Goal: Information Seeking & Learning: Learn about a topic

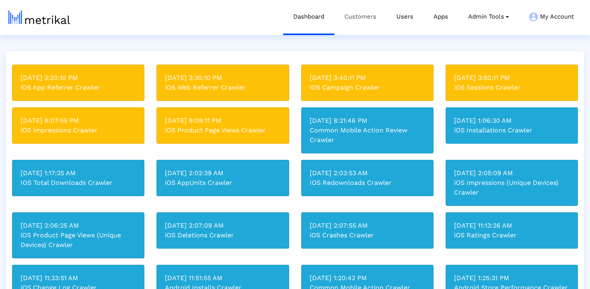
click at [358, 19] on link "Customers" at bounding box center [361, 16] width 52 height 33
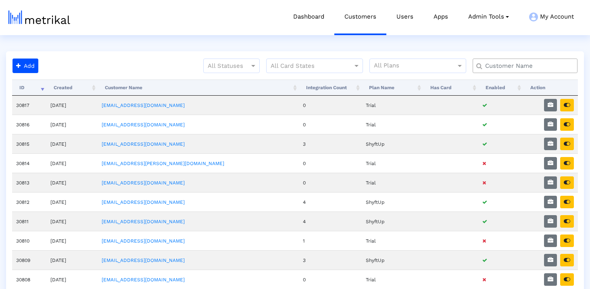
click at [498, 66] on input "text" at bounding box center [527, 66] width 95 height 8
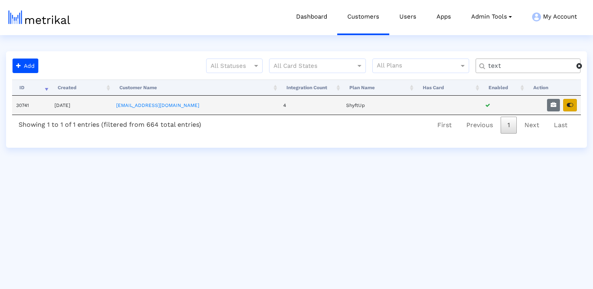
type input "text"
click at [573, 100] on button "button" at bounding box center [570, 105] width 14 height 13
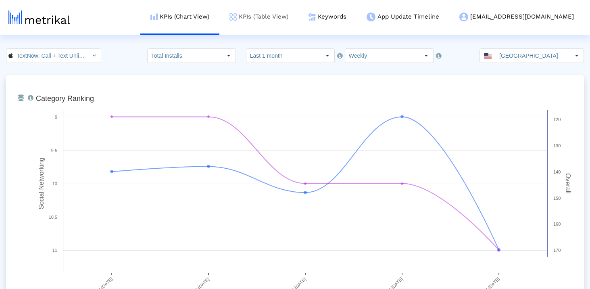
click at [299, 14] on link "KPIs (Table View)" at bounding box center [259, 16] width 79 height 33
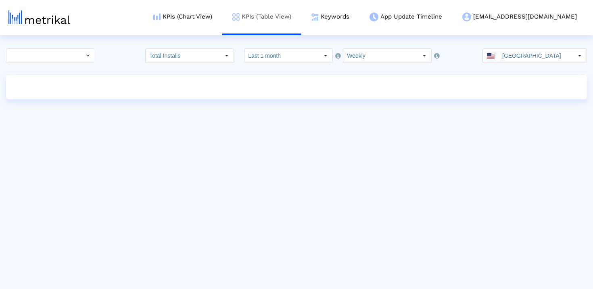
click at [301, 24] on link "KPIs (Table View)" at bounding box center [261, 16] width 79 height 33
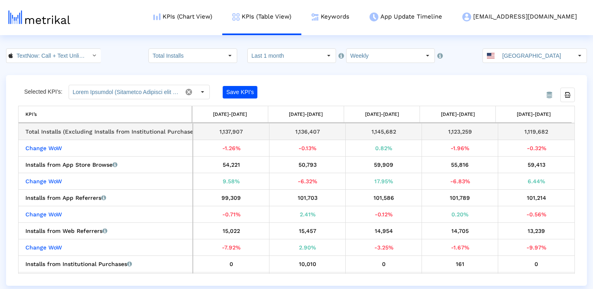
click at [531, 126] on div "1,119,682" at bounding box center [536, 131] width 71 height 10
click at [531, 127] on div "1,119,682" at bounding box center [536, 131] width 71 height 10
copy div "1,119,682"
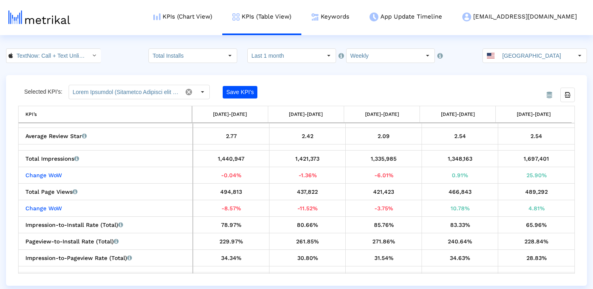
scroll to position [634, 0]
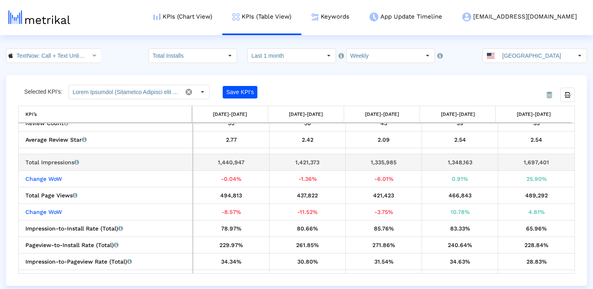
click at [536, 161] on div "1,697,401" at bounding box center [536, 162] width 71 height 10
copy div "1,697,401"
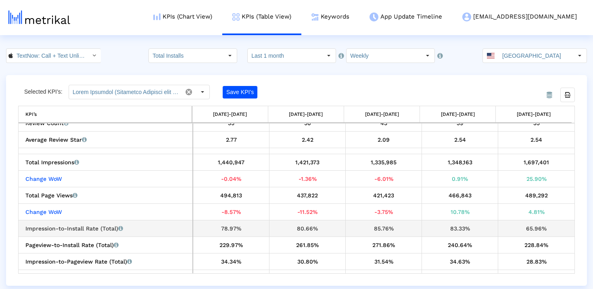
click at [519, 228] on div "65.96%" at bounding box center [536, 228] width 71 height 10
click at [527, 224] on div "65.96%" at bounding box center [536, 228] width 71 height 10
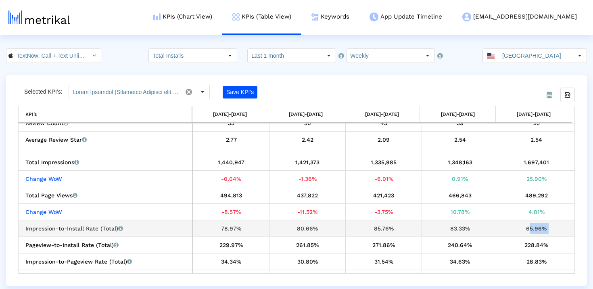
copy div "65.96%"
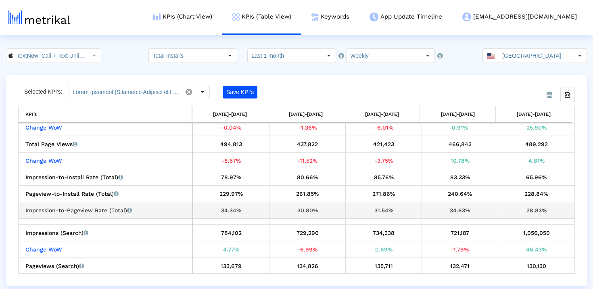
scroll to position [710, 0]
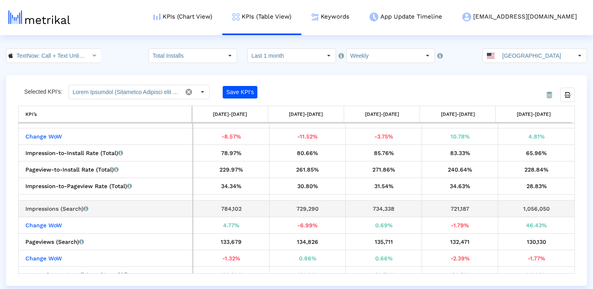
click at [533, 205] on div "1,056,050" at bounding box center [536, 208] width 71 height 10
copy div "1,056,050"
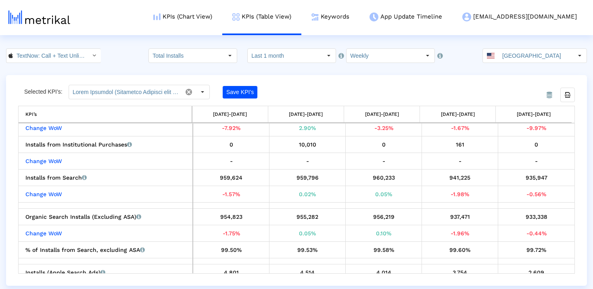
scroll to position [76, 0]
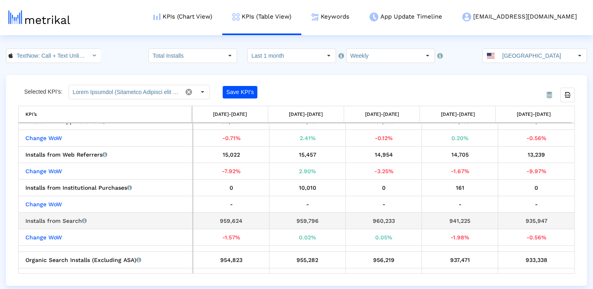
click at [533, 218] on div "935,947" at bounding box center [536, 220] width 71 height 10
copy div "935,947"
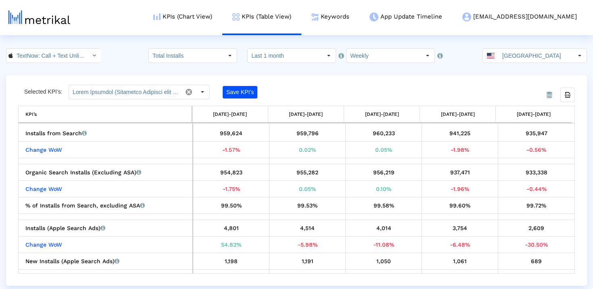
scroll to position [165, 0]
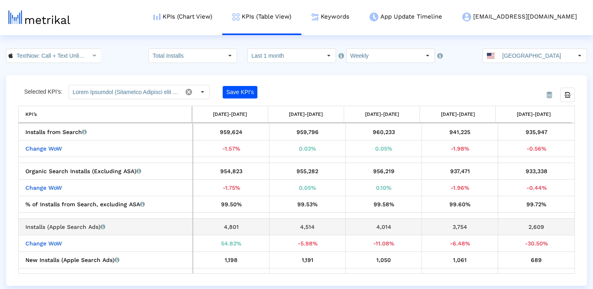
click at [524, 224] on div "2,609" at bounding box center [536, 227] width 71 height 10
copy div "2,609"
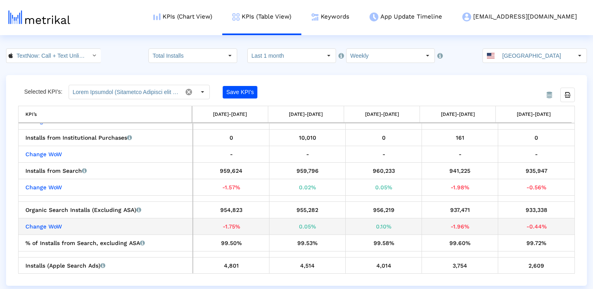
scroll to position [126, 0]
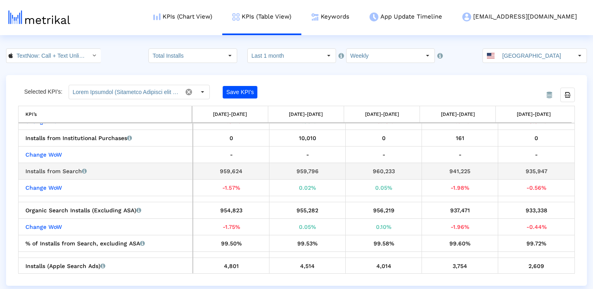
click at [535, 173] on div "935,947" at bounding box center [536, 171] width 71 height 10
copy div "935,947"
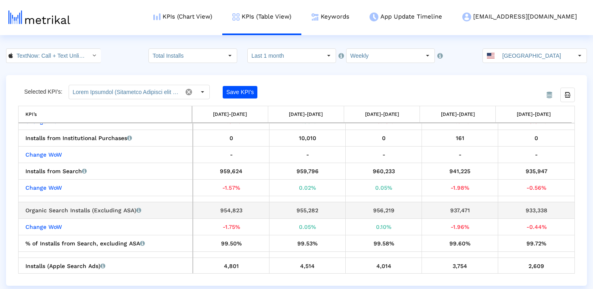
click at [538, 210] on div "933,338" at bounding box center [536, 210] width 71 height 10
copy div "933,338"
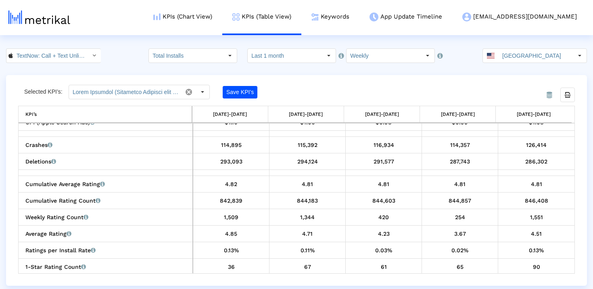
scroll to position [402, 0]
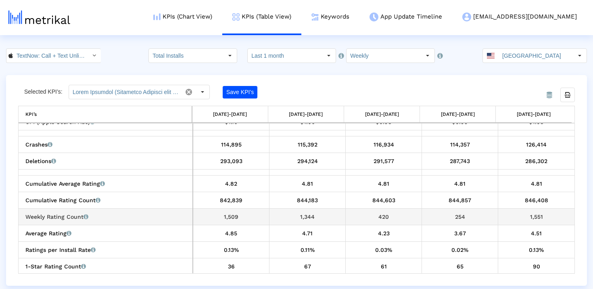
click at [536, 216] on div "1,551" at bounding box center [536, 216] width 71 height 10
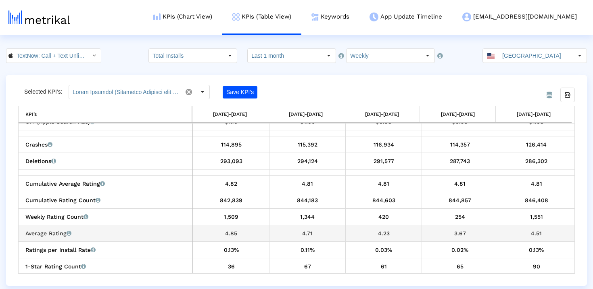
click at [538, 231] on div "4.51" at bounding box center [536, 233] width 71 height 10
click at [538, 232] on div "4.51" at bounding box center [536, 233] width 71 height 10
copy div "4.51"
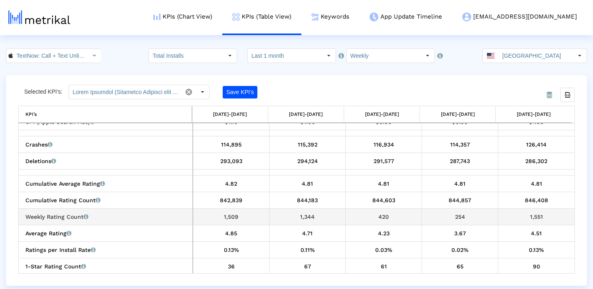
click at [529, 214] on div "1,551" at bounding box center [536, 216] width 71 height 10
copy div "1,551"
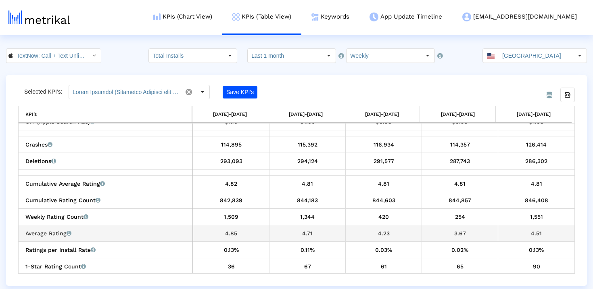
click at [537, 232] on div "4.51" at bounding box center [536, 233] width 71 height 10
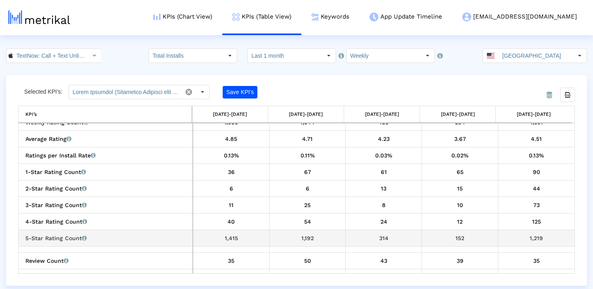
scroll to position [495, 0]
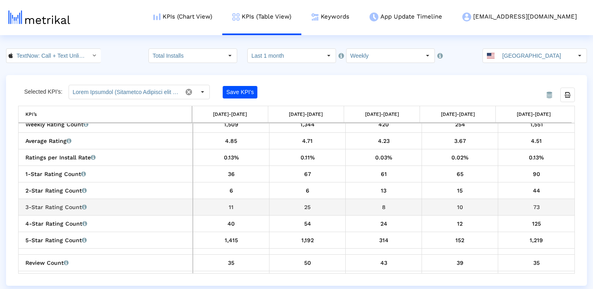
click at [539, 210] on div "73" at bounding box center [536, 207] width 71 height 10
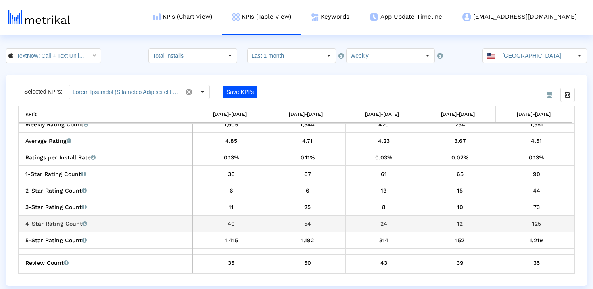
drag, startPoint x: 545, startPoint y: 222, endPoint x: 534, endPoint y: 222, distance: 11.3
click at [534, 222] on div "125" at bounding box center [536, 223] width 71 height 10
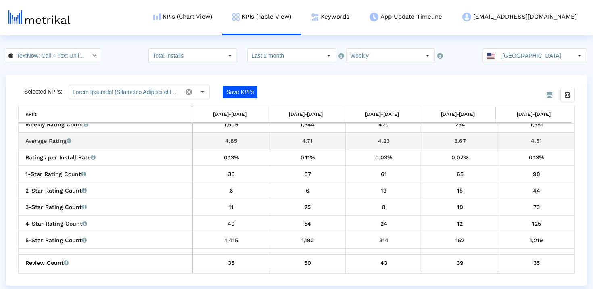
click at [535, 140] on div "4.51" at bounding box center [536, 141] width 71 height 10
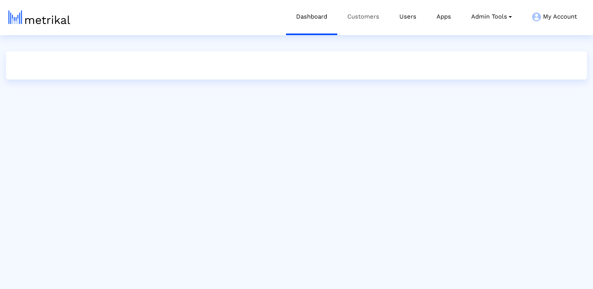
click at [356, 11] on link "Customers" at bounding box center [363, 16] width 52 height 33
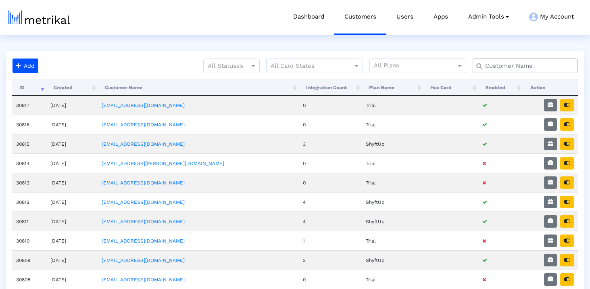
click at [517, 67] on input "text" at bounding box center [527, 66] width 95 height 8
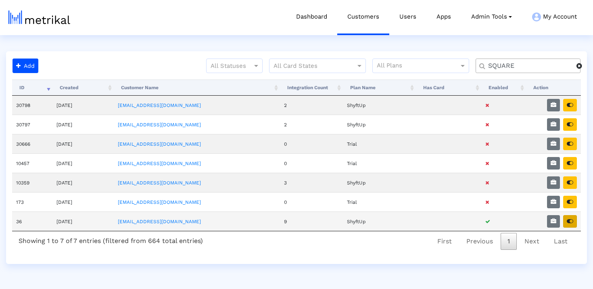
type input "SQUARE"
click at [575, 223] on button "button" at bounding box center [570, 221] width 14 height 13
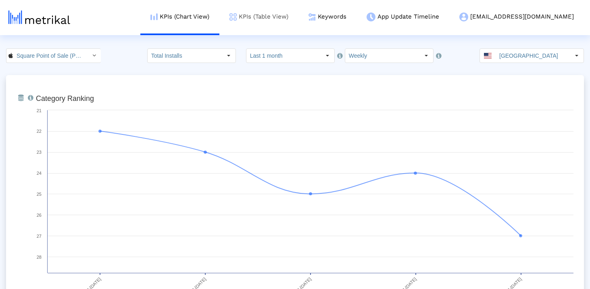
click at [299, 21] on link "KPIs (Table View)" at bounding box center [259, 16] width 79 height 33
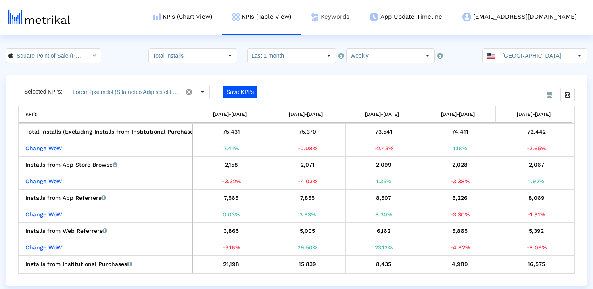
click at [319, 16] on img at bounding box center [315, 16] width 7 height 7
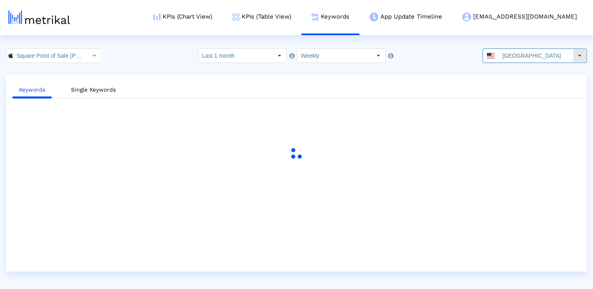
click at [513, 49] on input "[GEOGRAPHIC_DATA]" at bounding box center [536, 56] width 74 height 14
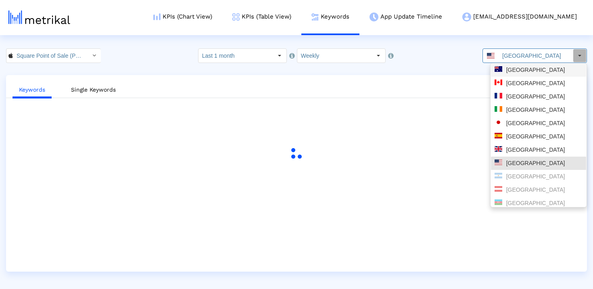
click at [519, 67] on div "[GEOGRAPHIC_DATA]" at bounding box center [539, 70] width 88 height 8
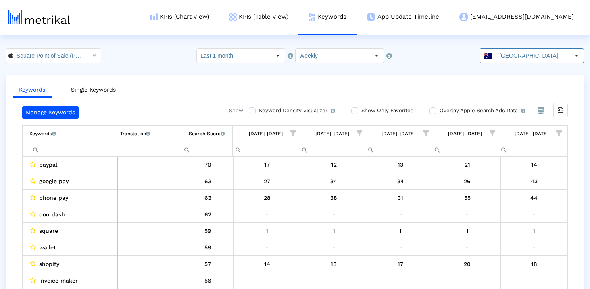
click at [66, 152] on input "Filter cell" at bounding box center [72, 148] width 87 height 13
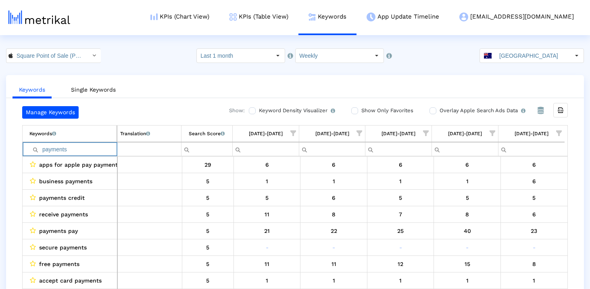
click at [68, 151] on input "payments" at bounding box center [72, 148] width 87 height 13
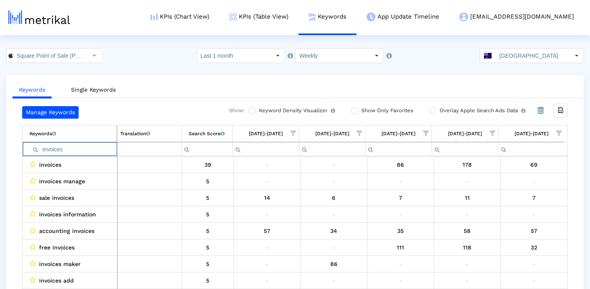
click at [66, 152] on input "invoices" at bounding box center [72, 148] width 87 height 13
type input "inventory"
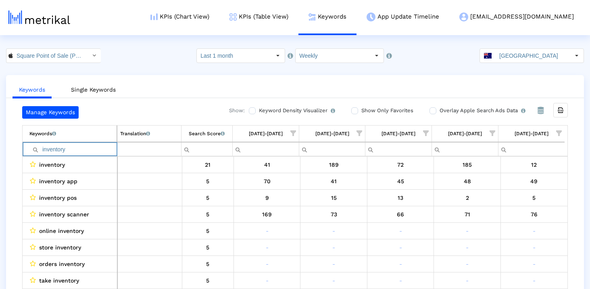
click at [80, 153] on input "inventory" at bounding box center [72, 148] width 87 height 13
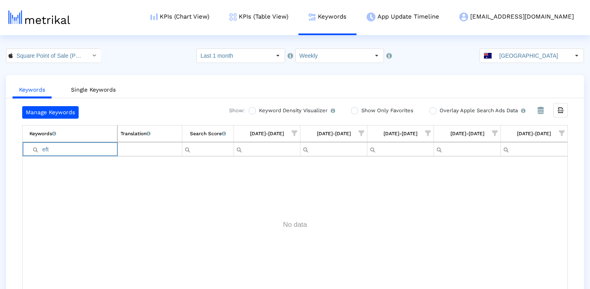
click at [81, 155] on input "eft" at bounding box center [73, 148] width 88 height 13
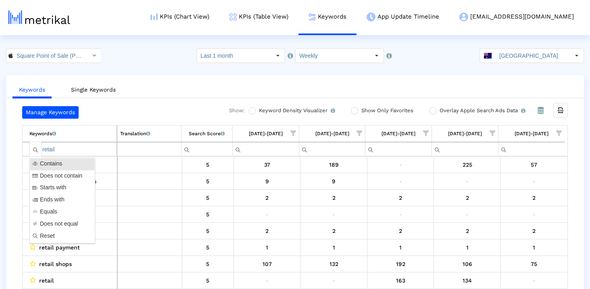
click at [51, 147] on input "retail" at bounding box center [72, 148] width 87 height 13
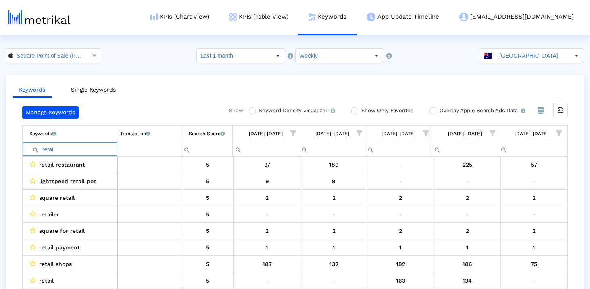
click at [51, 147] on input "retail" at bounding box center [72, 148] width 87 height 13
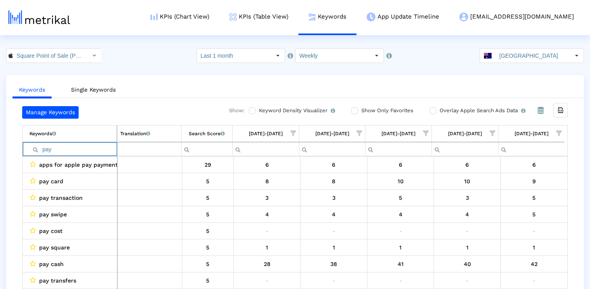
click at [61, 151] on input "pay" at bounding box center [72, 148] width 87 height 13
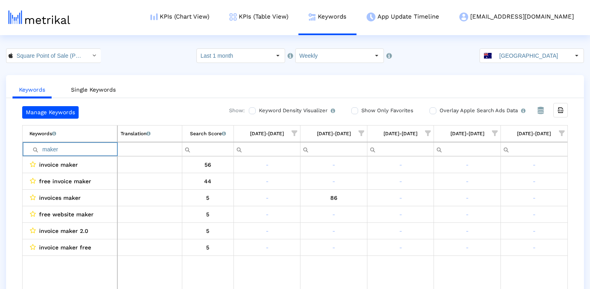
click at [68, 153] on input "maker" at bounding box center [73, 148] width 88 height 13
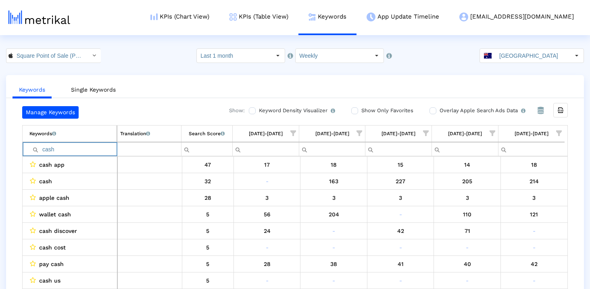
click at [69, 153] on input "cash" at bounding box center [72, 148] width 87 height 13
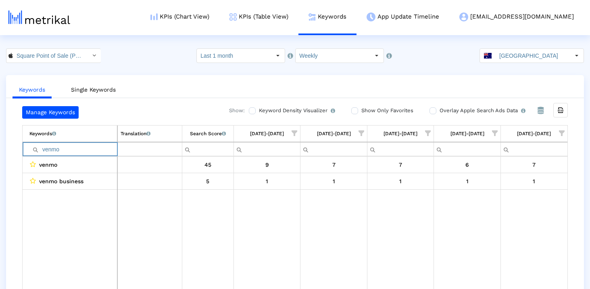
click at [96, 144] on input "venmo" at bounding box center [73, 148] width 88 height 13
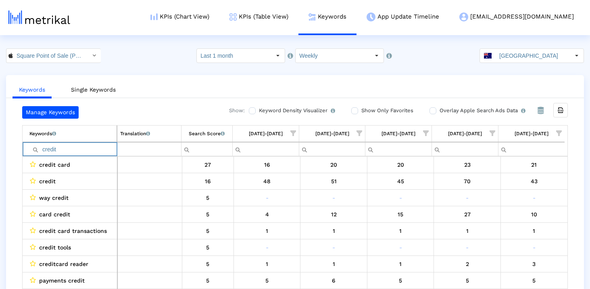
click at [80, 152] on input "credit" at bounding box center [72, 148] width 87 height 13
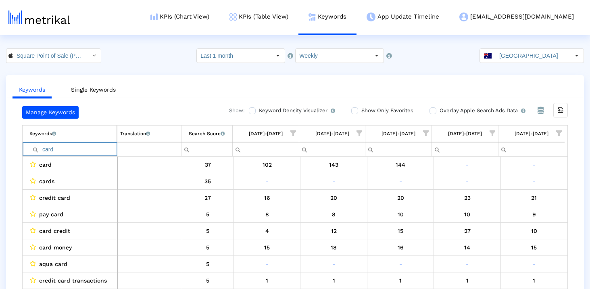
click at [78, 148] on input "card" at bounding box center [72, 148] width 87 height 13
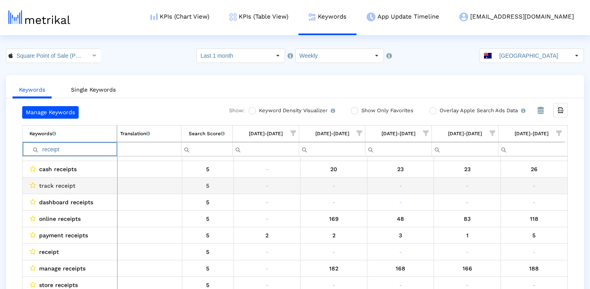
scroll to position [274, 0]
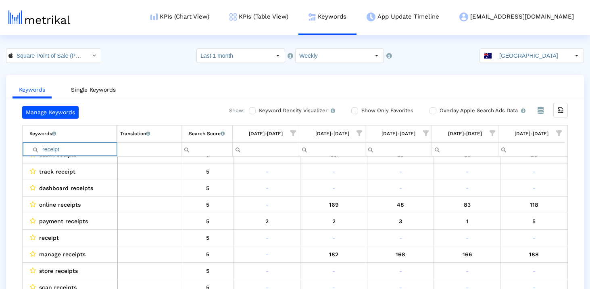
click at [105, 149] on input "receipt" at bounding box center [72, 148] width 87 height 13
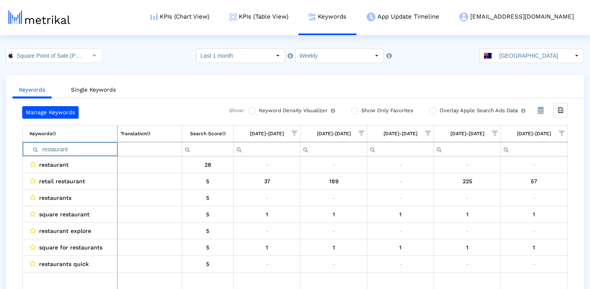
click at [60, 150] on input "restaurant" at bounding box center [73, 148] width 88 height 13
click at [59, 148] on input "booking" at bounding box center [73, 148] width 88 height 13
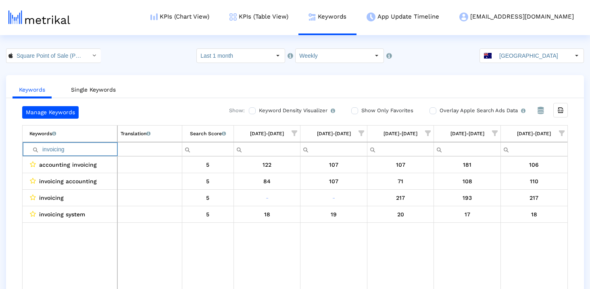
click at [73, 142] on td "Keywords List of keywords that are currently being tracked in Mobile Action." at bounding box center [70, 133] width 95 height 17
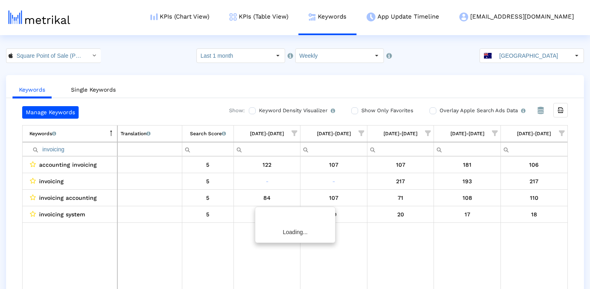
click at [73, 144] on input "invoicing" at bounding box center [73, 148] width 88 height 13
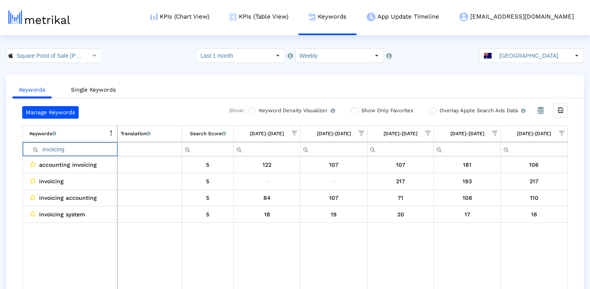
click at [73, 144] on input "invoicing" at bounding box center [73, 148] width 88 height 13
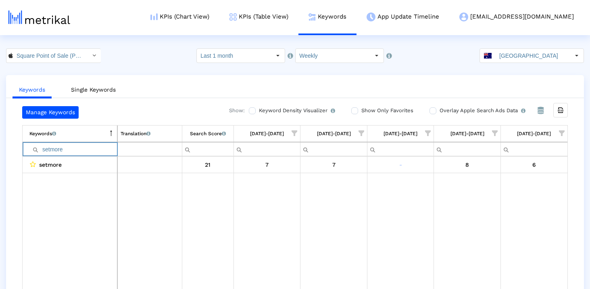
click at [111, 132] on span "Column Keyword" at bounding box center [112, 133] width 6 height 6
click at [216, 136] on div "Search Score An estimate of relative search volume of each keyword. It is on a …" at bounding box center [208, 133] width 36 height 10
click at [74, 148] on input "setmore" at bounding box center [73, 148] width 88 height 13
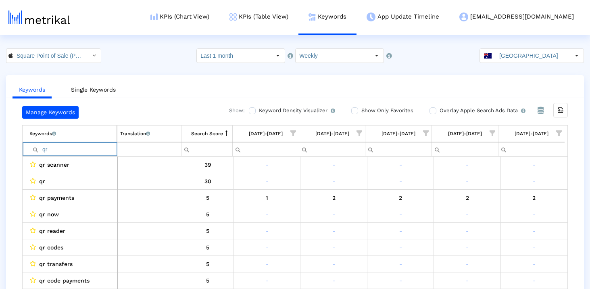
click at [73, 149] on input "qr" at bounding box center [72, 148] width 87 height 13
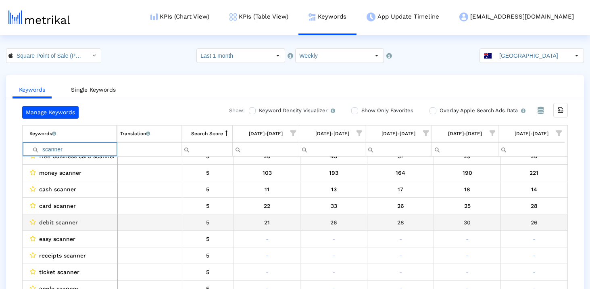
scroll to position [211, 0]
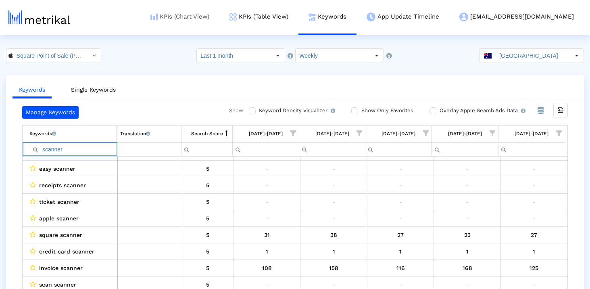
type input "scanner"
click at [106, 150] on input "scanner" at bounding box center [72, 148] width 87 height 13
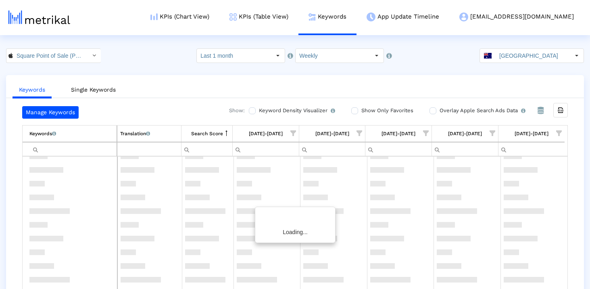
click at [4, 194] on div "Keywords Single Keywords Manage Keywords Show: Keyword Density Visualizer Turn …" at bounding box center [295, 190] width 590 height 230
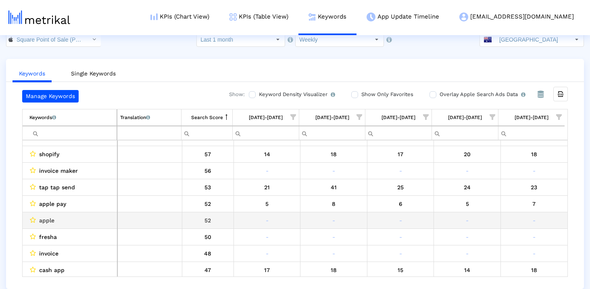
scroll to position [94, 0]
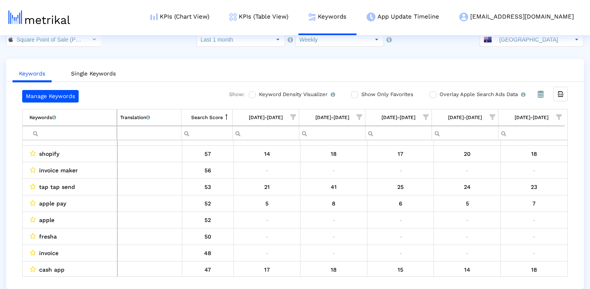
click at [60, 132] on input "Filter cell" at bounding box center [72, 132] width 87 height 13
type input "tap"
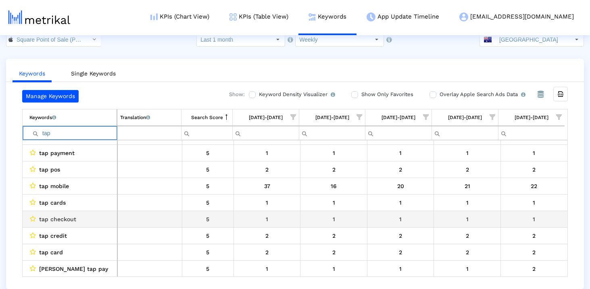
scroll to position [161, 0]
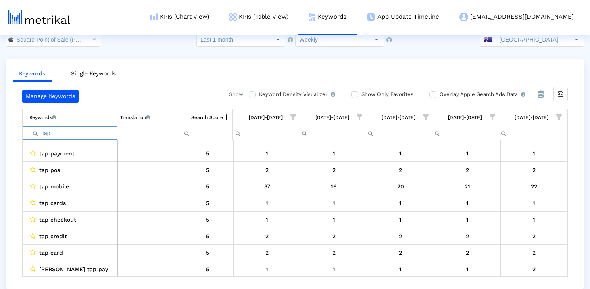
click at [78, 136] on input "tap" at bounding box center [72, 132] width 87 height 13
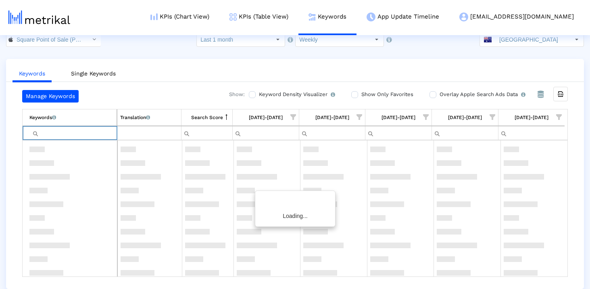
scroll to position [0, 0]
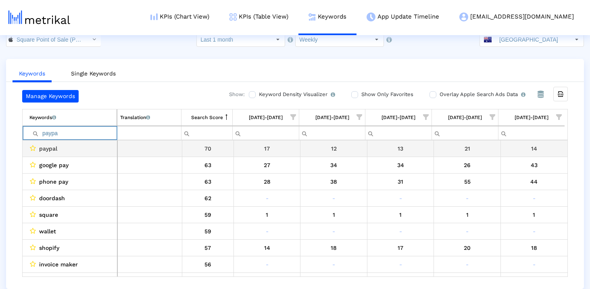
type input "paypal"
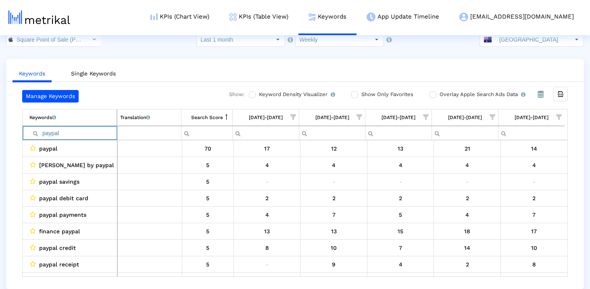
click at [75, 134] on input "paypal" at bounding box center [72, 132] width 87 height 13
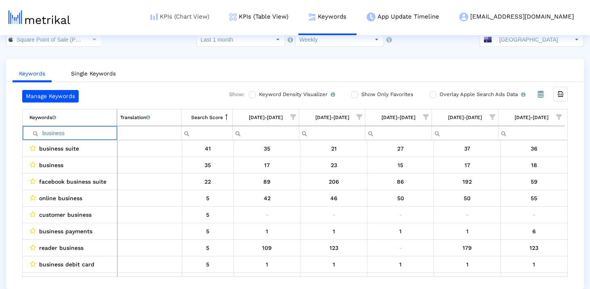
type input "business"
click at [74, 134] on input "business" at bounding box center [72, 132] width 87 height 13
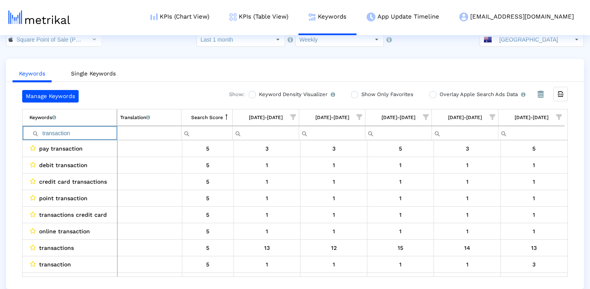
click at [80, 131] on input "transaction" at bounding box center [72, 132] width 87 height 13
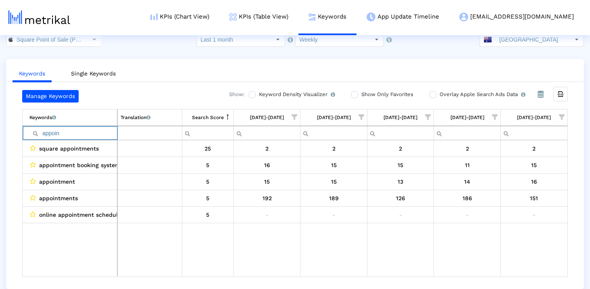
click at [106, 135] on input "appoin" at bounding box center [73, 132] width 88 height 13
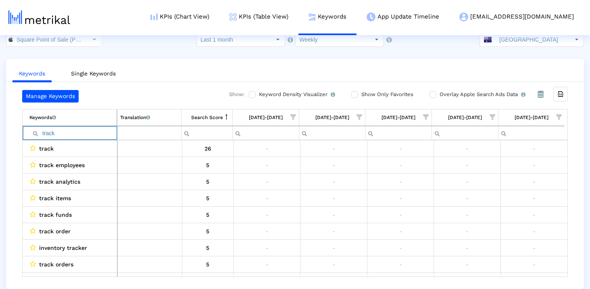
click at [92, 135] on input "track" at bounding box center [72, 132] width 87 height 13
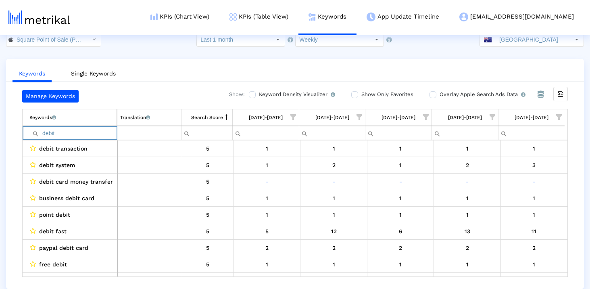
click at [85, 138] on input "debit" at bounding box center [72, 132] width 87 height 13
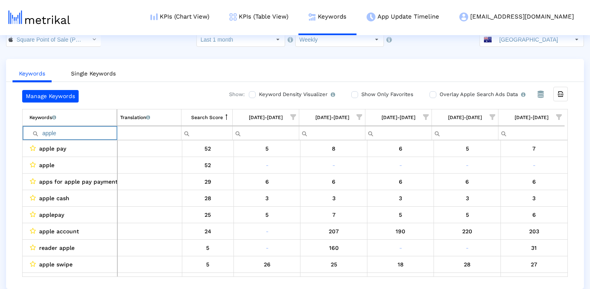
click at [81, 135] on input "apple" at bounding box center [72, 132] width 87 height 13
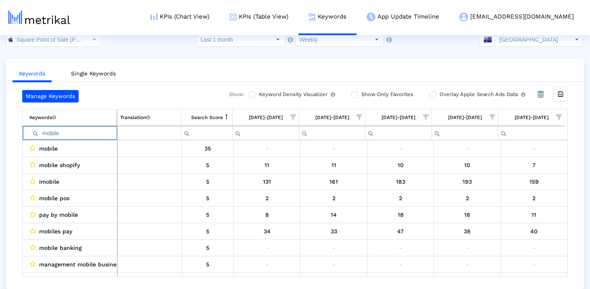
click at [78, 134] on input "mobile" at bounding box center [72, 132] width 87 height 13
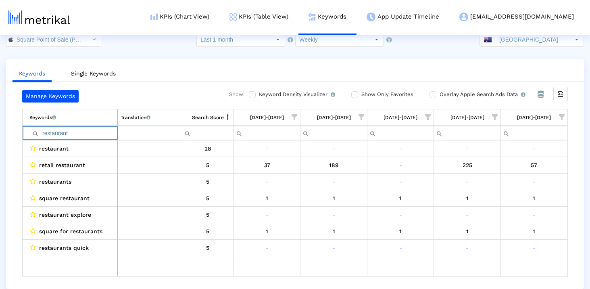
click at [64, 134] on input "restaurant" at bounding box center [73, 132] width 88 height 13
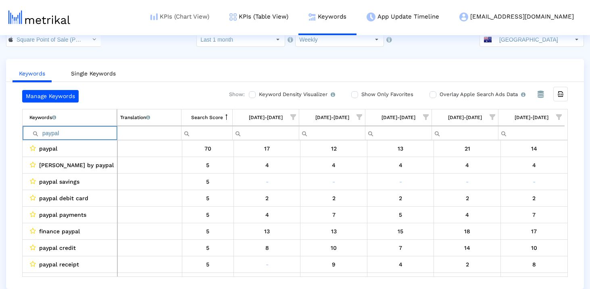
type input "paypal"
click at [104, 131] on input "paypal" at bounding box center [72, 132] width 87 height 13
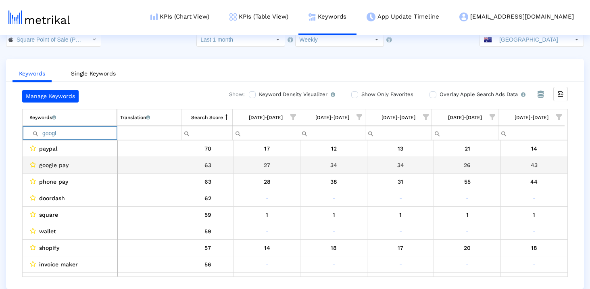
type input "google"
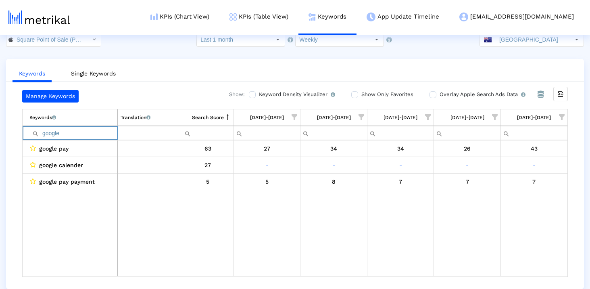
click at [100, 134] on input "google" at bounding box center [73, 132] width 88 height 13
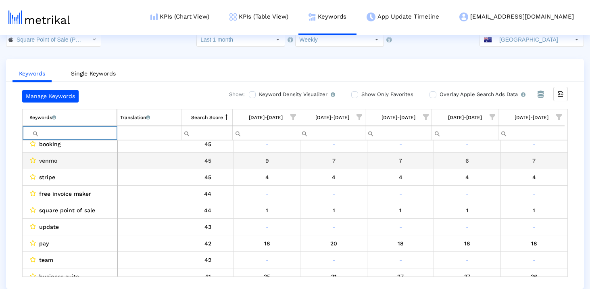
scroll to position [319, 0]
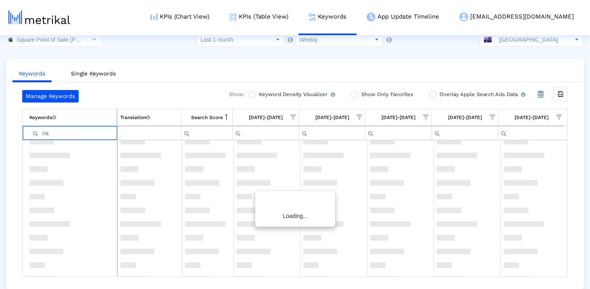
type input "n"
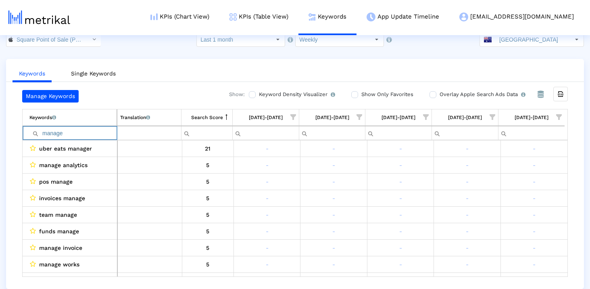
click at [95, 133] on input "manage" at bounding box center [72, 132] width 87 height 13
type input "track bus"
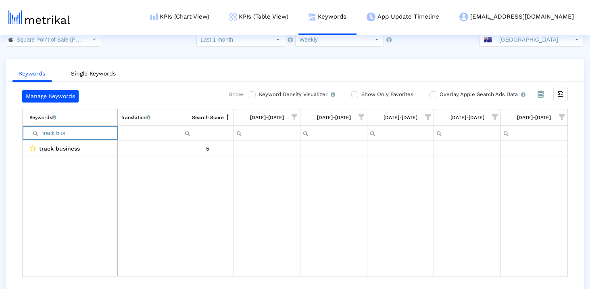
click at [95, 134] on input "track bus" at bounding box center [73, 132] width 88 height 13
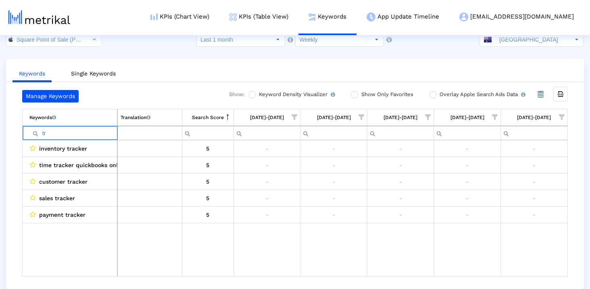
type input "t"
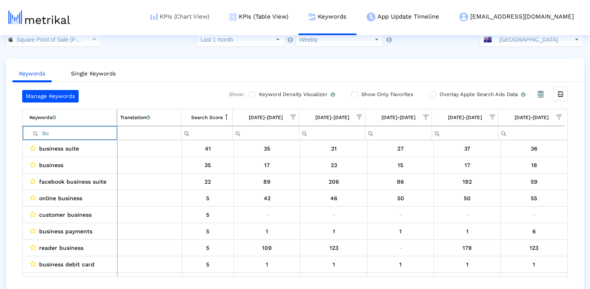
type input "b"
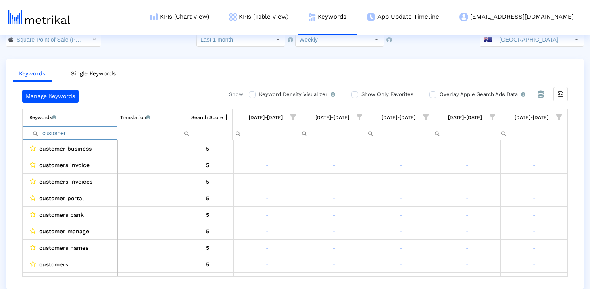
click at [90, 138] on input "customer" at bounding box center [72, 132] width 87 height 13
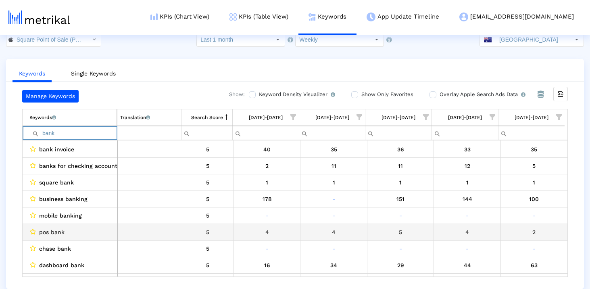
scroll to position [109, 0]
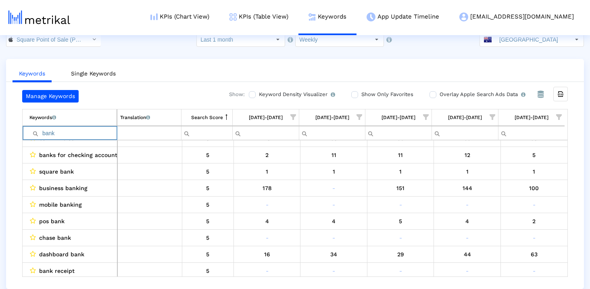
click at [94, 136] on input "bank" at bounding box center [72, 132] width 87 height 13
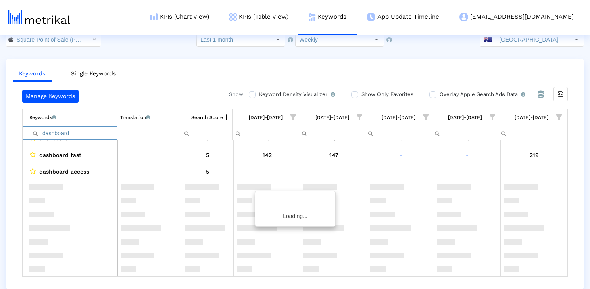
scroll to position [0, 0]
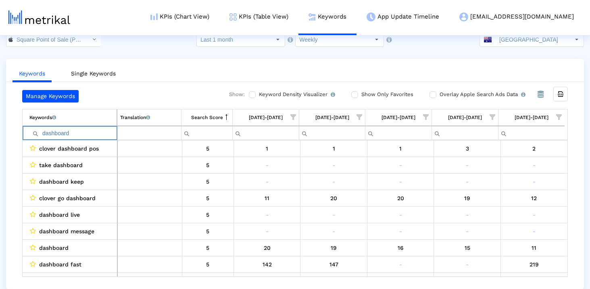
click at [90, 135] on input "dashboard" at bounding box center [72, 132] width 87 height 13
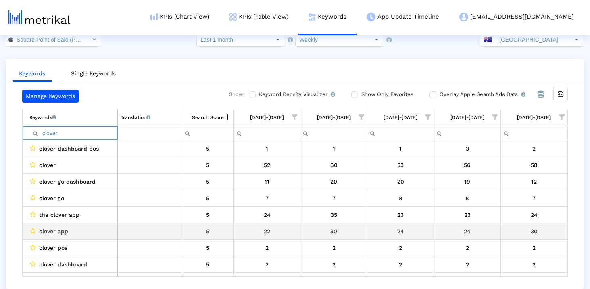
scroll to position [10, 0]
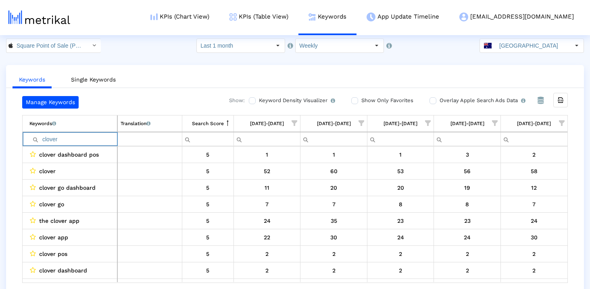
click at [79, 138] on input "clover" at bounding box center [73, 138] width 88 height 13
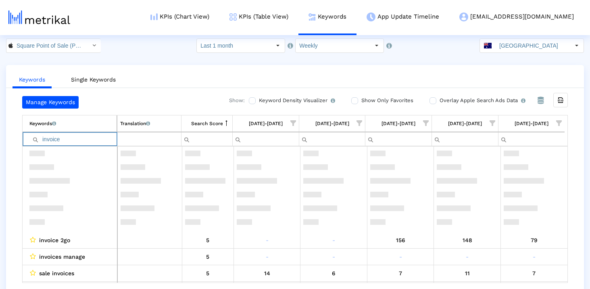
scroll to position [0, 0]
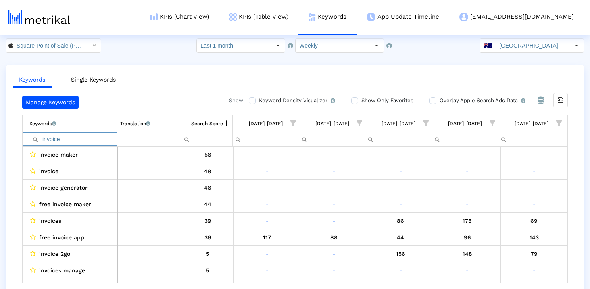
type input "invoice"
click at [97, 141] on input "invoice" at bounding box center [72, 138] width 87 height 13
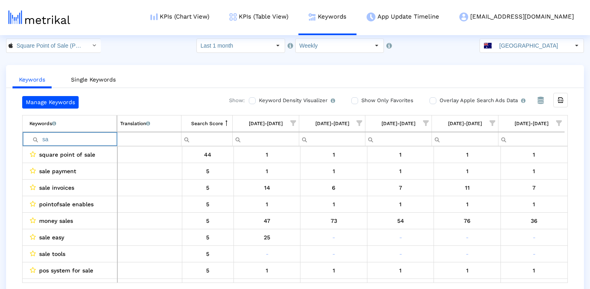
type input "s"
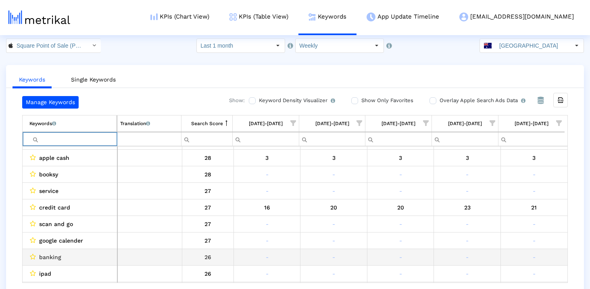
scroll to position [1017, 0]
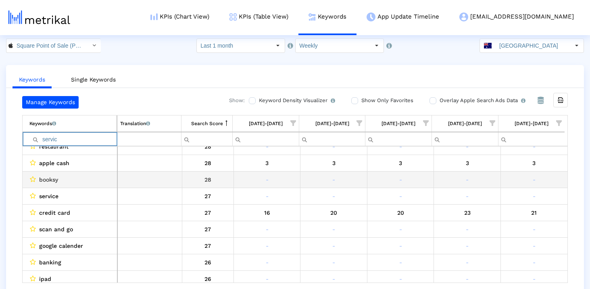
type input "service"
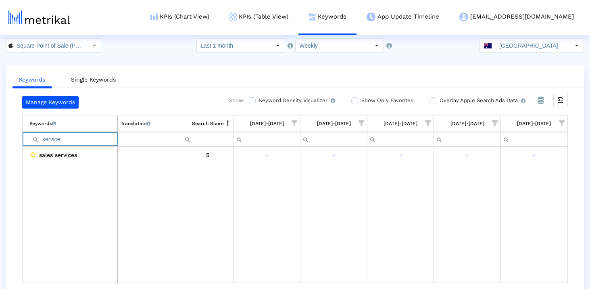
scroll to position [0, 0]
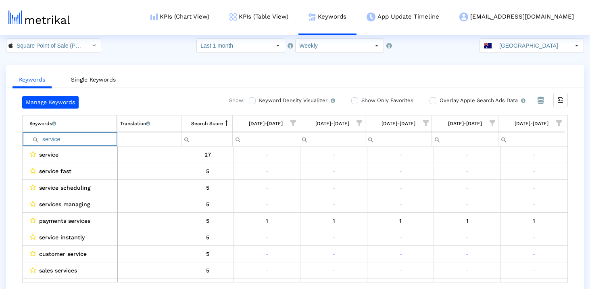
click at [79, 141] on input "service" at bounding box center [72, 138] width 87 height 13
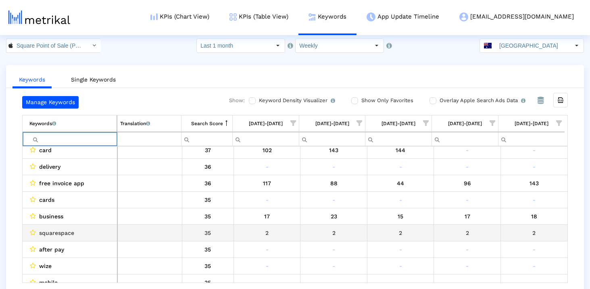
scroll to position [586, 0]
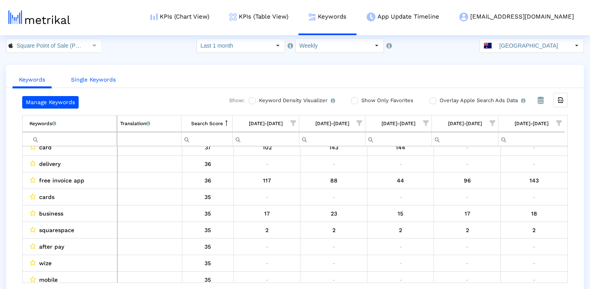
click at [107, 83] on link "Single Keywords" at bounding box center [94, 79] width 58 height 15
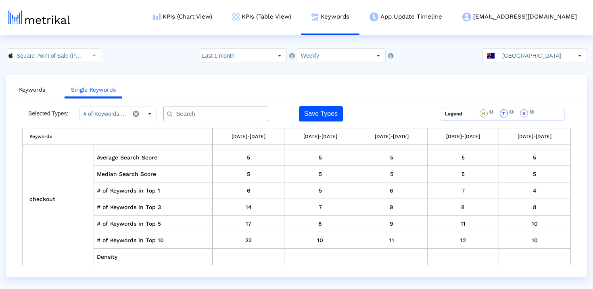
scroll to position [4240, 0]
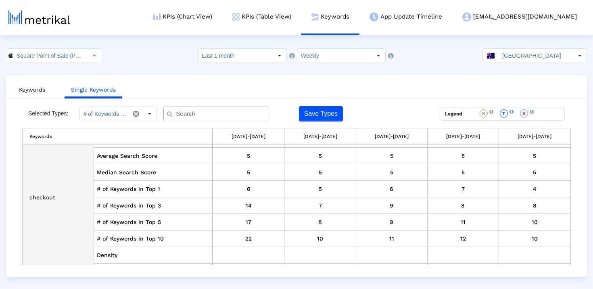
click at [42, 199] on td "checkout" at bounding box center [58, 198] width 71 height 232
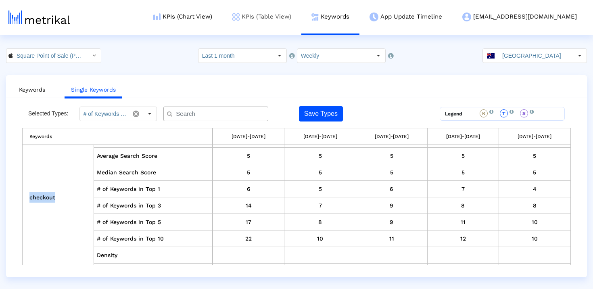
copy td "checkout"
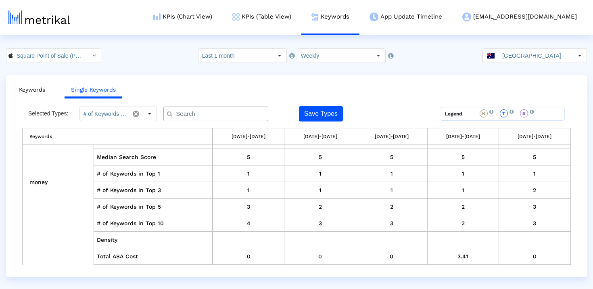
scroll to position [4962, 0]
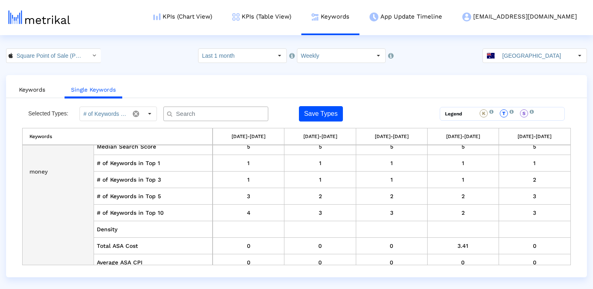
click at [42, 168] on td "money" at bounding box center [58, 172] width 71 height 232
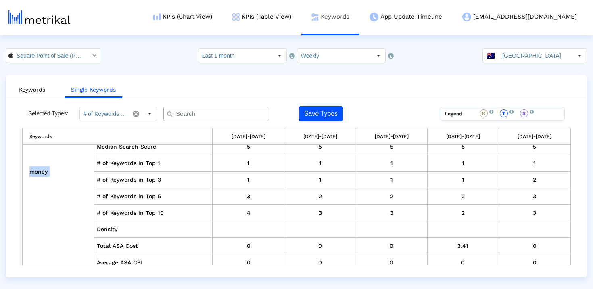
copy td "money"
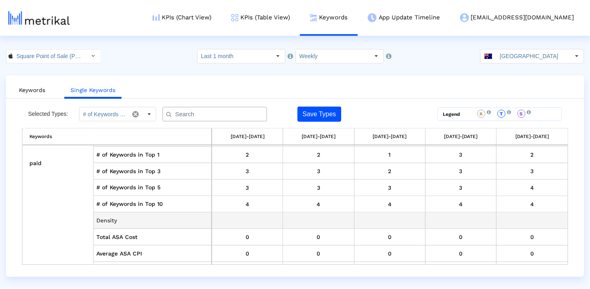
scroll to position [7520, 0]
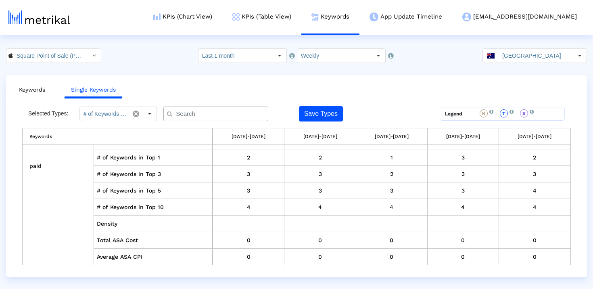
click at [529, 54] on input "Australia" at bounding box center [536, 56] width 74 height 14
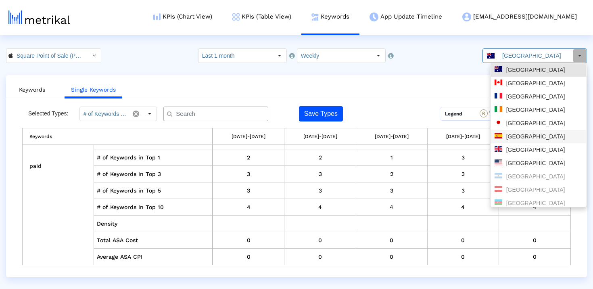
click at [527, 137] on div "Spain" at bounding box center [539, 137] width 88 height 8
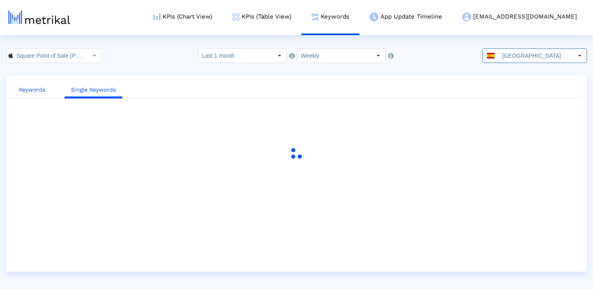
click at [38, 90] on link "Keywords" at bounding box center [32, 89] width 39 height 15
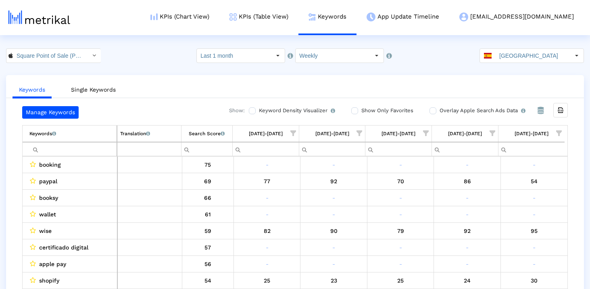
click at [60, 150] on input "Filter cell" at bounding box center [72, 148] width 87 height 13
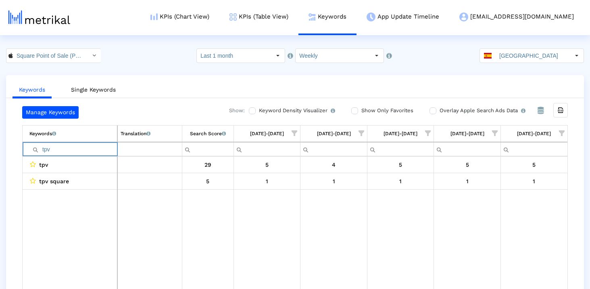
click at [75, 151] on input "tpv" at bounding box center [73, 148] width 88 height 13
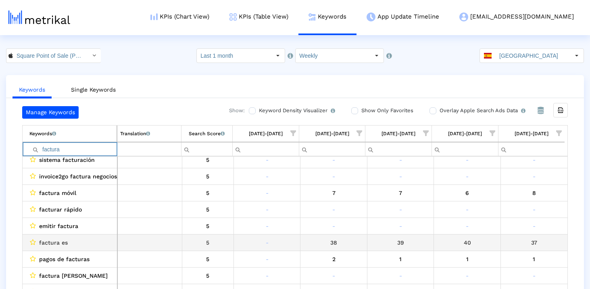
scroll to position [492, 0]
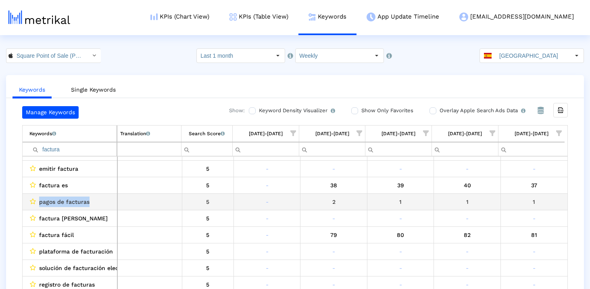
drag, startPoint x: 90, startPoint y: 199, endPoint x: 39, endPoint y: 199, distance: 50.4
click at [39, 199] on div "pagos de facturas" at bounding box center [71, 202] width 85 height 10
copy span "pagos de facturas"
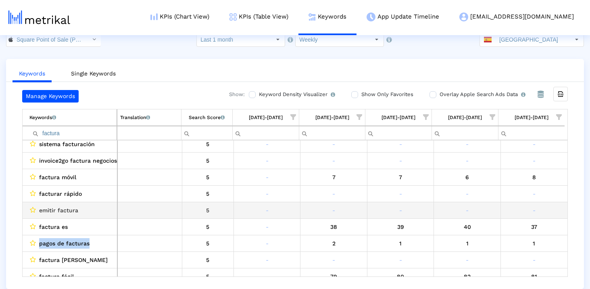
scroll to position [407, 0]
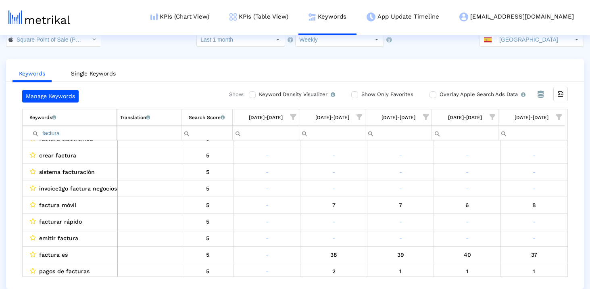
click at [75, 134] on input "factura" at bounding box center [72, 132] width 87 height 13
paste input "crédito"
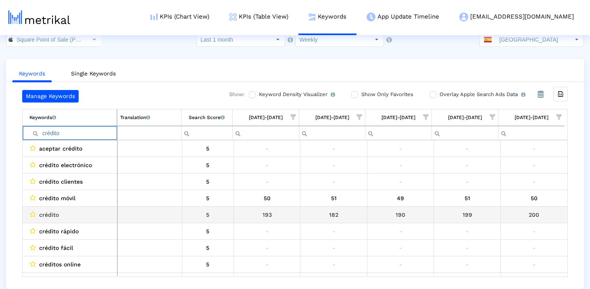
scroll to position [0, 0]
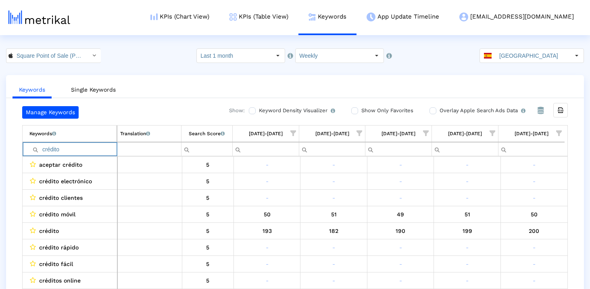
click at [70, 150] on input "crédito" at bounding box center [72, 148] width 87 height 13
paste input "tarjetas"
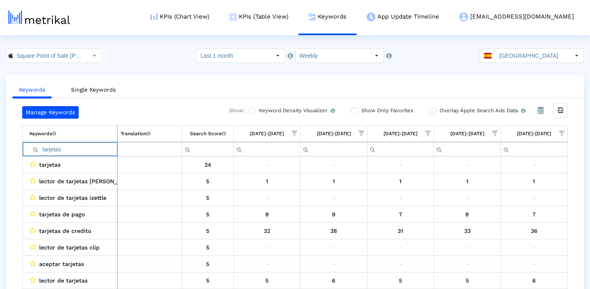
click at [91, 145] on input "tarjetas" at bounding box center [73, 148] width 88 height 13
paste input "pdv"
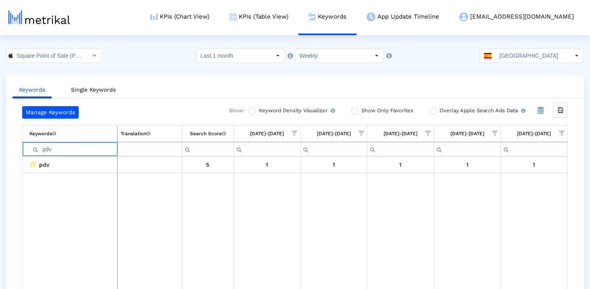
click at [77, 148] on input "pdv" at bounding box center [73, 148] width 88 height 13
paste input "os"
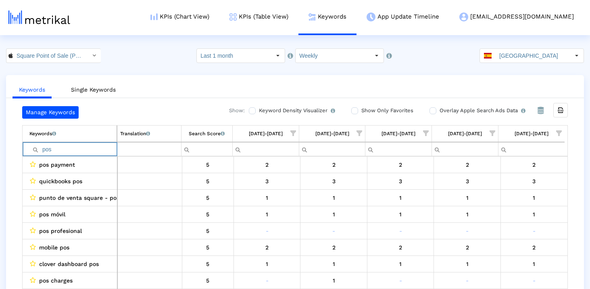
click at [74, 154] on input "pos" at bounding box center [72, 148] width 87 height 13
paste input "lector"
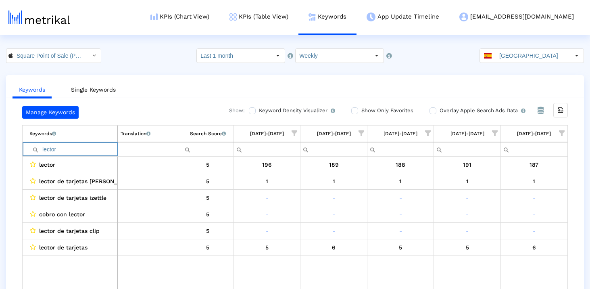
paste input "terminal"
click at [72, 149] on input "lectorterminal" at bounding box center [73, 148] width 88 height 13
paste input "Filter cell"
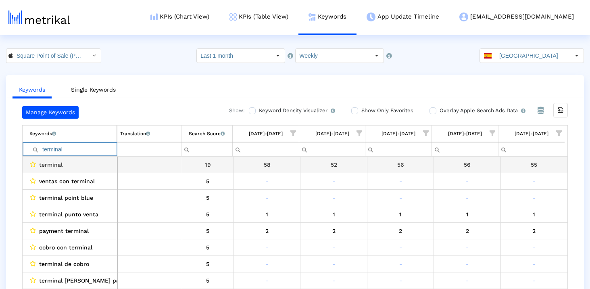
click at [97, 148] on input "terminal" at bounding box center [72, 148] width 87 height 13
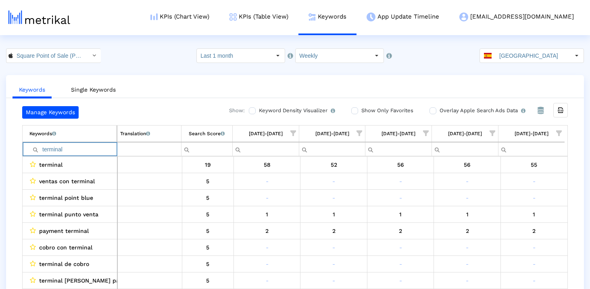
click at [97, 148] on input "terminal" at bounding box center [72, 148] width 87 height 13
paste input "pago"
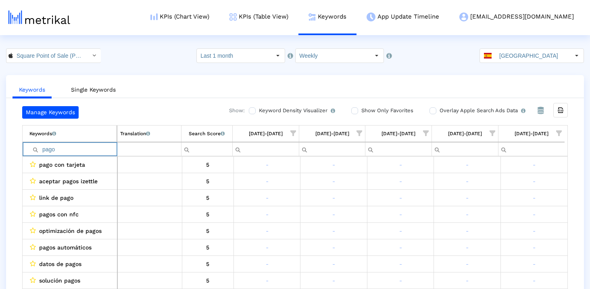
click at [73, 152] on input "pago" at bounding box center [72, 148] width 87 height 13
paste input "móvil"
click at [80, 147] on input "móvil" at bounding box center [72, 148] width 87 height 13
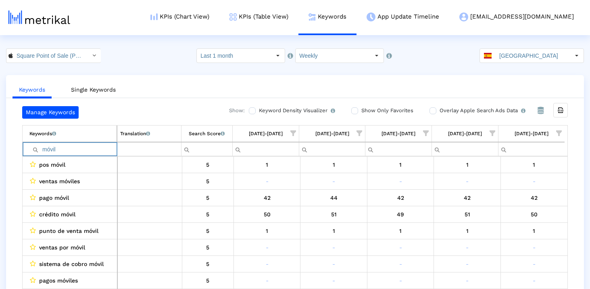
click at [80, 147] on input "móvil" at bounding box center [72, 148] width 87 height 13
paste input "débito"
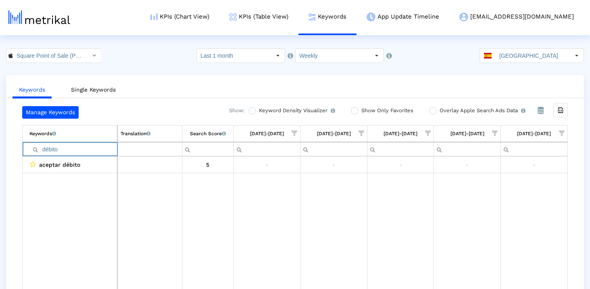
click at [65, 145] on input "débito" at bounding box center [73, 148] width 88 height 13
paste input "restaurante"
click at [79, 147] on input "restaurante" at bounding box center [73, 148] width 88 height 13
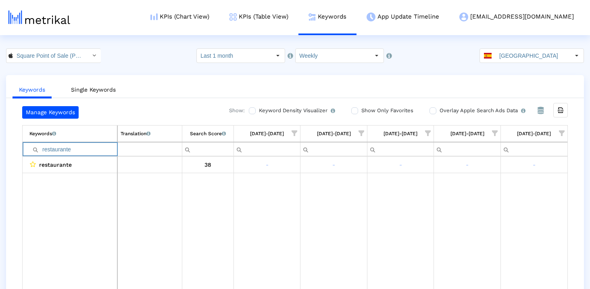
click at [79, 147] on input "restaurante" at bounding box center [73, 148] width 88 height 13
paste input "tiendas"
click at [67, 149] on input "tiendas" at bounding box center [73, 148] width 88 height 13
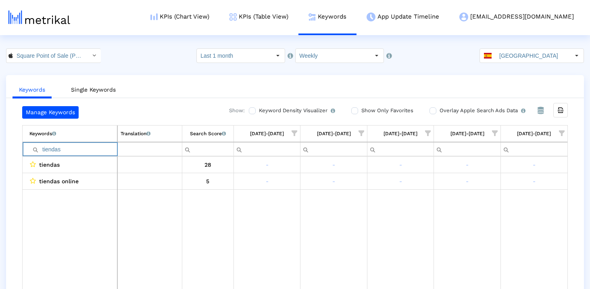
paste input "compr"
type input "compras"
click at [63, 153] on input "compras" at bounding box center [73, 148] width 88 height 13
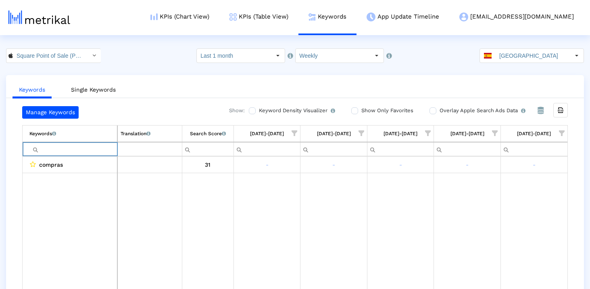
click at [10, 173] on div "Manage Keywords Show: Keyword Density Visualizer Turn this on to view where and…" at bounding box center [295, 199] width 578 height 187
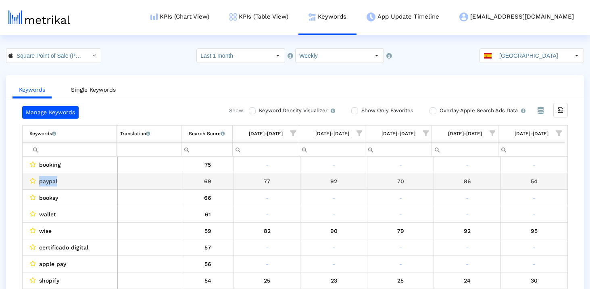
drag, startPoint x: 75, startPoint y: 180, endPoint x: 37, endPoint y: 178, distance: 37.6
click at [37, 178] on div "paypal" at bounding box center [71, 181] width 85 height 10
copy div "paypal"
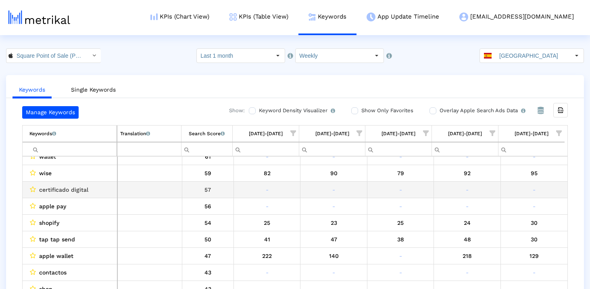
scroll to position [59, 0]
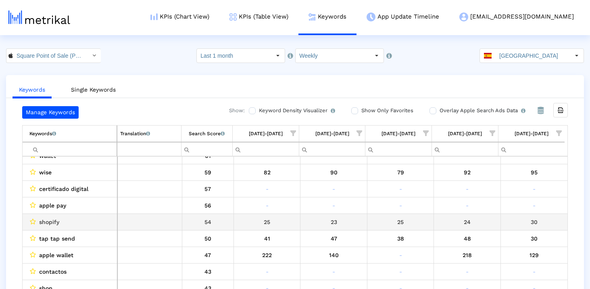
click at [50, 220] on span "shopify" at bounding box center [49, 222] width 20 height 10
copy span "shopify"
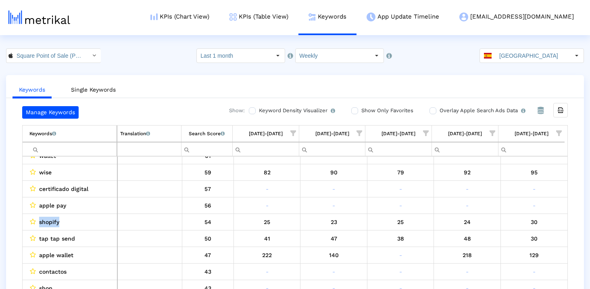
click at [73, 146] on input "Filter cell" at bounding box center [72, 148] width 87 height 13
paste input "ventas"
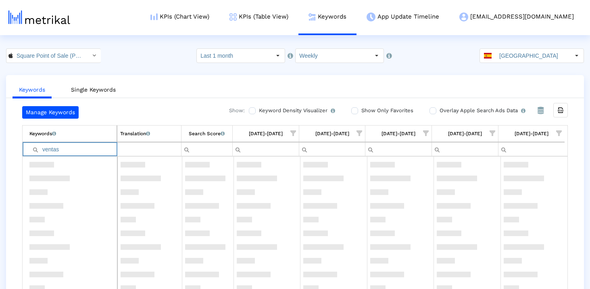
scroll to position [425, 0]
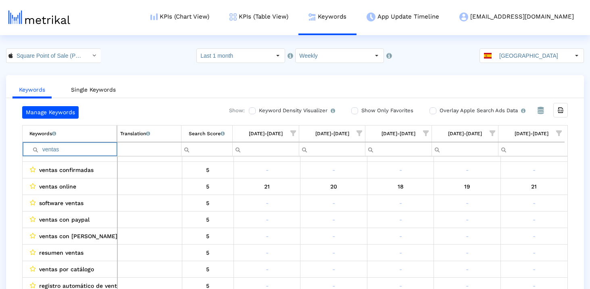
click at [75, 148] on input "ventas" at bounding box center [72, 148] width 87 height 13
paste input "payment"
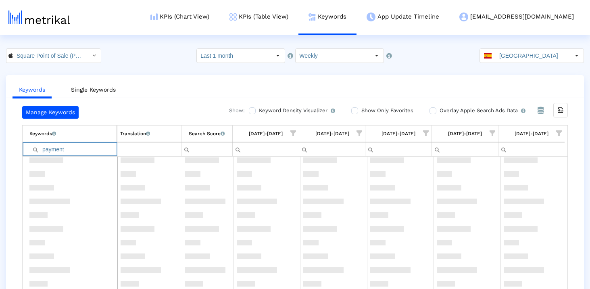
scroll to position [0, 0]
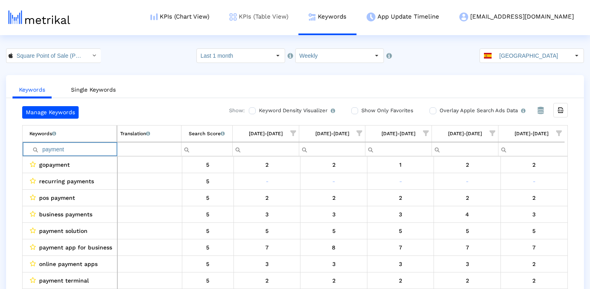
type input "payment"
click at [84, 148] on input "payment" at bounding box center [72, 148] width 87 height 13
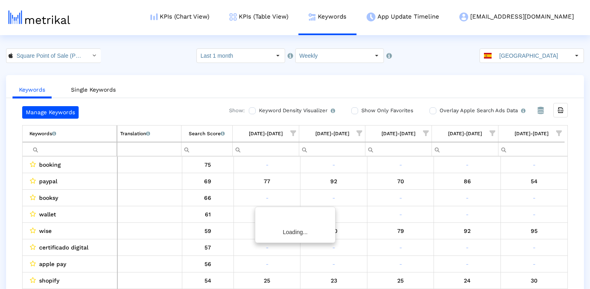
click at [10, 187] on div "Manage Keywords Show: Keyword Density Visualizer Turn this on to view where and…" at bounding box center [295, 199] width 578 height 187
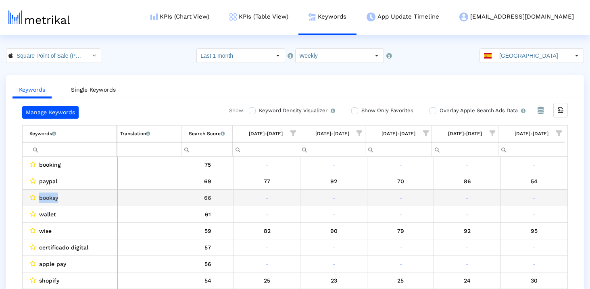
drag, startPoint x: 61, startPoint y: 199, endPoint x: 38, endPoint y: 199, distance: 23.0
click at [38, 199] on div "booksy" at bounding box center [71, 197] width 85 height 10
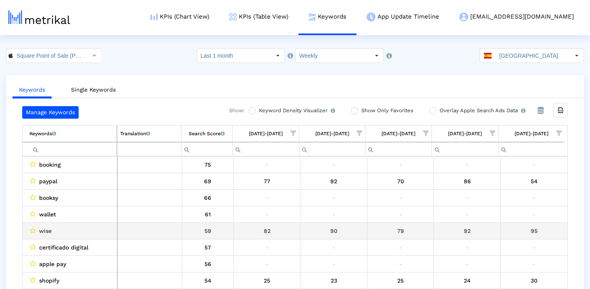
click at [46, 232] on span "wise" at bounding box center [45, 231] width 13 height 10
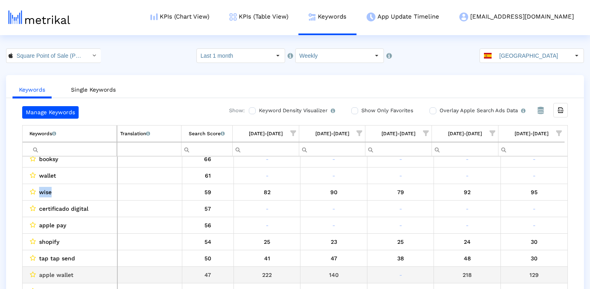
scroll to position [40, 0]
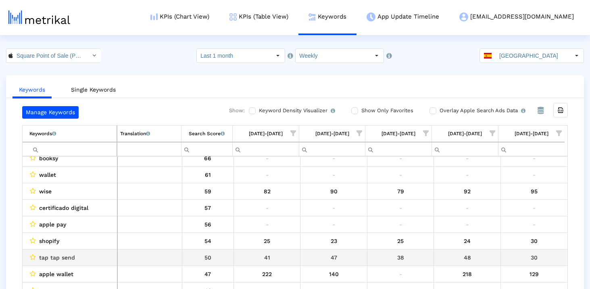
click at [50, 245] on span "shopify" at bounding box center [49, 241] width 20 height 10
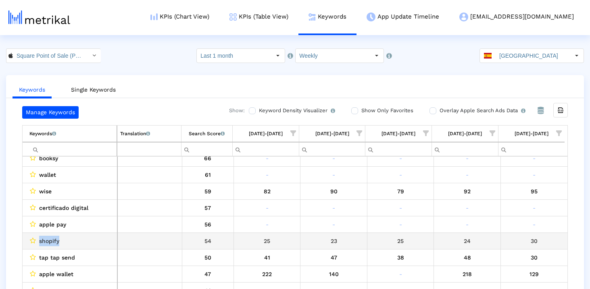
click at [50, 245] on span "shopify" at bounding box center [49, 241] width 20 height 10
copy span "shopify"
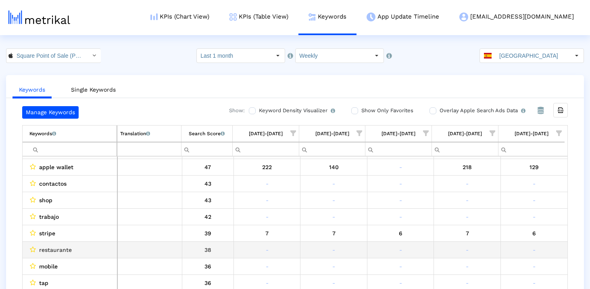
scroll to position [148, 0]
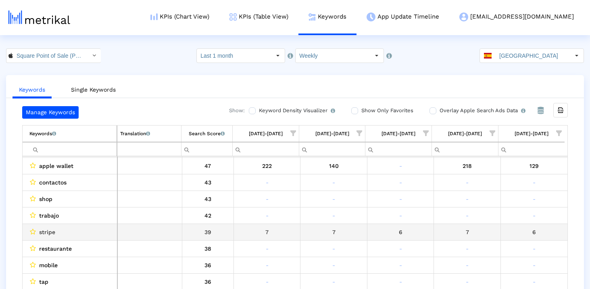
click at [48, 228] on span "stripe" at bounding box center [47, 232] width 16 height 10
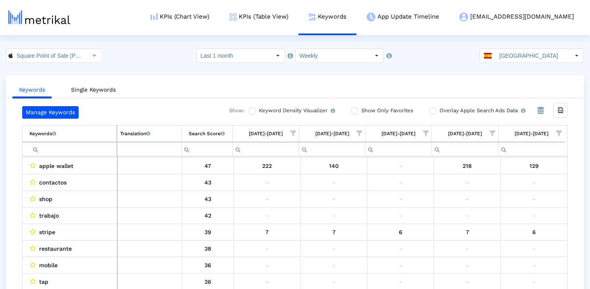
click at [72, 148] on input "Filter cell" at bounding box center [72, 148] width 87 height 13
paste input "shopify"
type input "shopify"
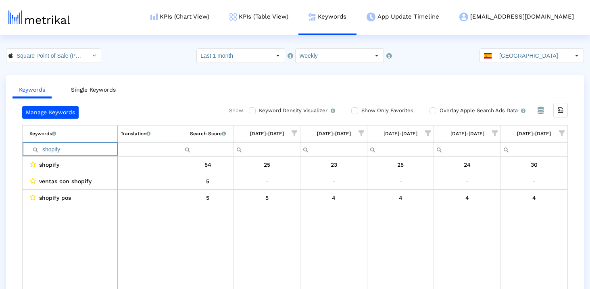
click at [72, 148] on input "shopify" at bounding box center [73, 148] width 88 height 13
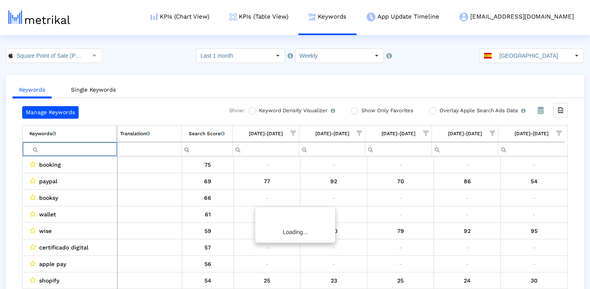
click at [9, 189] on div "Manage Keywords Show: Keyword Density Visualizer Turn this on to view where and…" at bounding box center [295, 199] width 578 height 187
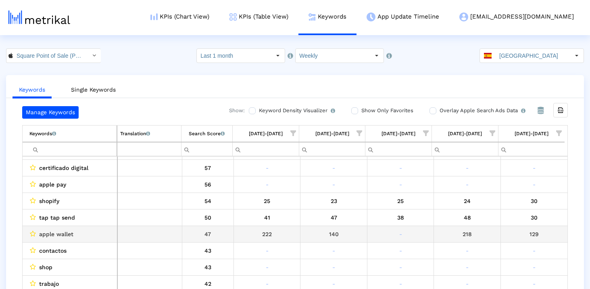
scroll to position [82, 0]
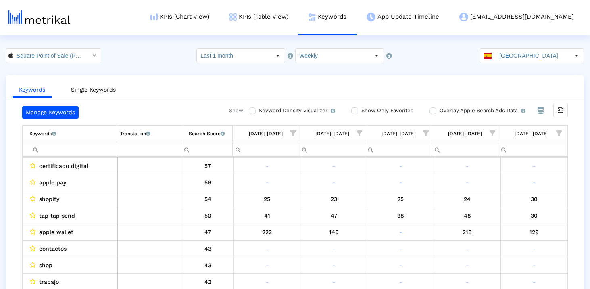
click at [67, 151] on input "Filter cell" at bounding box center [72, 148] width 87 height 13
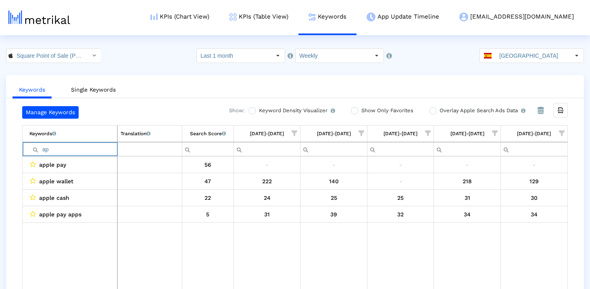
type input "a"
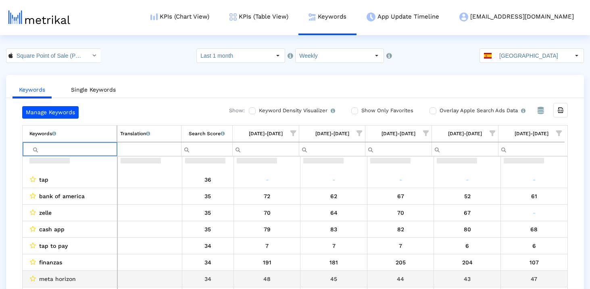
scroll to position [288, 0]
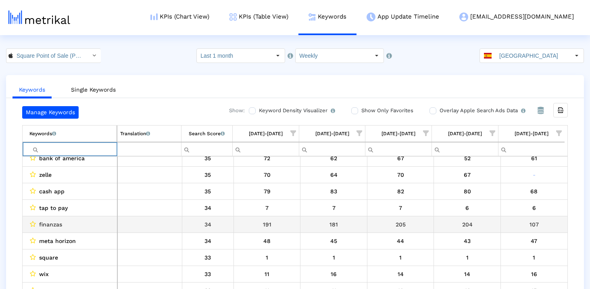
click at [55, 222] on span "finanzas" at bounding box center [50, 224] width 23 height 10
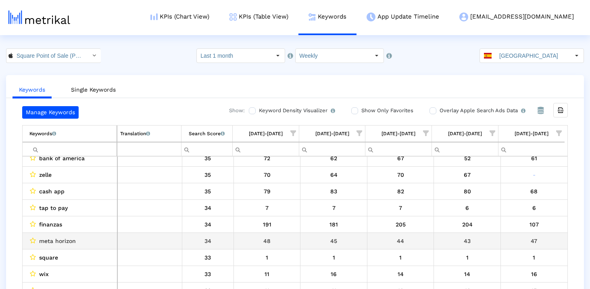
click at [58, 238] on span "meta horizon" at bounding box center [57, 241] width 37 height 10
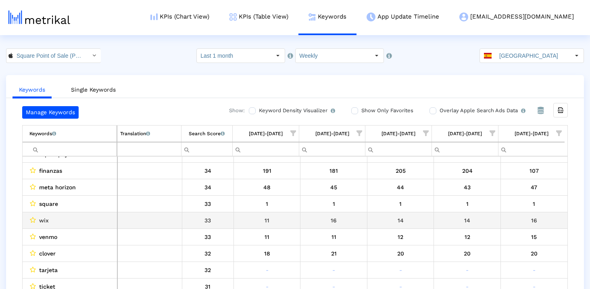
scroll to position [343, 0]
click at [44, 219] on span "wix" at bounding box center [44, 219] width 10 height 10
copy span "wix"
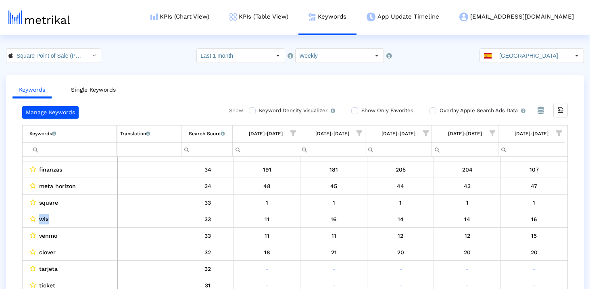
click at [87, 148] on input "Filter cell" at bounding box center [72, 148] width 87 height 13
paste input "wix"
type input "wix"
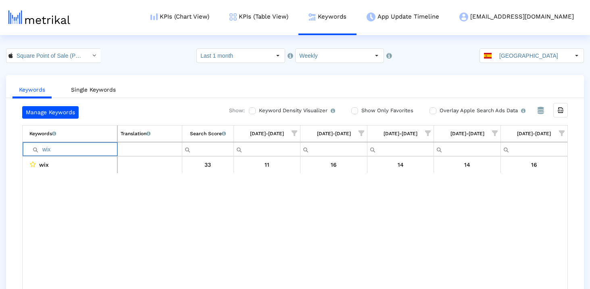
scroll to position [0, 0]
click at [85, 149] on input "wix" at bounding box center [73, 148] width 88 height 13
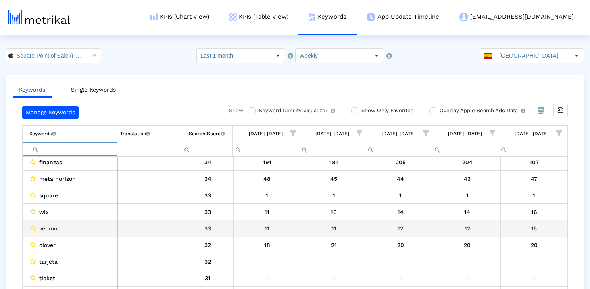
scroll to position [353, 0]
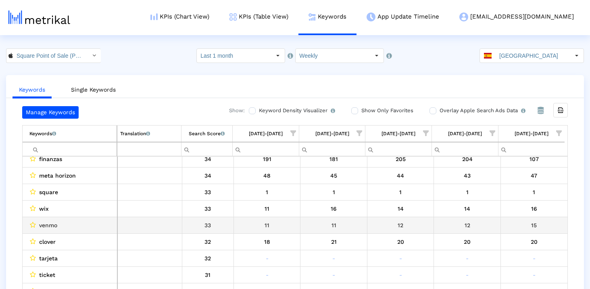
click at [48, 224] on span "venmo" at bounding box center [48, 225] width 18 height 10
copy span "venmo"
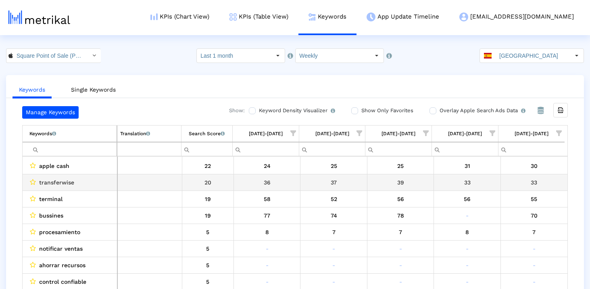
scroll to position [729, 0]
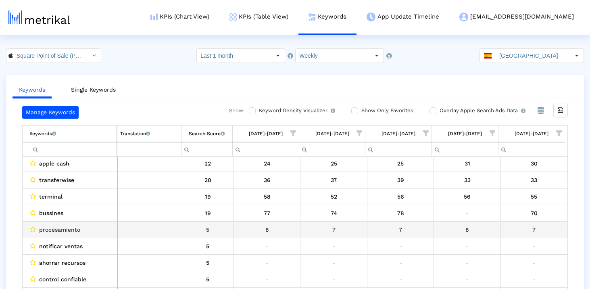
click at [67, 229] on span "procesamiento" at bounding box center [59, 229] width 41 height 10
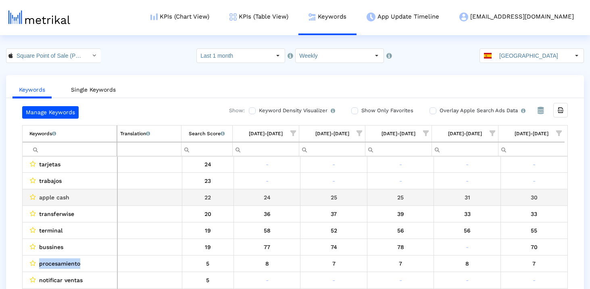
scroll to position [682, 0]
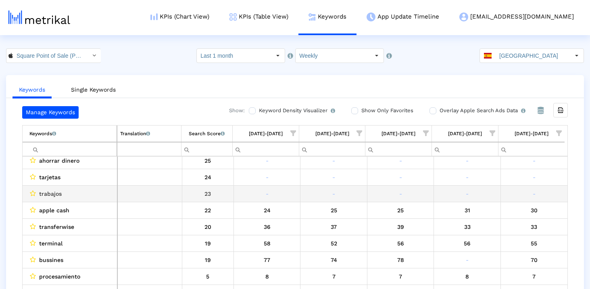
click at [52, 192] on span "trabajos" at bounding box center [50, 193] width 23 height 10
copy span "trabajos"
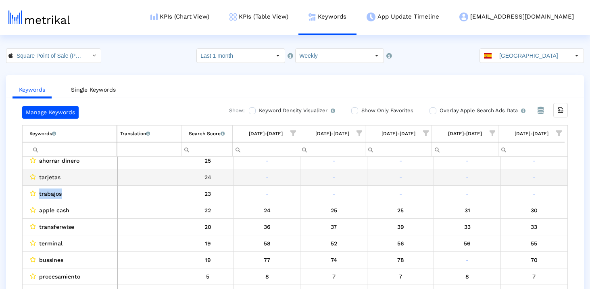
scroll to position [678, 0]
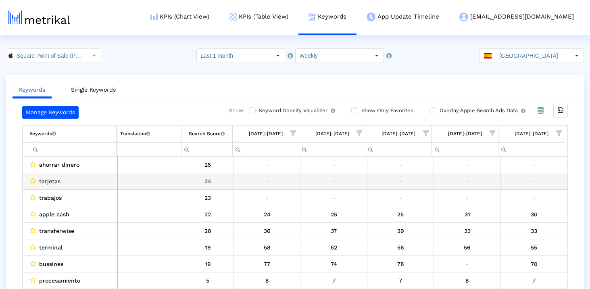
click at [42, 182] on span "tarjetas" at bounding box center [49, 181] width 21 height 10
copy span "tarjetas"
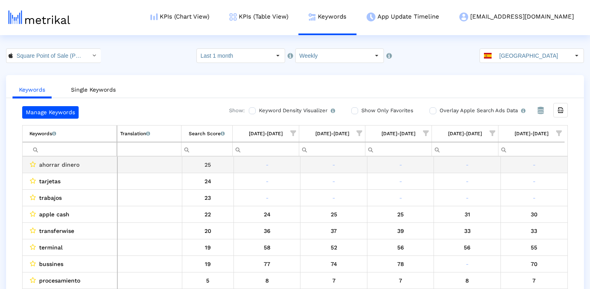
click at [50, 163] on span "ahorrar dinero" at bounding box center [59, 164] width 40 height 10
click at [50, 163] on span "ahorrar dinero" at bounding box center [59, 165] width 40 height 10
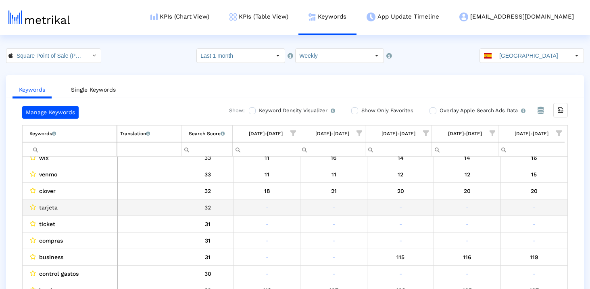
scroll to position [397, 0]
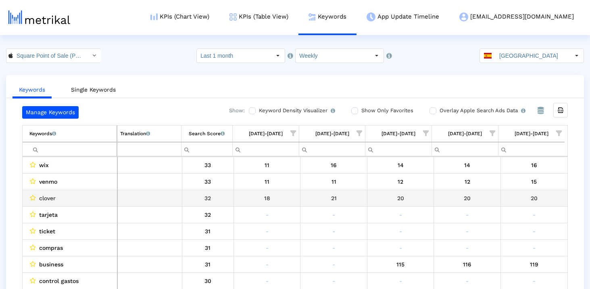
click at [46, 198] on span "clover" at bounding box center [47, 198] width 17 height 10
click at [46, 196] on span "clover" at bounding box center [47, 198] width 17 height 10
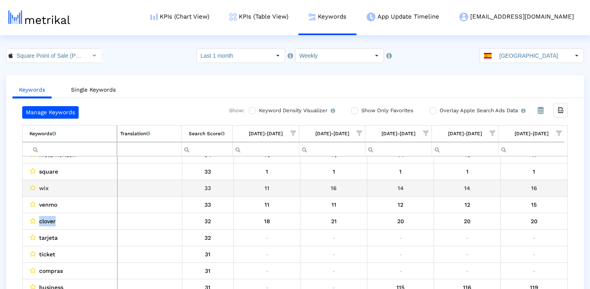
scroll to position [371, 0]
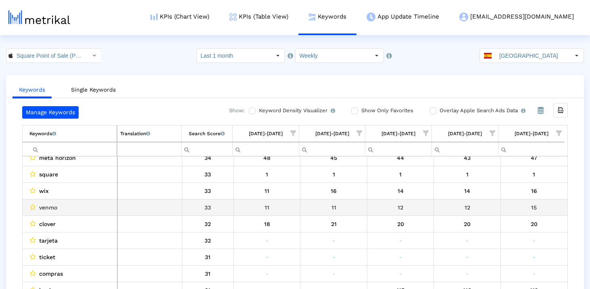
click at [52, 207] on span "venmo" at bounding box center [48, 207] width 18 height 10
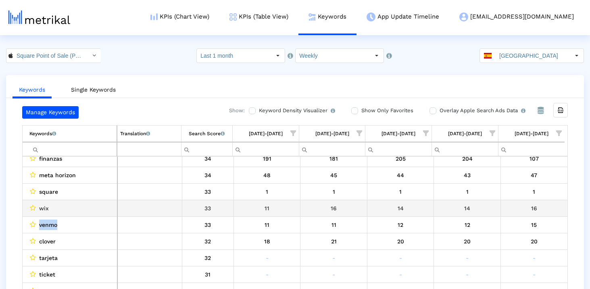
scroll to position [353, 0]
click at [44, 209] on span "wix" at bounding box center [44, 209] width 10 height 10
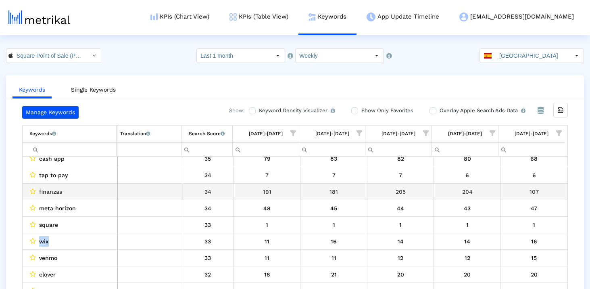
scroll to position [318, 0]
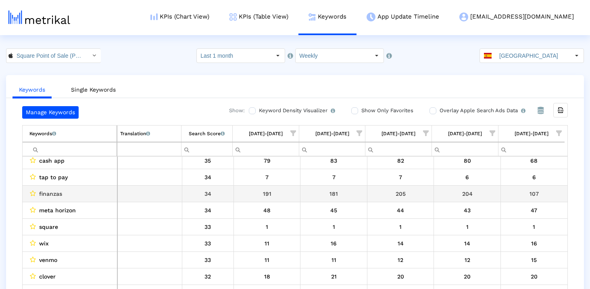
click at [57, 192] on span "finanzas" at bounding box center [50, 193] width 23 height 10
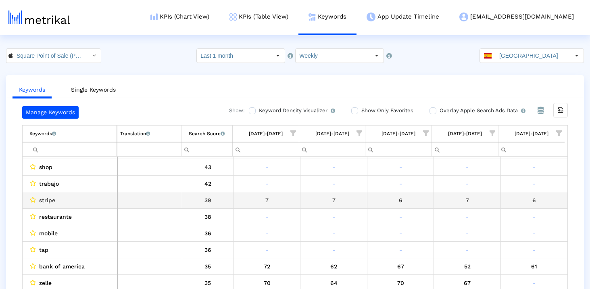
scroll to position [179, 0]
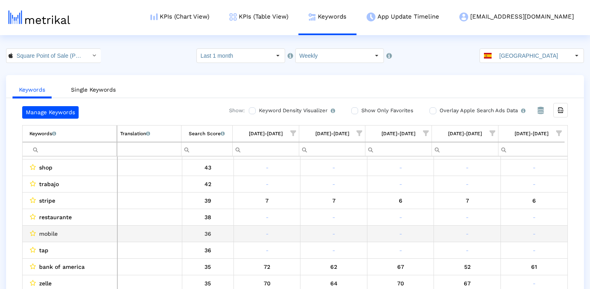
click at [52, 234] on span "mobile" at bounding box center [48, 233] width 19 height 10
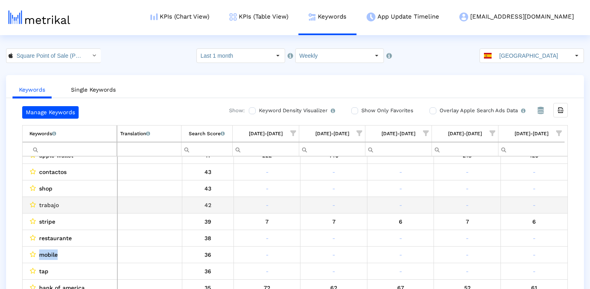
scroll to position [152, 0]
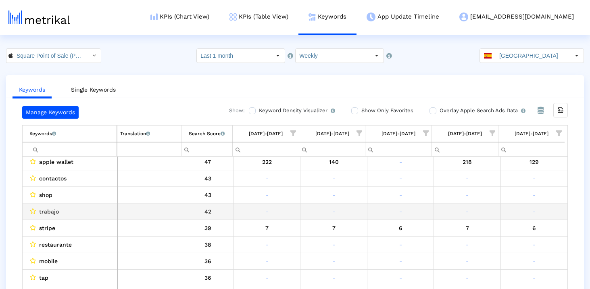
click at [51, 213] on span "trabajo" at bounding box center [49, 211] width 20 height 10
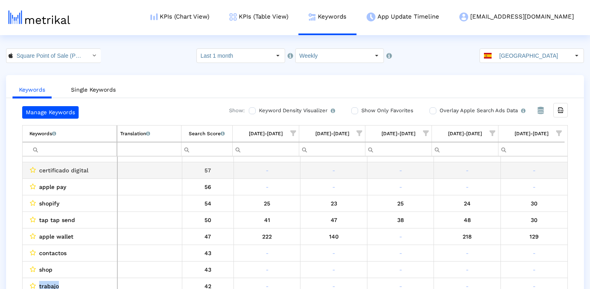
scroll to position [67, 0]
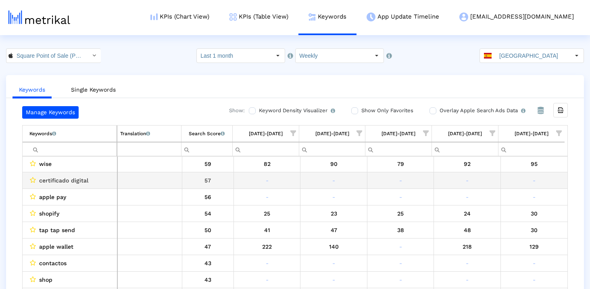
click at [49, 181] on span "certificado digital" at bounding box center [63, 180] width 49 height 10
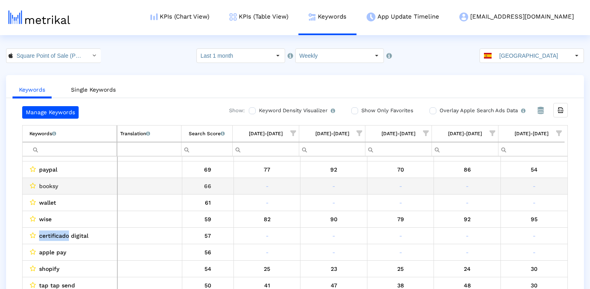
scroll to position [6, 0]
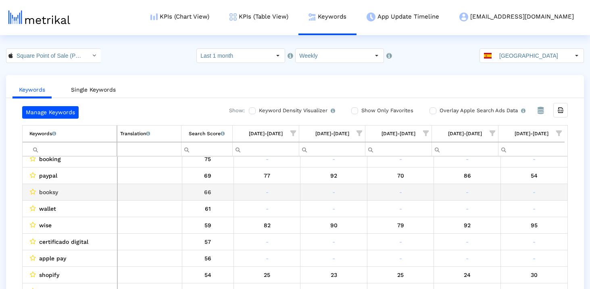
click at [49, 193] on span "booksy" at bounding box center [48, 192] width 19 height 10
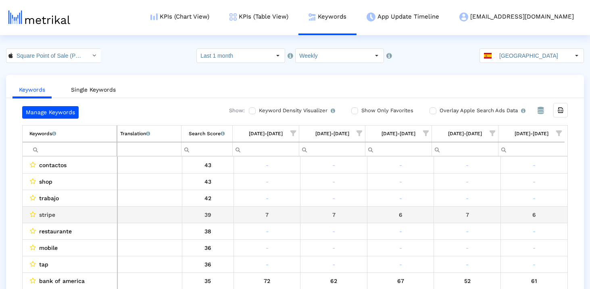
scroll to position [167, 0]
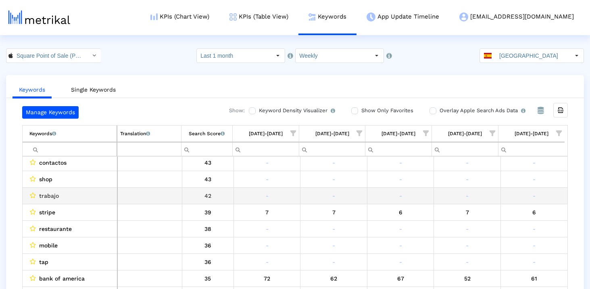
click at [47, 196] on span "trabajo" at bounding box center [49, 195] width 20 height 10
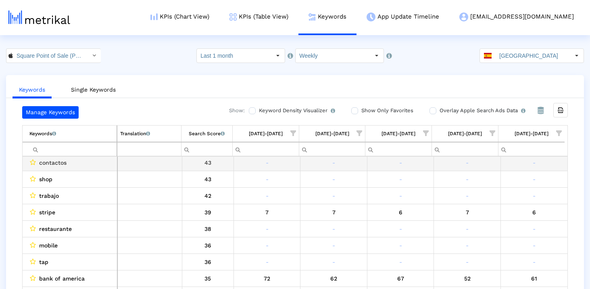
click at [64, 164] on span "contactos" at bounding box center [52, 162] width 27 height 10
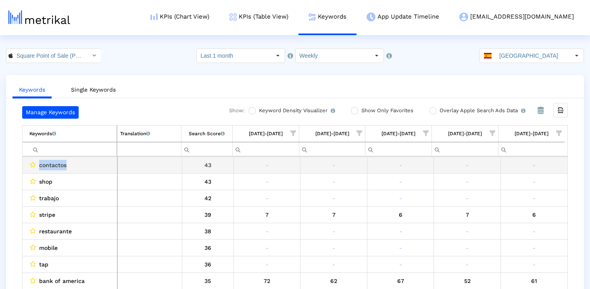
click at [64, 164] on span "contactos" at bounding box center [52, 165] width 27 height 10
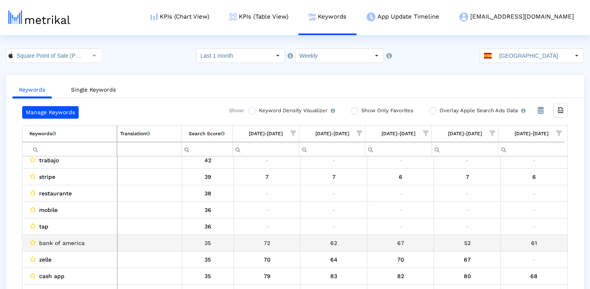
scroll to position [212, 0]
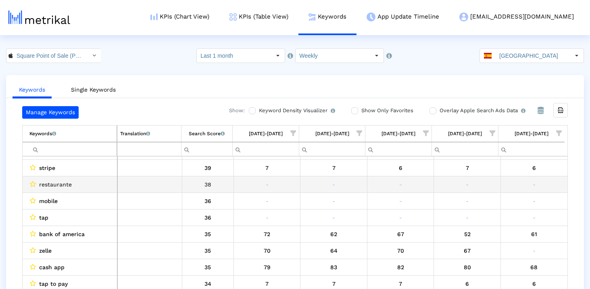
click at [62, 184] on span "restaurante" at bounding box center [55, 184] width 33 height 10
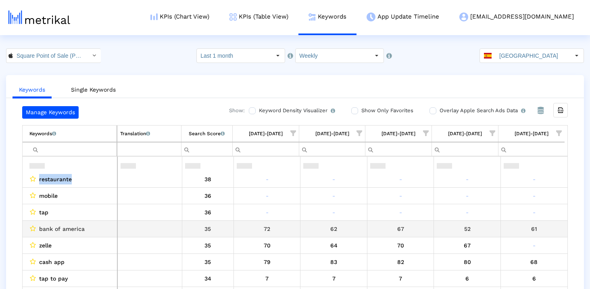
scroll to position [287, 0]
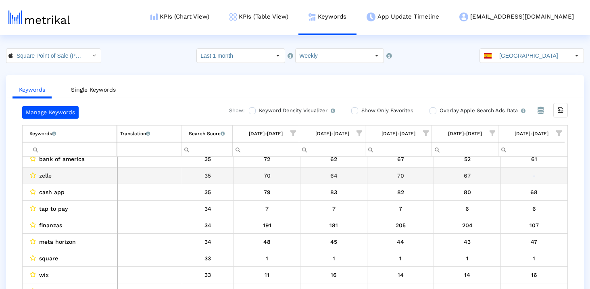
click at [44, 180] on span "zelle" at bounding box center [45, 175] width 13 height 10
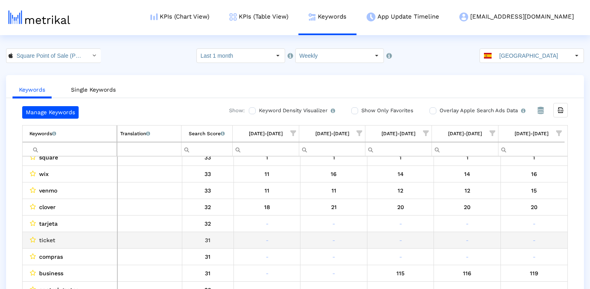
scroll to position [409, 0]
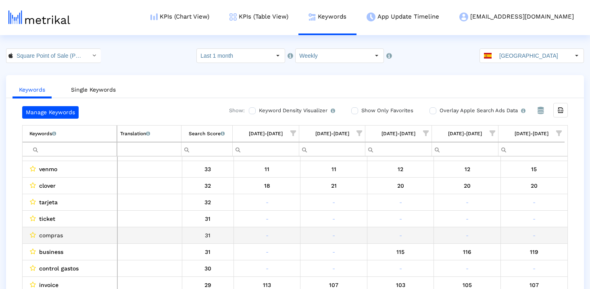
click at [59, 236] on span "compras" at bounding box center [51, 235] width 24 height 10
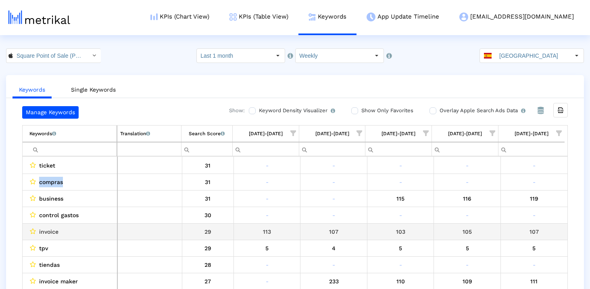
scroll to position [463, 0]
click at [50, 232] on span "invoice" at bounding box center [48, 231] width 19 height 10
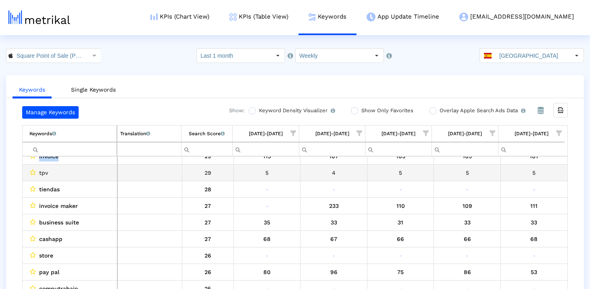
scroll to position [538, 0]
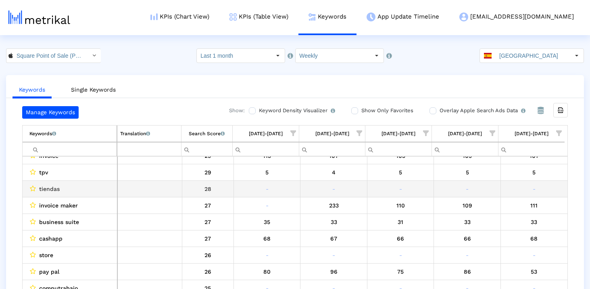
click at [46, 191] on span "tiendas" at bounding box center [49, 189] width 21 height 10
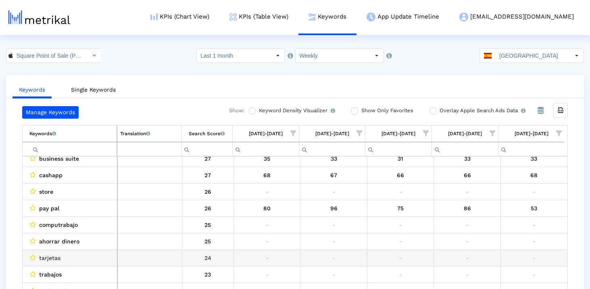
scroll to position [604, 0]
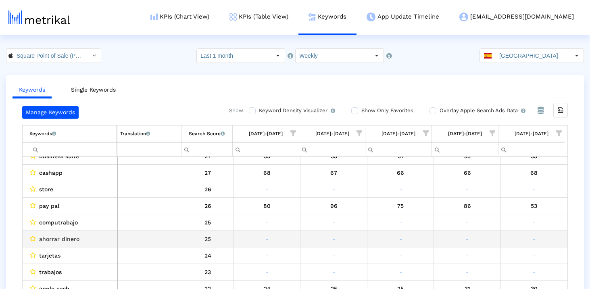
click at [69, 242] on span "ahorrar dinero" at bounding box center [59, 239] width 40 height 10
click at [69, 238] on span "ahorrar dinero" at bounding box center [59, 239] width 40 height 10
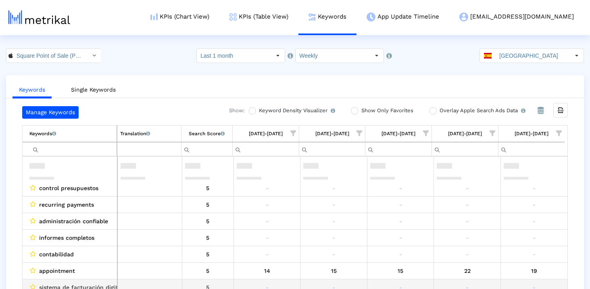
scroll to position [959, 0]
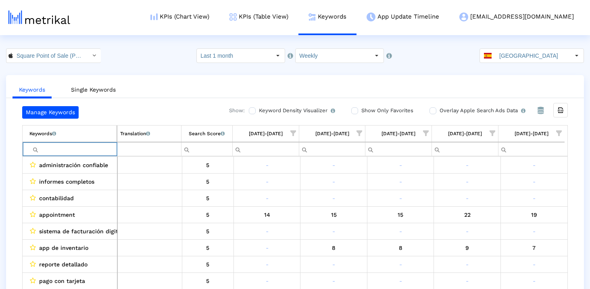
click at [90, 144] on input "Filter cell" at bounding box center [72, 148] width 87 height 13
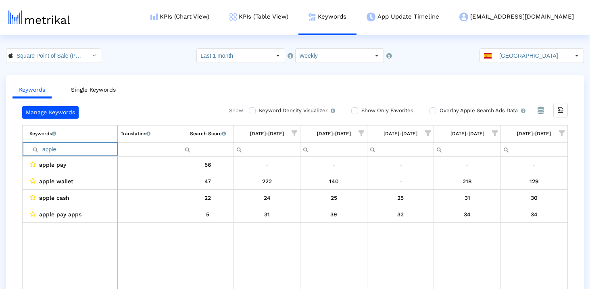
click at [91, 148] on input "apple" at bounding box center [73, 148] width 88 height 13
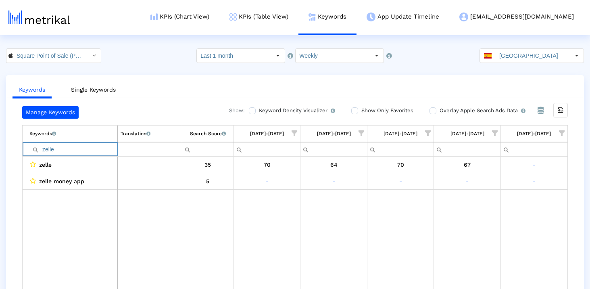
click at [104, 148] on input "zelle" at bounding box center [73, 148] width 88 height 13
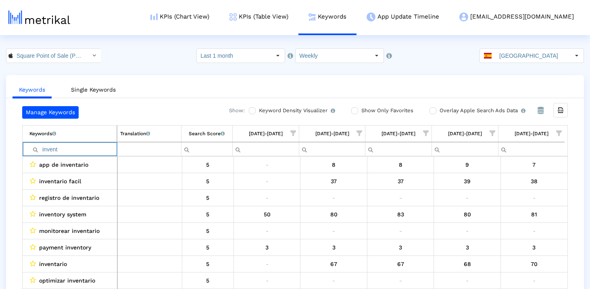
click at [81, 151] on input "invent" at bounding box center [72, 148] width 87 height 13
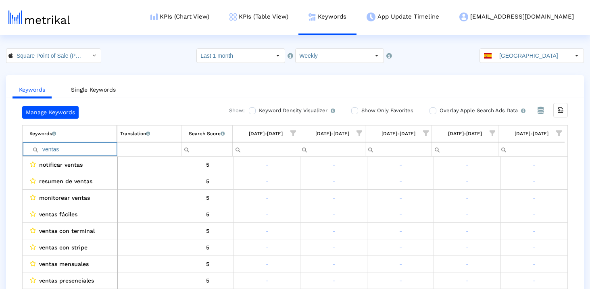
type input "ventas"
click at [513, 62] on input "Spain" at bounding box center [533, 56] width 74 height 14
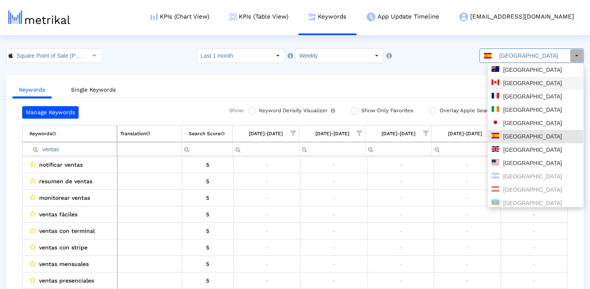
click at [510, 75] on div "Australia" at bounding box center [535, 69] width 95 height 13
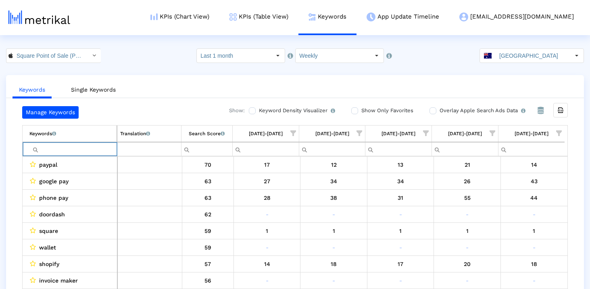
click at [91, 145] on input "Filter cell" at bounding box center [72, 148] width 87 height 13
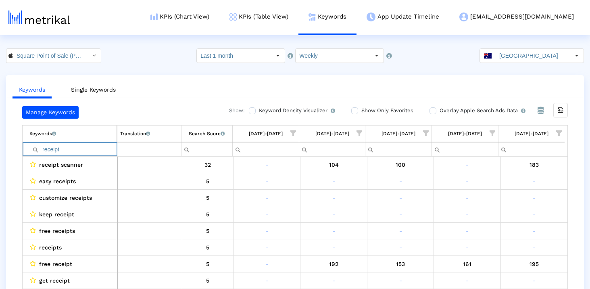
type input "receipt"
click at [88, 149] on input "receipt" at bounding box center [72, 148] width 87 height 13
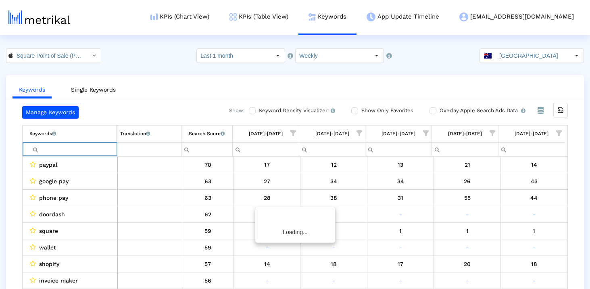
click at [6, 164] on div "Manage Keywords Show: Keyword Density Visualizer Turn this on to view where and…" at bounding box center [295, 199] width 578 height 187
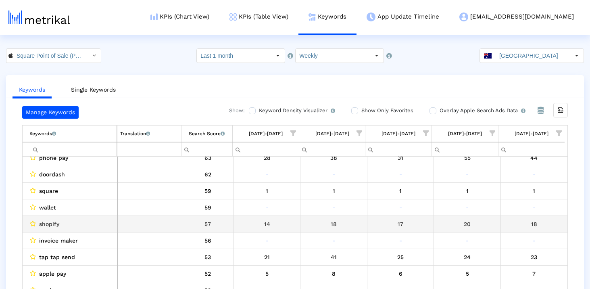
scroll to position [41, 0]
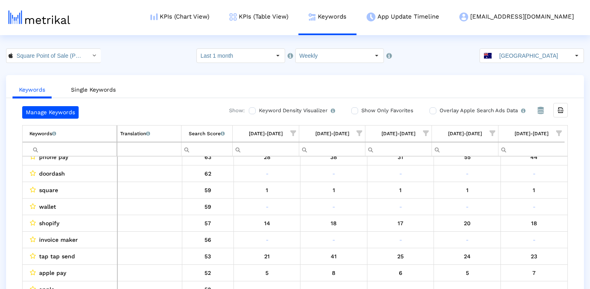
click at [87, 147] on input "Filter cell" at bounding box center [72, 148] width 87 height 13
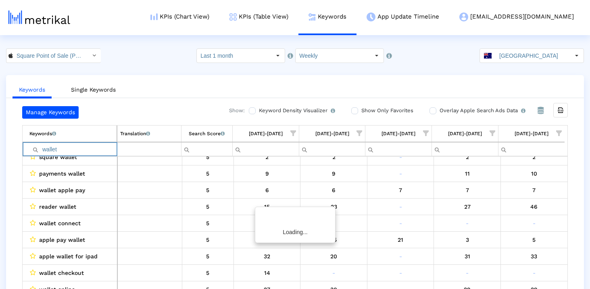
scroll to position [0, 0]
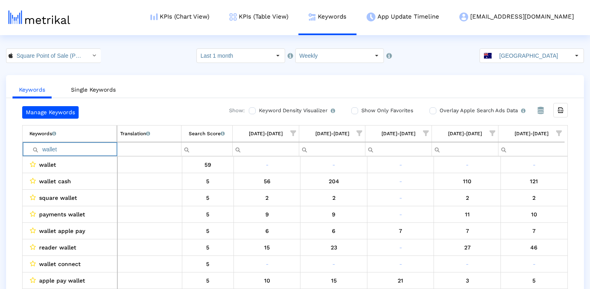
click at [85, 147] on input "wallet" at bounding box center [72, 148] width 87 height 13
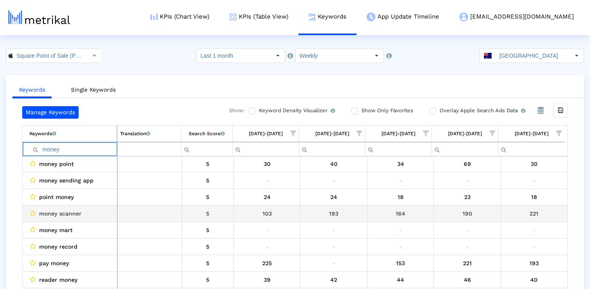
scroll to position [282, 0]
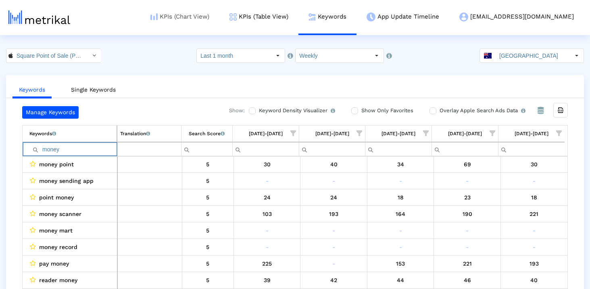
type input "money"
click at [87, 147] on input "money" at bounding box center [72, 148] width 87 height 13
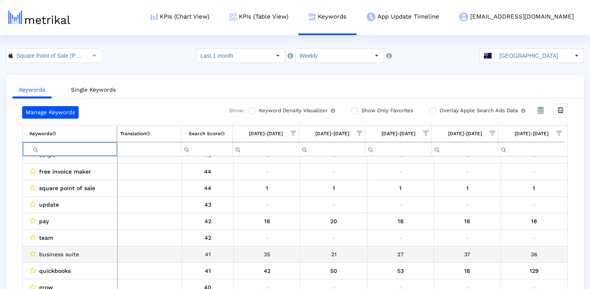
scroll to position [416, 0]
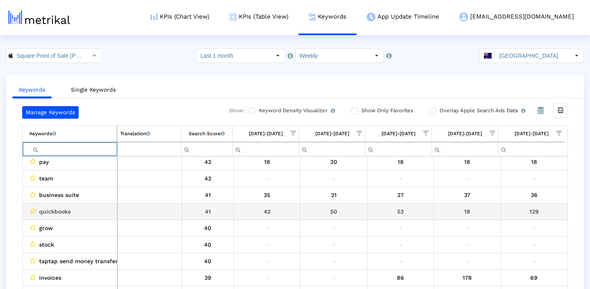
click at [62, 211] on span "quickbooks" at bounding box center [54, 211] width 31 height 10
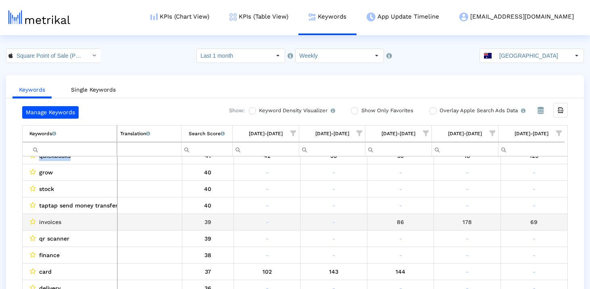
scroll to position [477, 0]
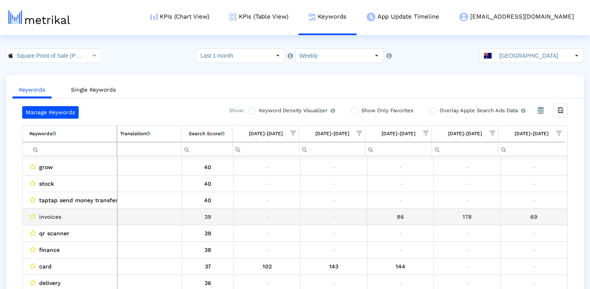
click at [54, 218] on span "invoices" at bounding box center [50, 216] width 22 height 10
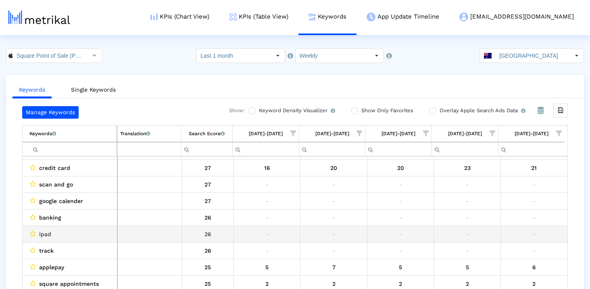
scroll to position [1073, 0]
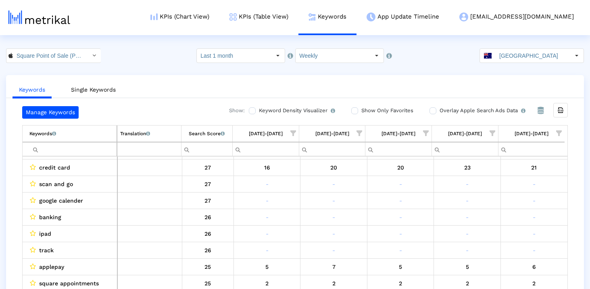
click at [70, 146] on input "Filter cell" at bounding box center [72, 148] width 87 height 13
type input "debit"
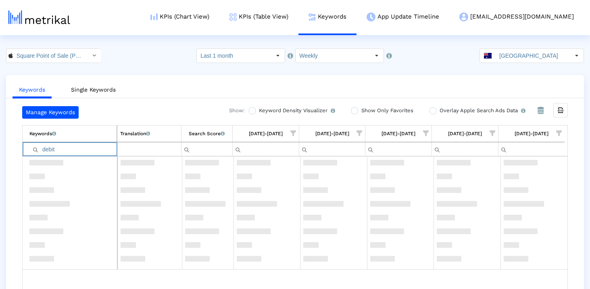
scroll to position [0, 0]
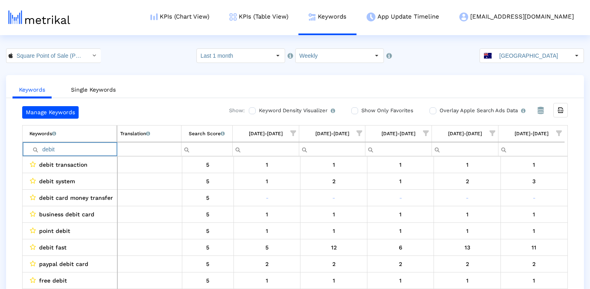
click at [73, 152] on input "debit" at bounding box center [72, 148] width 87 height 13
type input "system"
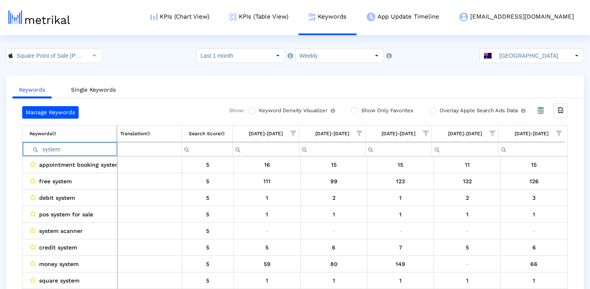
click at [68, 152] on input "system" at bounding box center [72, 148] width 87 height 13
click at [5, 227] on div "Keywords Single Keywords Manage Keywords Show: Keyword Density Visualizer Turn …" at bounding box center [295, 190] width 590 height 230
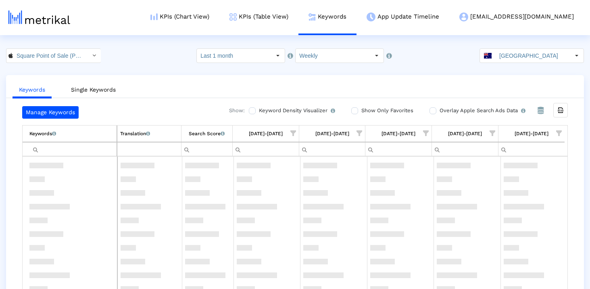
scroll to position [1010, 0]
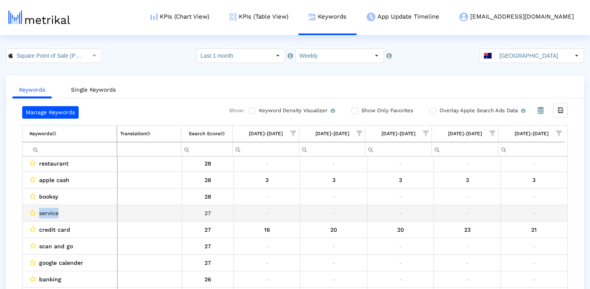
drag, startPoint x: 62, startPoint y: 215, endPoint x: 37, endPoint y: 213, distance: 24.6
click at [37, 213] on div "service" at bounding box center [71, 213] width 85 height 10
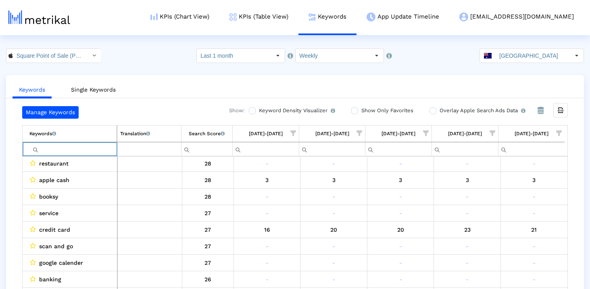
click at [62, 155] on input "Filter cell" at bounding box center [72, 148] width 87 height 13
paste input "service"
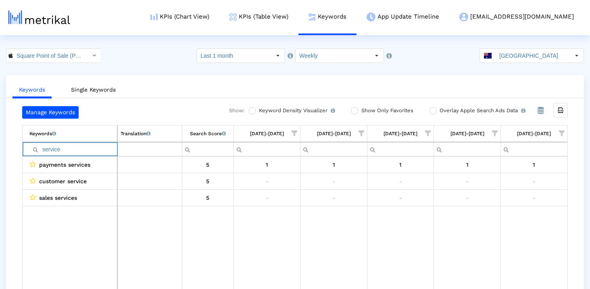
click at [61, 151] on input "service" at bounding box center [73, 148] width 88 height 13
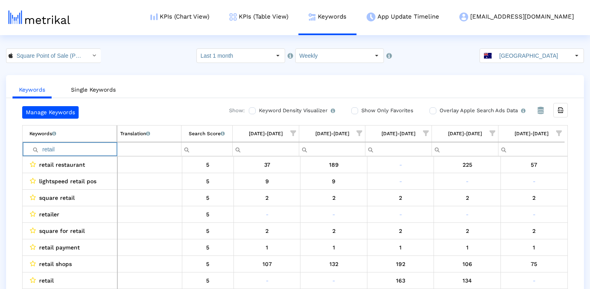
click at [95, 150] on input "retail" at bounding box center [72, 148] width 87 height 13
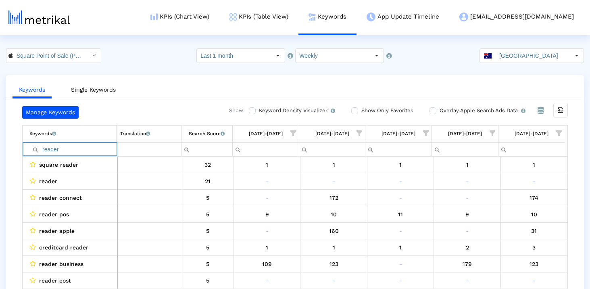
click at [83, 145] on input "reader" at bounding box center [72, 148] width 87 height 13
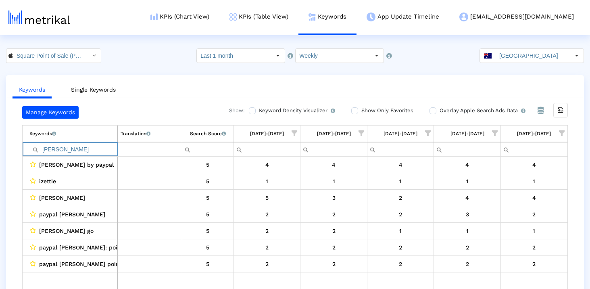
click at [75, 147] on input "zettle" at bounding box center [73, 148] width 88 height 13
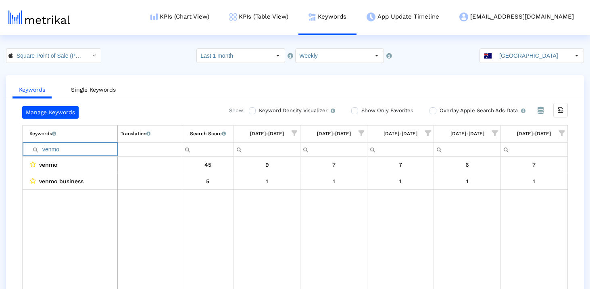
click at [88, 150] on input "venmo" at bounding box center [73, 148] width 88 height 13
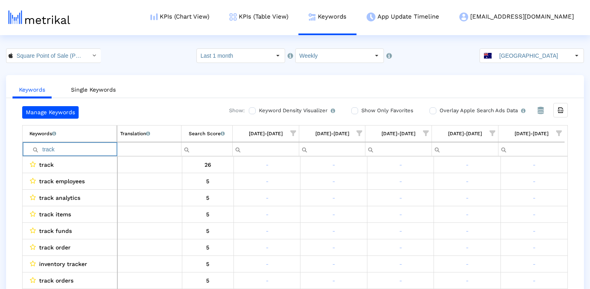
drag, startPoint x: 68, startPoint y: 151, endPoint x: 35, endPoint y: 151, distance: 32.7
click at [35, 151] on div "track" at bounding box center [72, 148] width 87 height 13
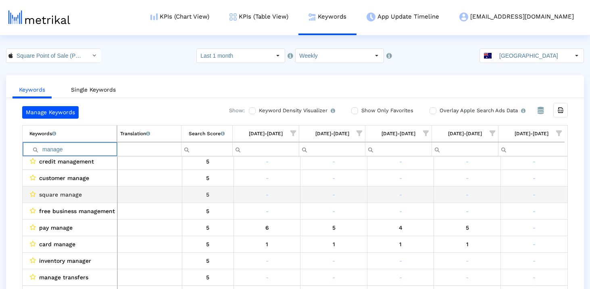
scroll to position [153, 0]
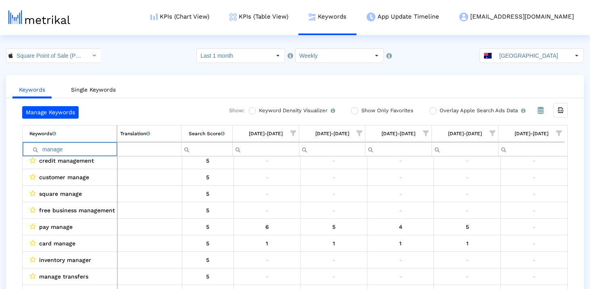
click at [91, 148] on input "manage" at bounding box center [72, 148] width 87 height 13
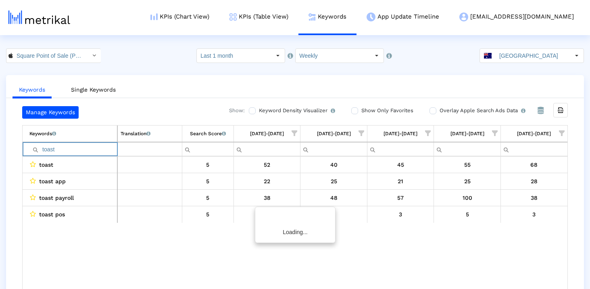
scroll to position [0, 0]
click at [110, 149] on input "toast" at bounding box center [73, 148] width 88 height 13
type input "swipe"
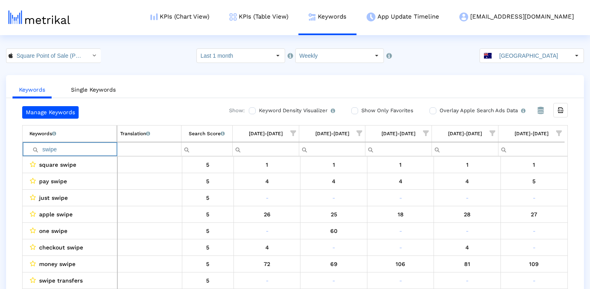
click at [104, 150] on input "swipe" at bounding box center [72, 148] width 87 height 13
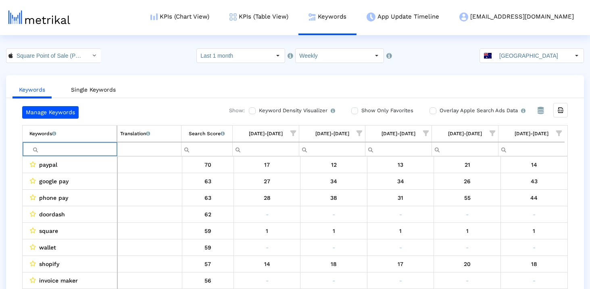
click at [148, 105] on div "Keywords Single Keywords Manage Keywords Show: Keyword Density Visualizer Turn …" at bounding box center [295, 190] width 578 height 230
click at [61, 151] on input "Filter cell" at bounding box center [72, 148] width 87 height 13
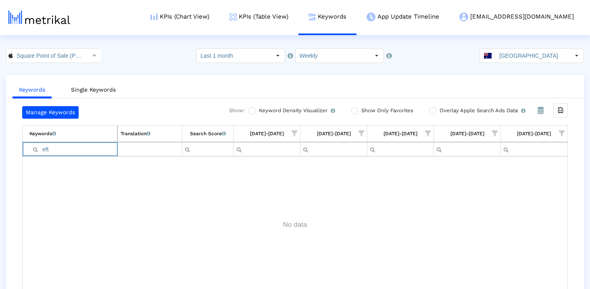
click at [63, 151] on input "eft" at bounding box center [73, 148] width 88 height 13
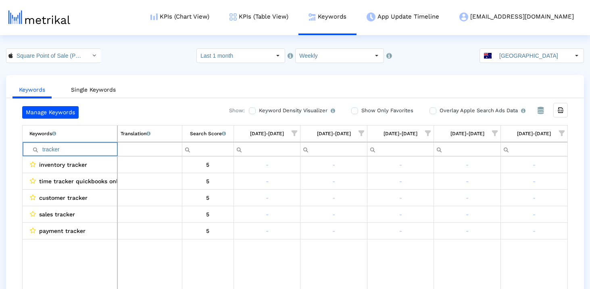
click at [73, 147] on input "tracker" at bounding box center [73, 148] width 88 height 13
click at [64, 151] on input "receipt" at bounding box center [73, 148] width 88 height 13
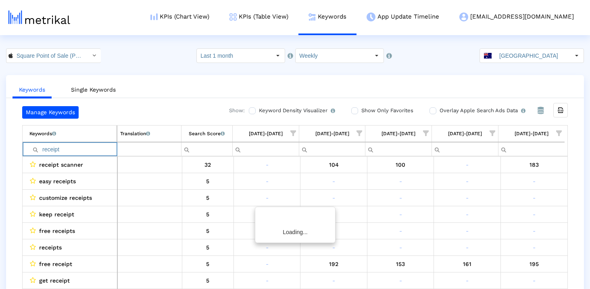
click at [64, 151] on input "receipt" at bounding box center [72, 148] width 87 height 13
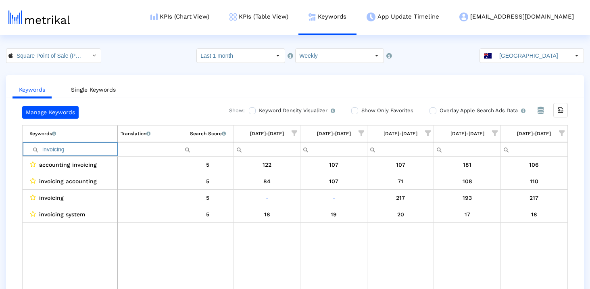
click at [76, 147] on input "invoicing" at bounding box center [73, 148] width 88 height 13
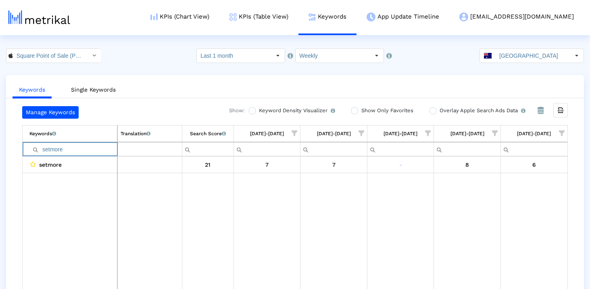
click at [54, 153] on input "setmore" at bounding box center [73, 148] width 88 height 13
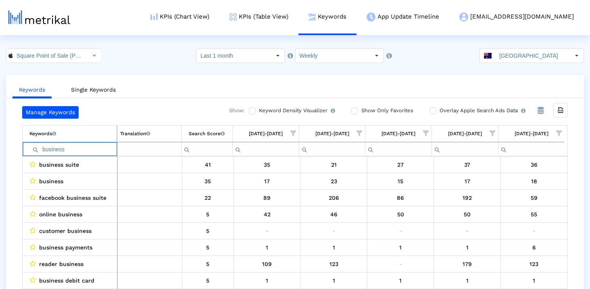
click at [90, 145] on input "business" at bounding box center [72, 148] width 87 height 13
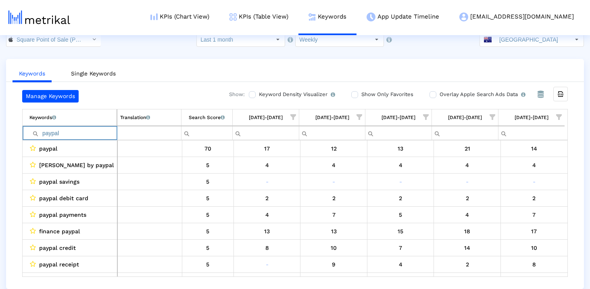
click at [94, 134] on input "paypal" at bounding box center [72, 132] width 87 height 13
paste input "money"
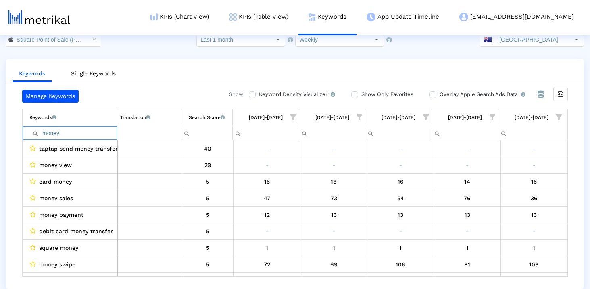
click at [58, 134] on input "money" at bounding box center [72, 132] width 87 height 13
paste input "apple"
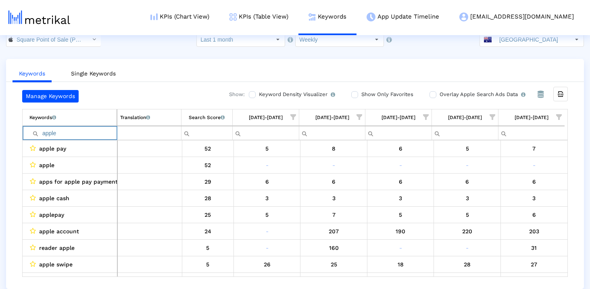
click at [71, 134] on input "apple" at bounding box center [72, 132] width 87 height 13
paste input "tracker"
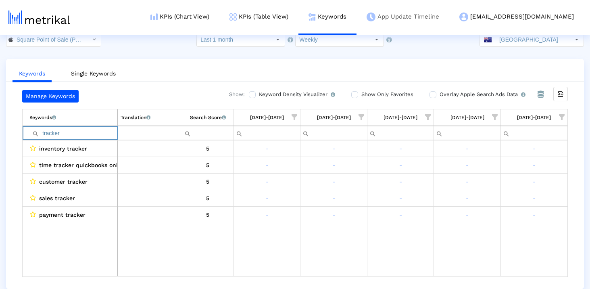
type input "tracker"
click at [82, 129] on input "tracker" at bounding box center [73, 132] width 88 height 13
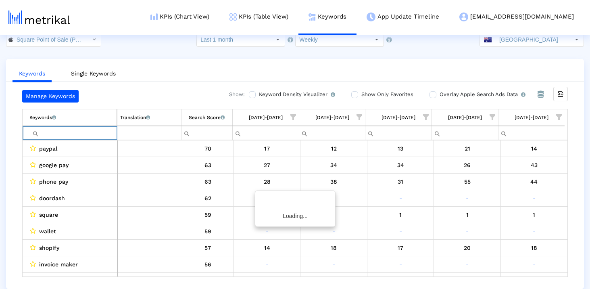
click at [1, 180] on div "Keywords Single Keywords Manage Keywords Show: Keyword Density Visualizer Turn …" at bounding box center [295, 174] width 590 height 230
click at [64, 136] on input "Filter cell" at bounding box center [72, 132] width 87 height 13
type input "wallet"
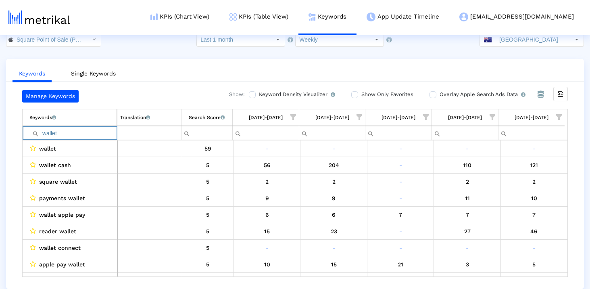
click at [64, 136] on input "wallet" at bounding box center [72, 132] width 87 height 13
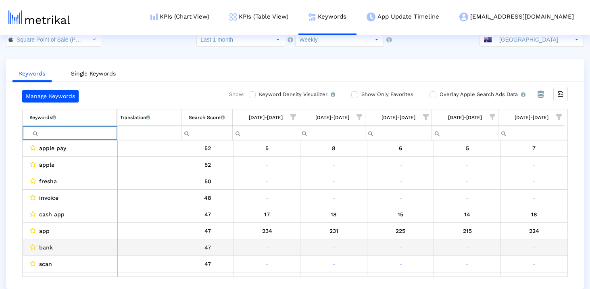
scroll to position [164, 0]
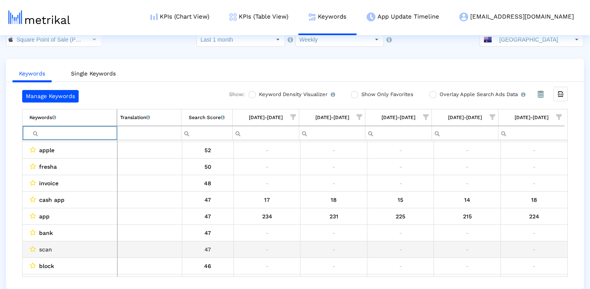
click at [50, 249] on span "scan" at bounding box center [45, 249] width 13 height 10
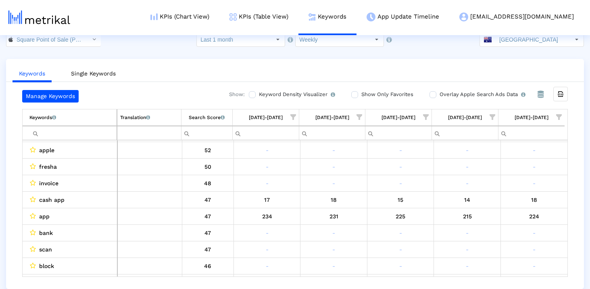
click at [65, 135] on input "Filter cell" at bounding box center [72, 132] width 87 height 13
paste input "scan"
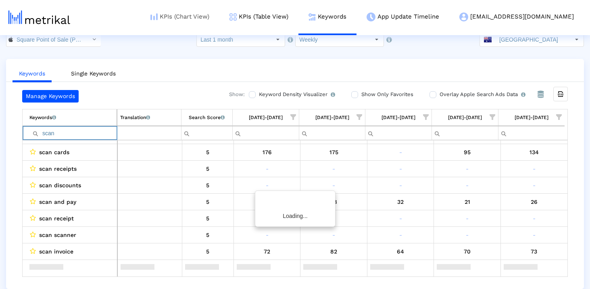
scroll to position [0, 0]
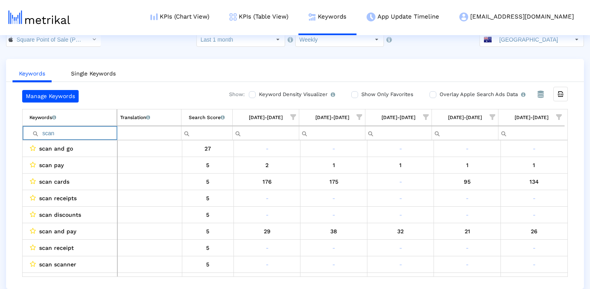
click at [84, 134] on input "scan" at bounding box center [72, 132] width 87 height 13
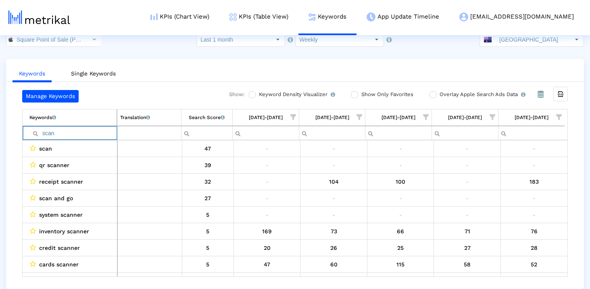
click at [89, 132] on input "scan" at bounding box center [72, 132] width 87 height 13
click at [97, 130] on input "scan" at bounding box center [72, 132] width 87 height 13
type input "scan"
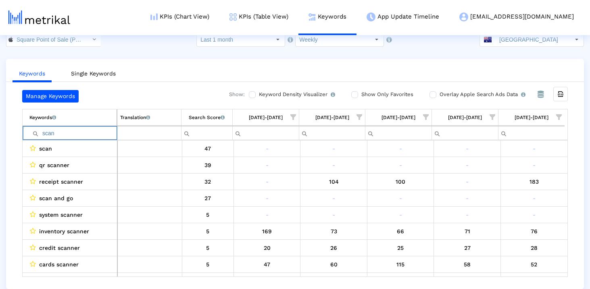
click at [62, 135] on input "scan" at bounding box center [72, 132] width 87 height 13
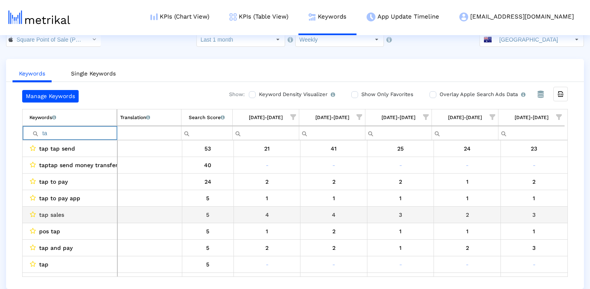
type input "t"
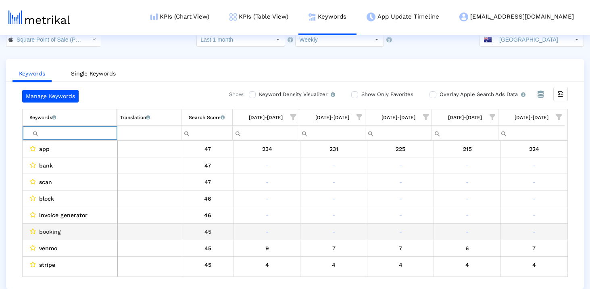
scroll to position [230, 0]
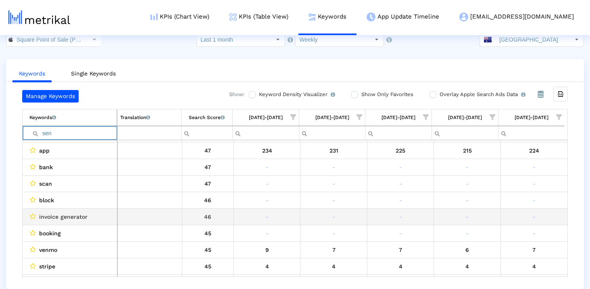
type input "send"
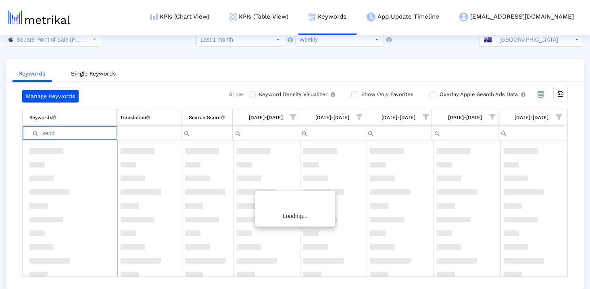
scroll to position [0, 0]
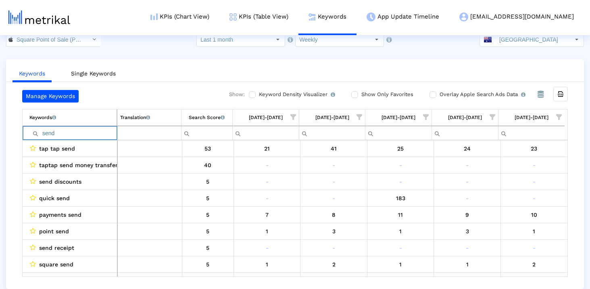
click at [77, 130] on input "send" at bounding box center [72, 132] width 87 height 13
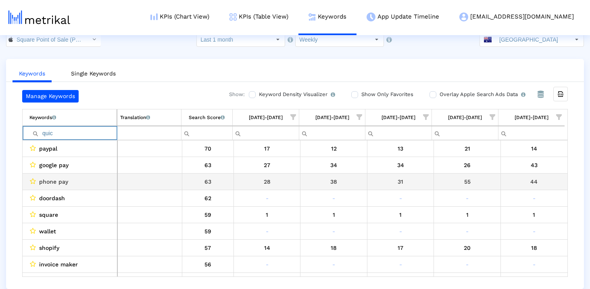
type input "quick"
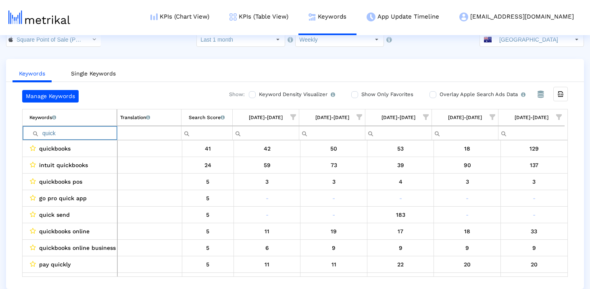
click at [97, 135] on input "quick" at bounding box center [72, 132] width 87 height 13
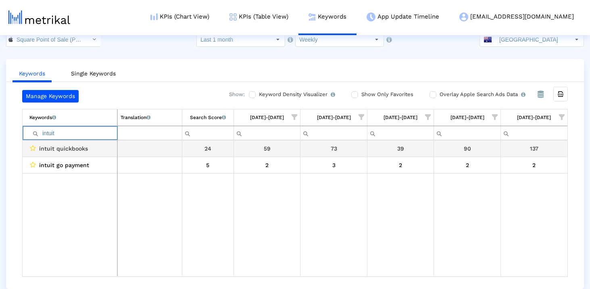
type input "intuit"
click at [87, 140] on td "intuit quickbooks" at bounding box center [70, 148] width 95 height 17
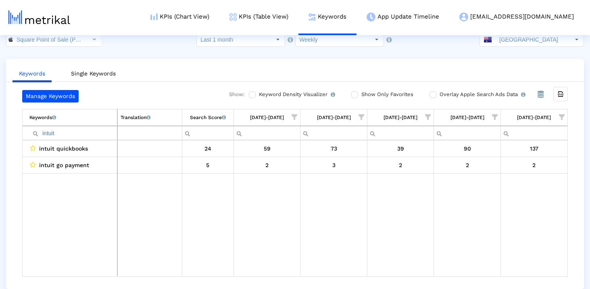
click at [80, 134] on input "intuit" at bounding box center [73, 132] width 88 height 13
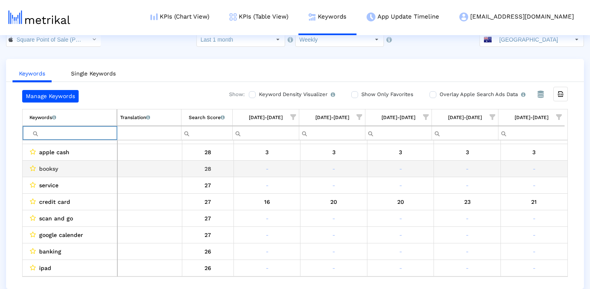
scroll to position [962, 0]
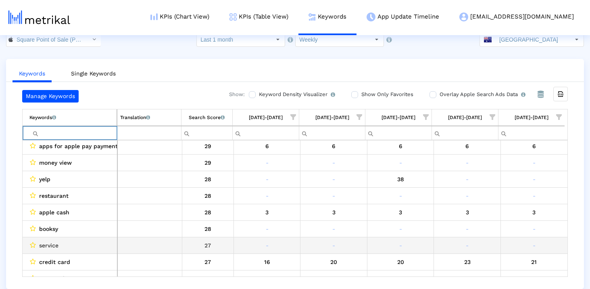
click at [48, 243] on span "service" at bounding box center [48, 245] width 19 height 10
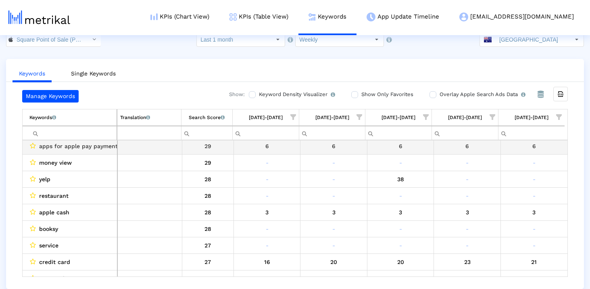
click at [63, 131] on input "Filter cell" at bounding box center [72, 132] width 87 height 13
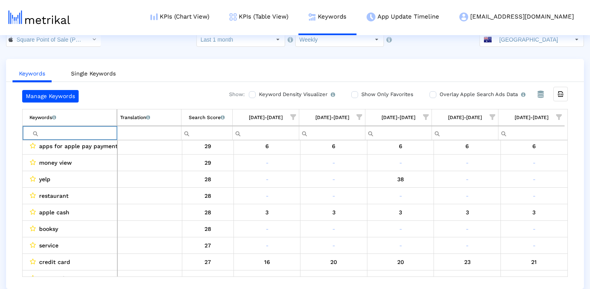
paste input "service"
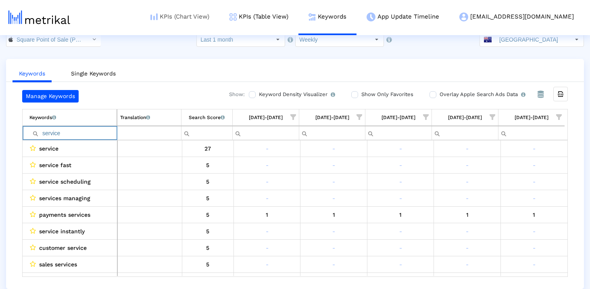
scroll to position [0, 0]
click at [92, 134] on input "service" at bounding box center [72, 132] width 87 height 13
type input "debit"
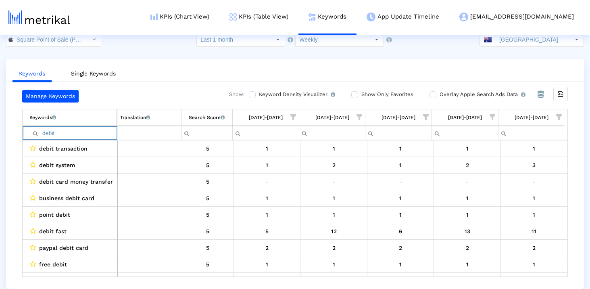
click at [90, 134] on input "debit" at bounding box center [72, 132] width 87 height 13
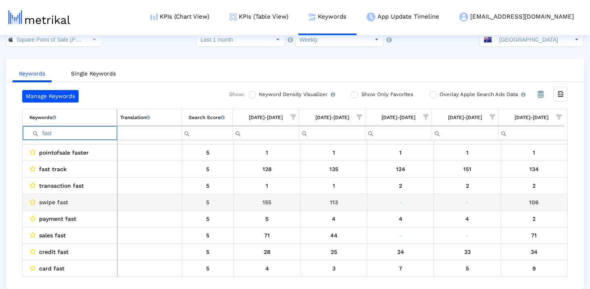
scroll to position [277, 0]
click at [51, 198] on span "swipe fast" at bounding box center [53, 202] width 29 height 10
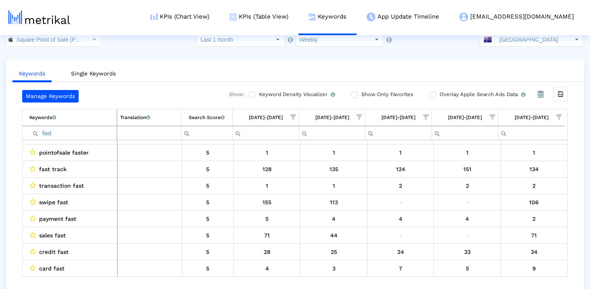
click at [66, 134] on input "fast" at bounding box center [72, 132] width 87 height 13
paste input "swipe"
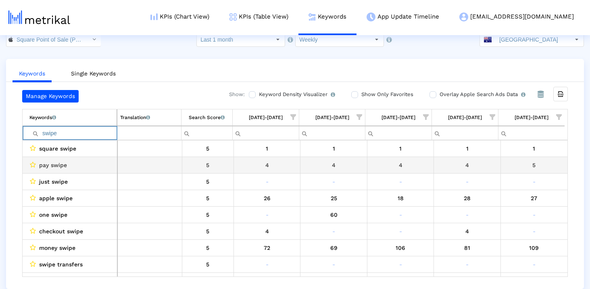
scroll to position [0, 0]
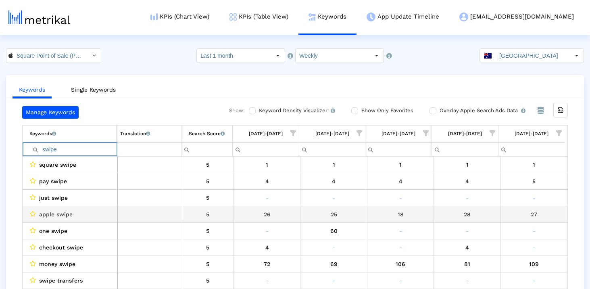
click at [45, 213] on span "apple swipe" at bounding box center [55, 214] width 33 height 10
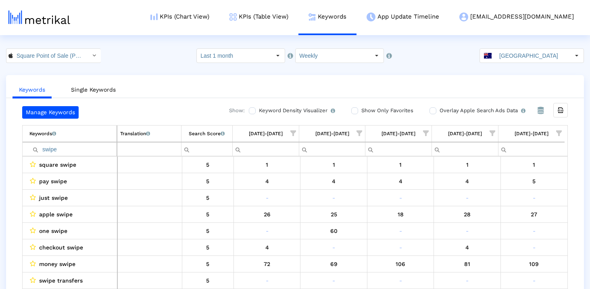
click at [59, 152] on input "swipe" at bounding box center [72, 148] width 87 height 13
paste input "appl"
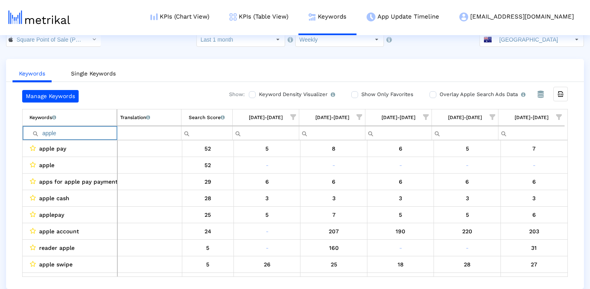
click at [82, 136] on input "apple" at bounding box center [72, 132] width 87 height 13
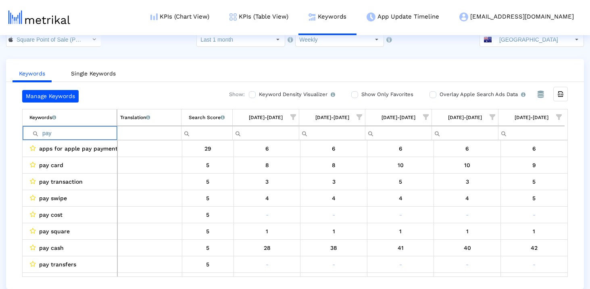
click at [75, 136] on input "pay" at bounding box center [72, 132] width 87 height 13
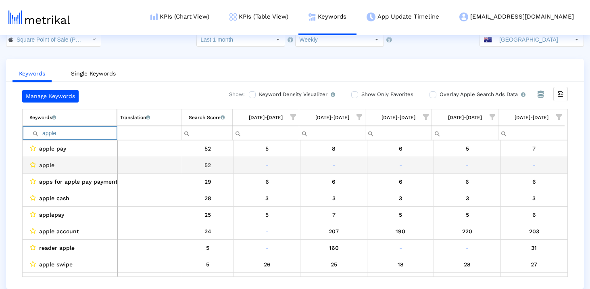
type input "apple"
click at [226, 163] on div "52" at bounding box center [208, 165] width 46 height 10
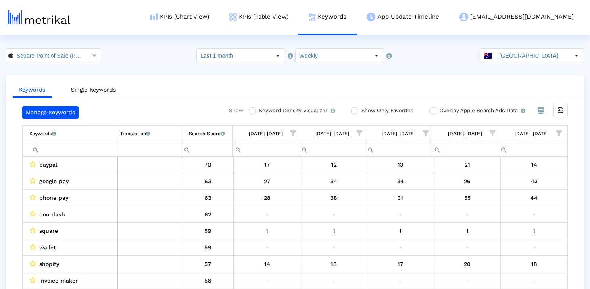
click at [98, 148] on input "Filter cell" at bounding box center [72, 148] width 87 height 13
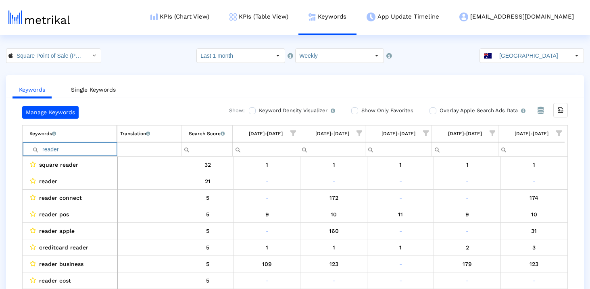
click at [83, 148] on input "reader" at bounding box center [72, 148] width 87 height 13
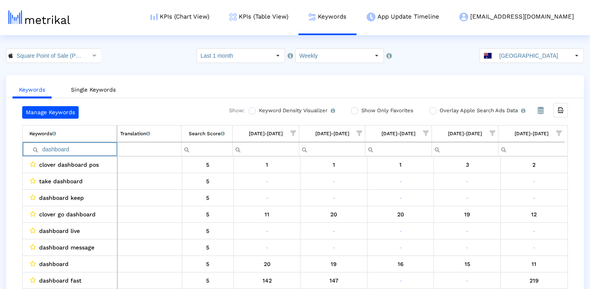
click at [86, 147] on input "dashboard" at bounding box center [72, 148] width 87 height 13
click at [79, 148] on input "transaction" at bounding box center [72, 148] width 87 height 13
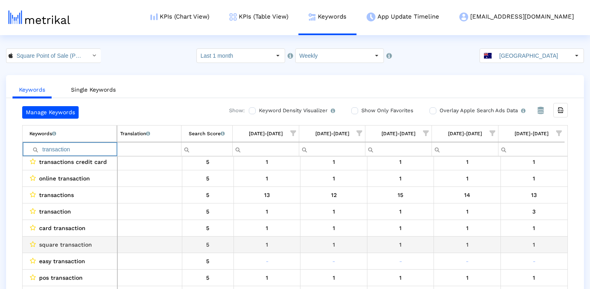
scroll to position [65, 0]
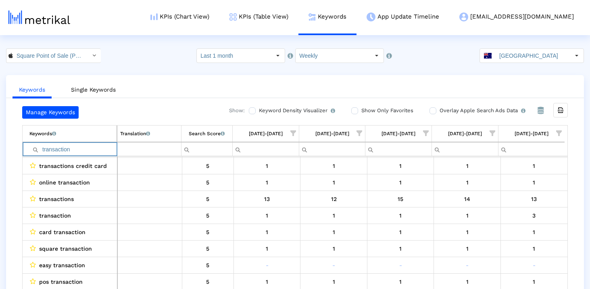
paste input "checkout"
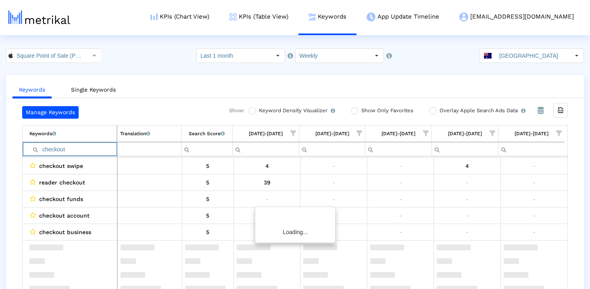
scroll to position [0, 0]
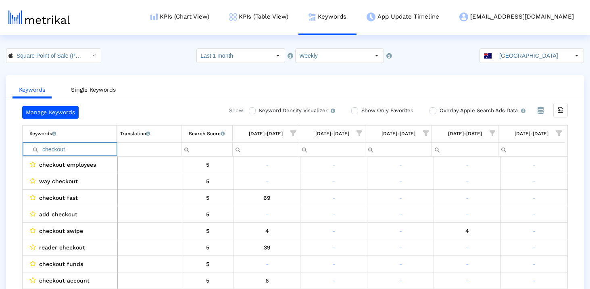
click at [79, 148] on input "checkout" at bounding box center [72, 148] width 87 height 13
paste input "money"
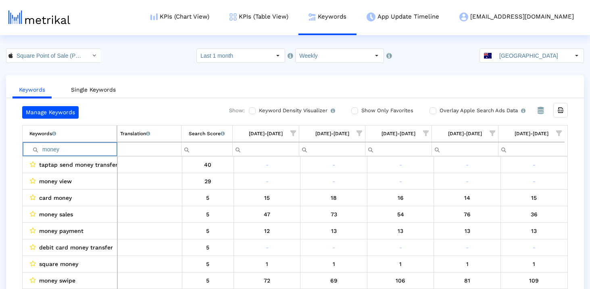
click at [67, 153] on input "money" at bounding box center [72, 148] width 87 height 13
type input "send"
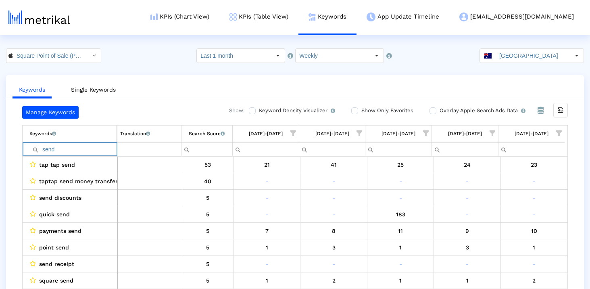
click at [67, 153] on input "send" at bounding box center [72, 148] width 87 height 13
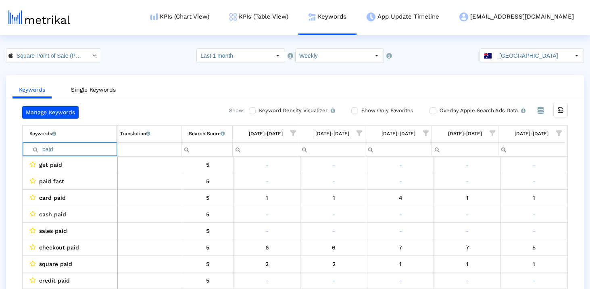
click at [88, 151] on input "paid" at bounding box center [72, 148] width 87 height 13
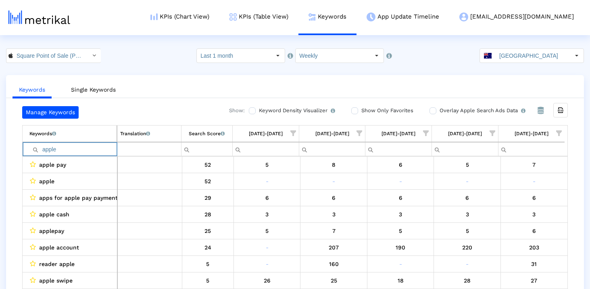
click at [73, 150] on input "apple" at bounding box center [72, 148] width 87 height 13
type input "apple"
click at [512, 48] on html "KPIs (Chart View) KPIs (Table View) Keywords App Update Timeline willem@squareu…" at bounding box center [295, 152] width 590 height 305
click at [512, 61] on input "Australia" at bounding box center [533, 56] width 74 height 14
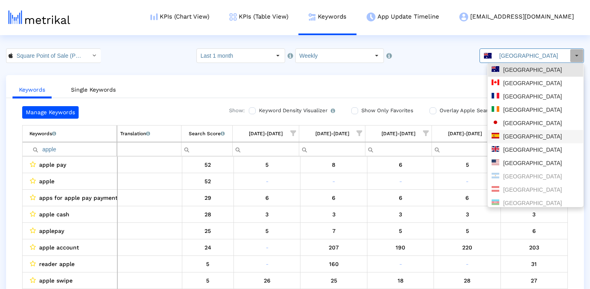
click at [508, 140] on div "Spain" at bounding box center [536, 137] width 88 height 8
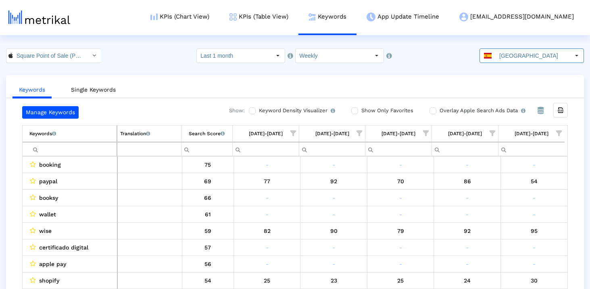
click at [66, 150] on input "Filter cell" at bounding box center [72, 148] width 87 height 13
paste input "paypal"
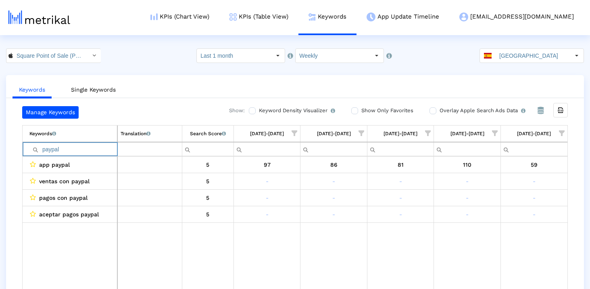
click at [45, 151] on input "paypal" at bounding box center [73, 148] width 88 height 13
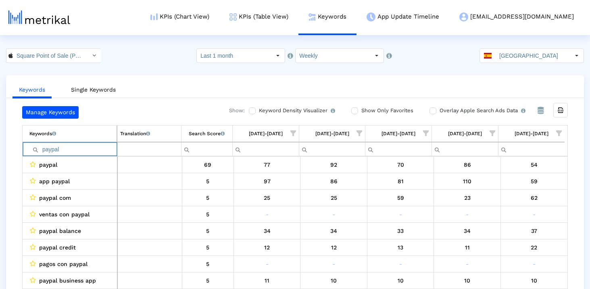
click at [62, 148] on input "paypal" at bounding box center [72, 148] width 87 height 13
paste input "shopify"
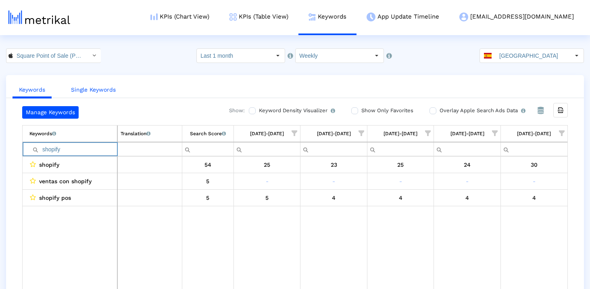
type input "shopify"
click at [108, 88] on link "Single Keywords" at bounding box center [94, 89] width 58 height 15
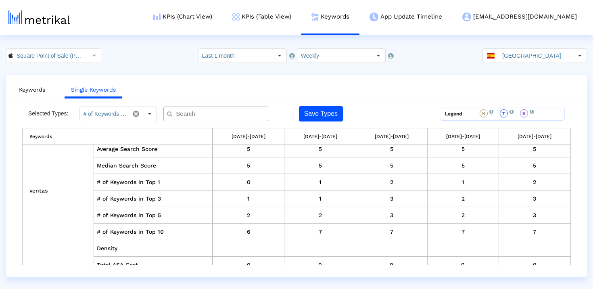
scroll to position [306, 0]
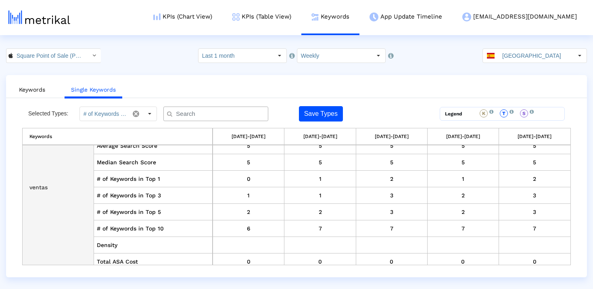
click at [36, 186] on td "ventas" at bounding box center [58, 187] width 71 height 232
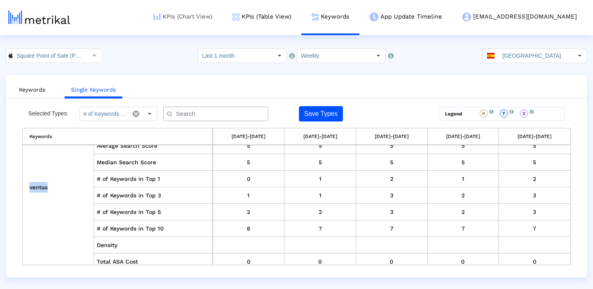
copy td "ventas"
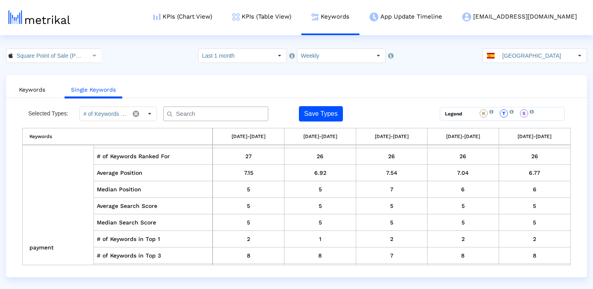
scroll to position [1490, 0]
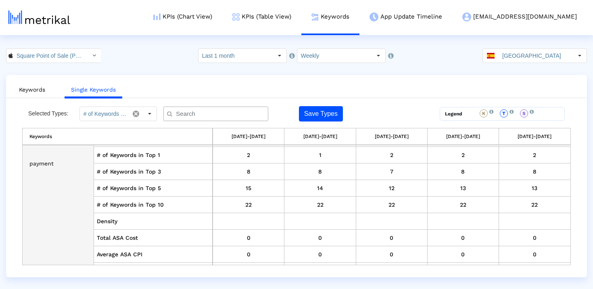
click at [47, 160] on td "payment" at bounding box center [58, 164] width 71 height 232
copy td "payment"
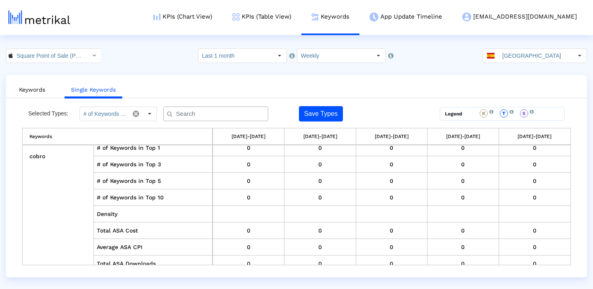
scroll to position [2426, 0]
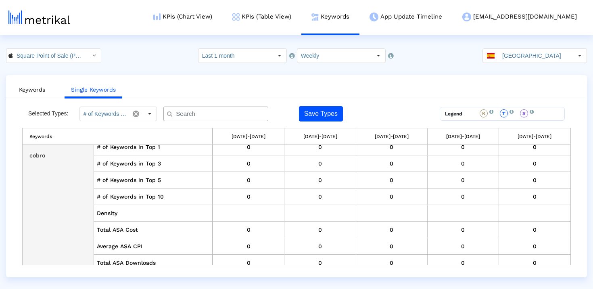
click at [38, 154] on td "cobro" at bounding box center [58, 156] width 71 height 232
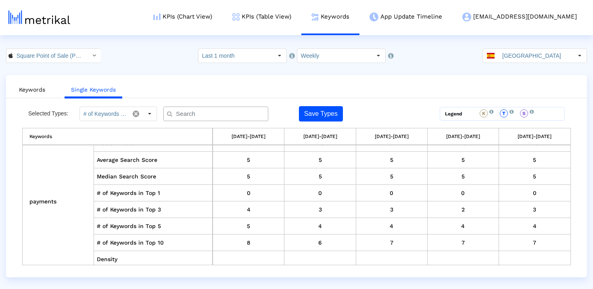
scroll to position [4467, 0]
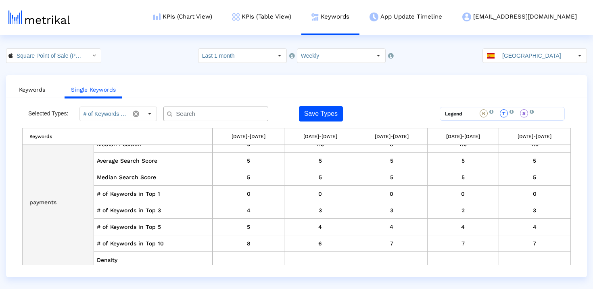
click at [42, 202] on td "payments" at bounding box center [58, 202] width 71 height 232
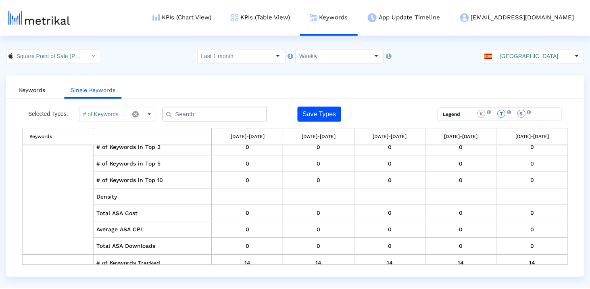
scroll to position [5469, 0]
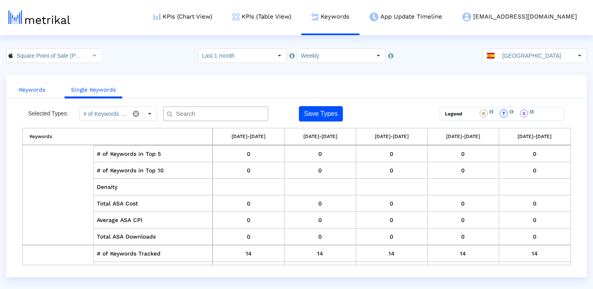
click at [37, 90] on link "Keywords" at bounding box center [32, 89] width 39 height 15
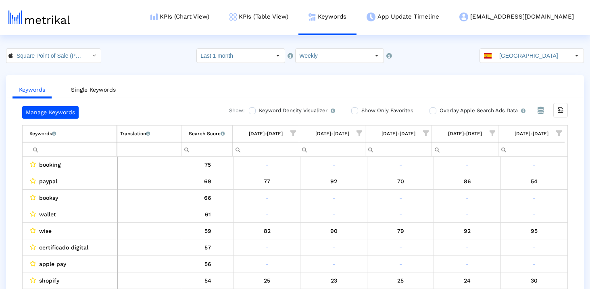
click at [97, 146] on input "Filter cell" at bounding box center [72, 148] width 87 height 13
paste input "venmo"
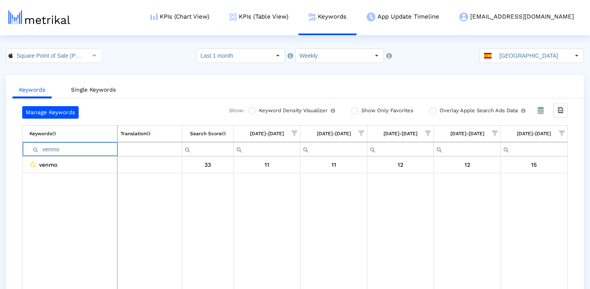
click at [97, 151] on input "venmo" at bounding box center [73, 148] width 88 height 13
paste input "clover"
click at [93, 145] on input "clover" at bounding box center [73, 148] width 88 height 13
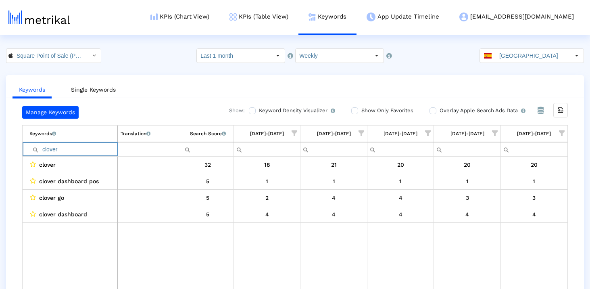
click at [93, 145] on input "clover" at bounding box center [73, 148] width 88 height 13
paste input "venmo"
click at [87, 150] on input "venmo" at bounding box center [73, 148] width 88 height 13
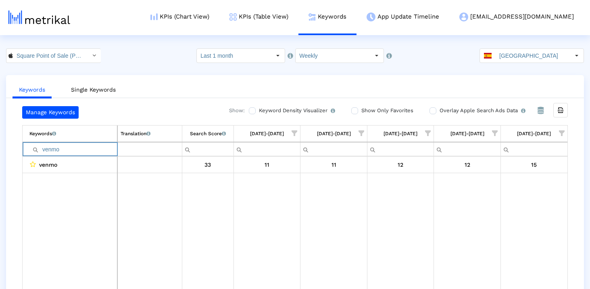
click at [87, 150] on input "venmo" at bounding box center [73, 148] width 88 height 13
paste input "wix"
type input "w"
click at [101, 151] on input "venmo" at bounding box center [73, 148] width 88 height 13
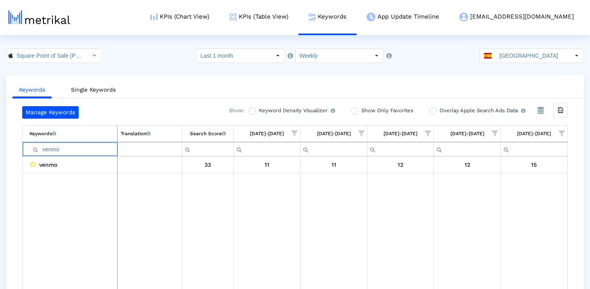
click at [101, 151] on input "venmo" at bounding box center [73, 148] width 88 height 13
paste input "finanzas"
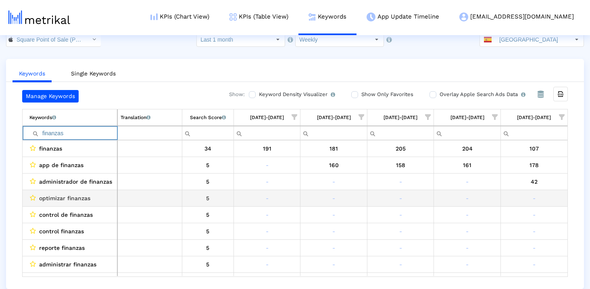
scroll to position [0, 0]
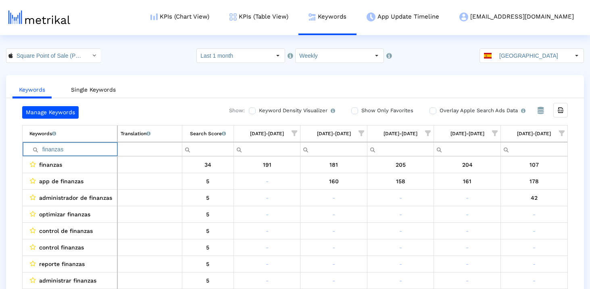
click at [102, 145] on input "finanzas" at bounding box center [73, 148] width 88 height 13
paste input "mobile"
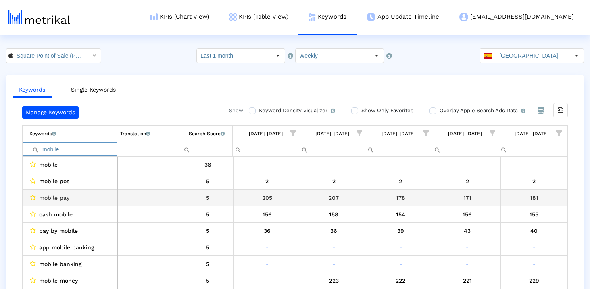
scroll to position [62, 0]
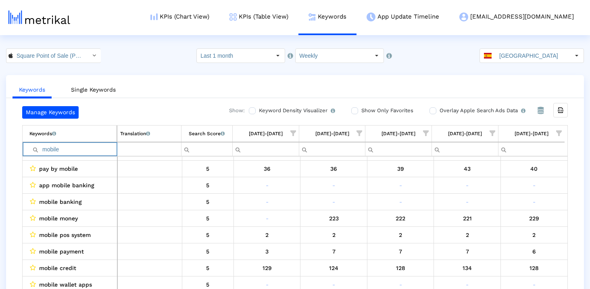
click at [89, 148] on input "mobile" at bounding box center [72, 148] width 87 height 13
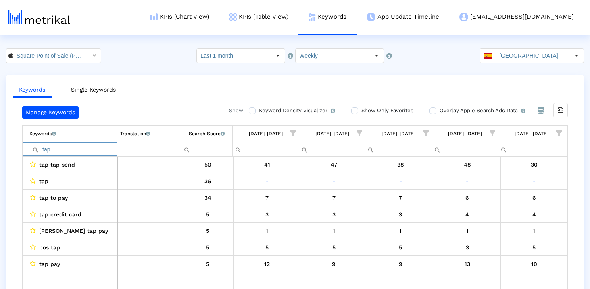
click at [98, 144] on input "tap" at bounding box center [72, 148] width 87 height 13
paste input "booksy"
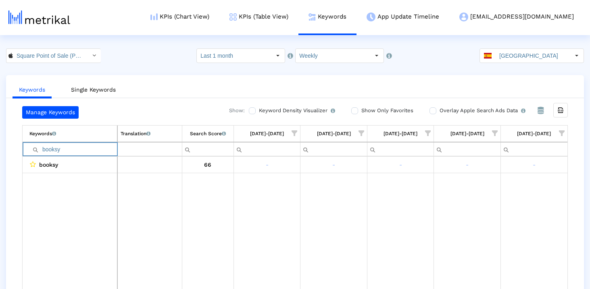
click at [84, 150] on input "booksy" at bounding box center [73, 148] width 88 height 13
paste input "cita"
click at [88, 154] on input "cita" at bounding box center [73, 148] width 88 height 13
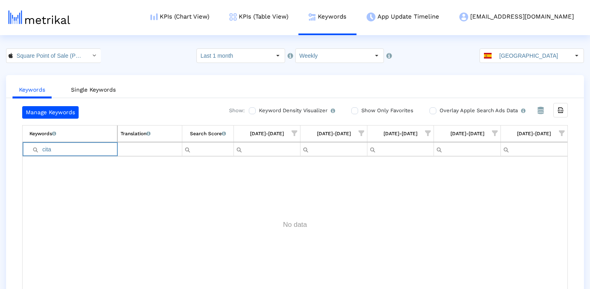
click at [88, 154] on input "cita" at bounding box center [73, 148] width 88 height 13
click at [84, 148] on input "apple" at bounding box center [73, 148] width 88 height 13
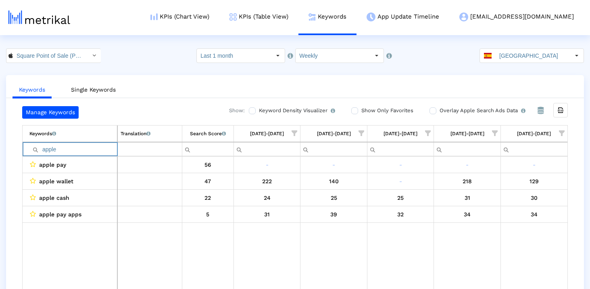
click at [84, 148] on input "apple" at bounding box center [73, 148] width 88 height 13
paste input "contactos"
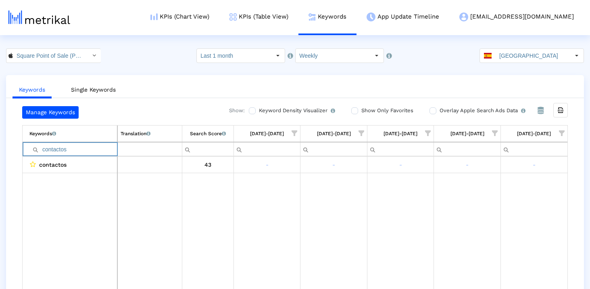
click at [88, 147] on input "contactos" at bounding box center [73, 148] width 88 height 13
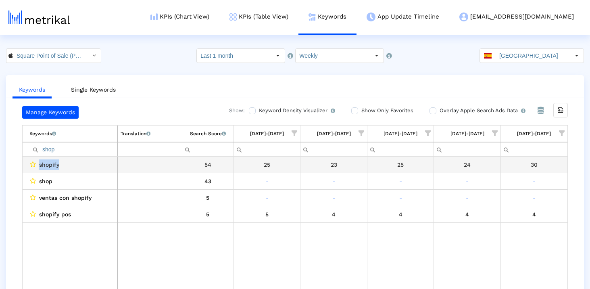
drag, startPoint x: 72, startPoint y: 161, endPoint x: 40, endPoint y: 161, distance: 32.3
click at [40, 161] on div "shopify" at bounding box center [71, 164] width 85 height 10
copy span "shopify"
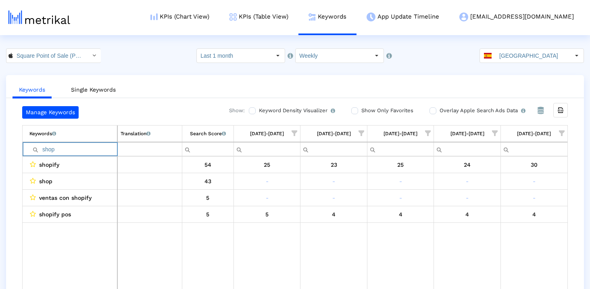
click at [86, 151] on input "shop" at bounding box center [73, 148] width 88 height 13
paste input "zelle"
click at [100, 149] on input "zelle" at bounding box center [73, 148] width 88 height 13
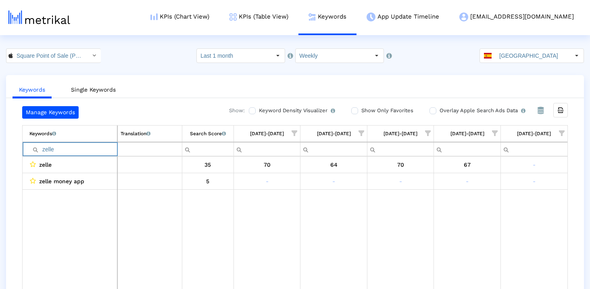
click at [100, 149] on input "zelle" at bounding box center [73, 148] width 88 height 13
paste input "dinero"
click at [89, 147] on input "dinero" at bounding box center [73, 148] width 88 height 13
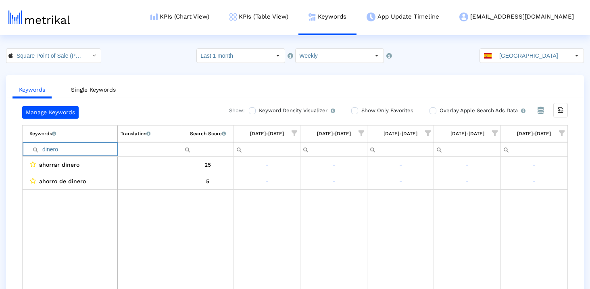
click at [89, 147] on input "dinero" at bounding box center [73, 148] width 88 height 13
click at [66, 146] on input "venmo" at bounding box center [73, 148] width 88 height 13
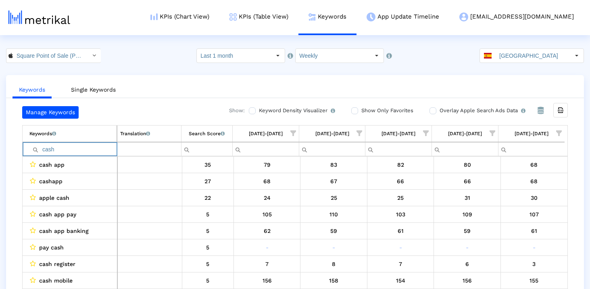
click at [96, 146] on input "cash" at bounding box center [72, 148] width 87 height 13
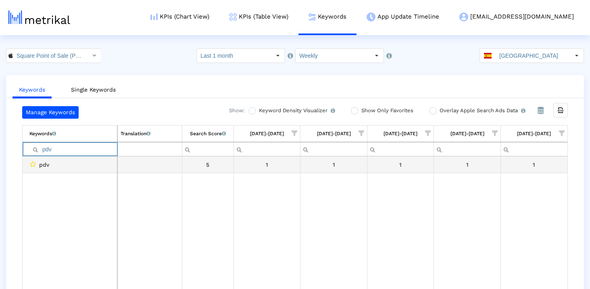
click at [71, 155] on input "pdv" at bounding box center [73, 148] width 88 height 13
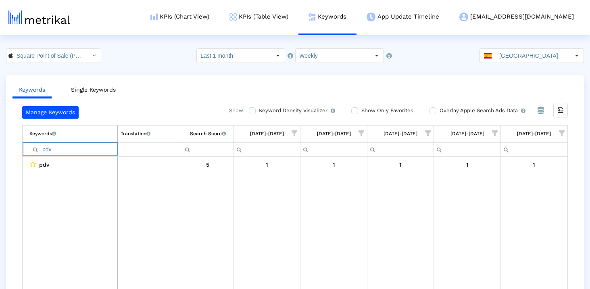
click at [71, 155] on input "pdv" at bounding box center [73, 148] width 88 height 13
click at [84, 151] on input "maker" at bounding box center [73, 148] width 88 height 13
paste input "receipt"
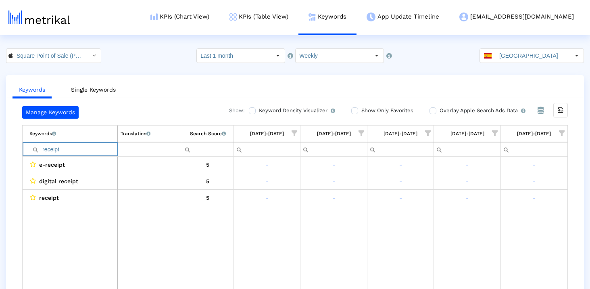
click at [69, 151] on input "receipt" at bounding box center [73, 148] width 88 height 13
paste input "apple"
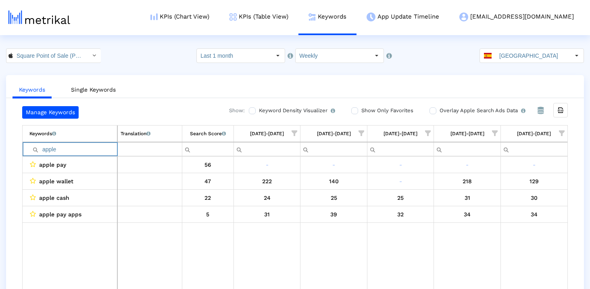
click at [57, 148] on input "apple" at bounding box center [73, 148] width 88 height 13
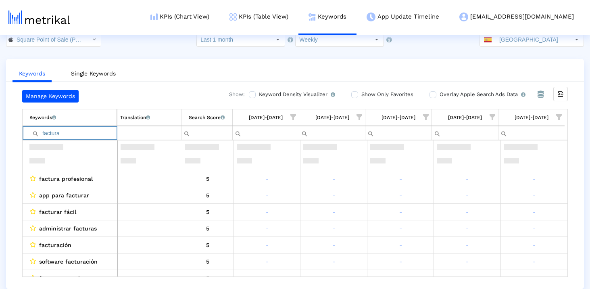
scroll to position [50, 0]
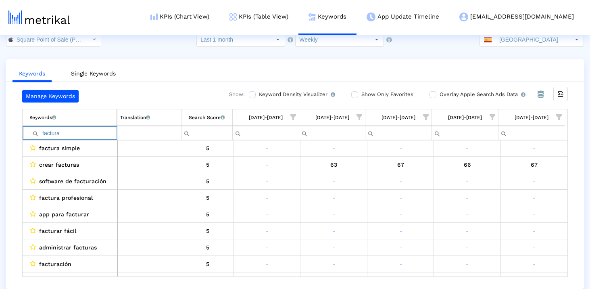
click at [71, 136] on input "factura" at bounding box center [72, 132] width 87 height 13
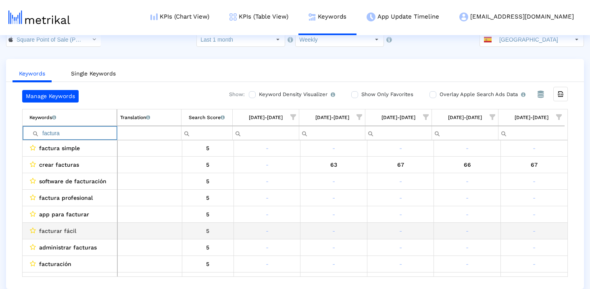
scroll to position [0, 0]
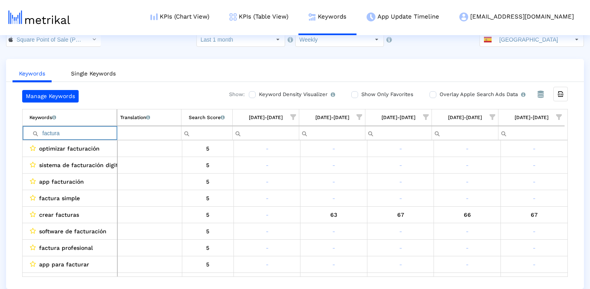
click at [16, 184] on div "Manage Keywords Show: Keyword Density Visualizer Turn this on to view where and…" at bounding box center [295, 183] width 578 height 187
click at [79, 131] on input "factura" at bounding box center [72, 132] width 87 height 13
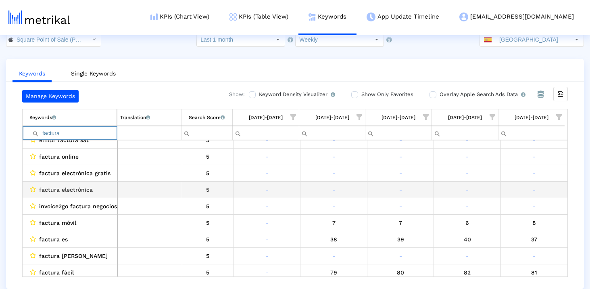
scroll to position [128, 0]
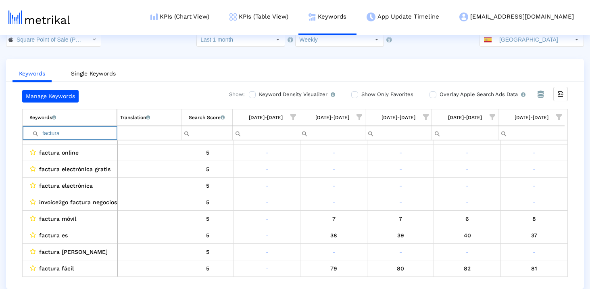
click at [86, 130] on input "factura" at bounding box center [72, 132] width 87 height 13
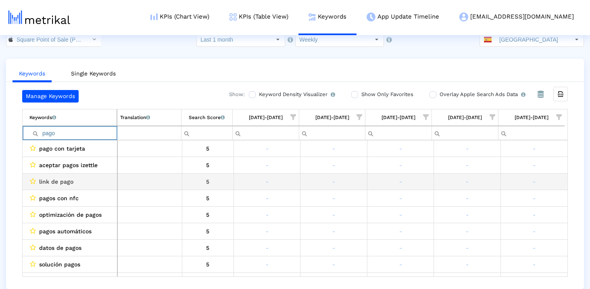
scroll to position [0, 0]
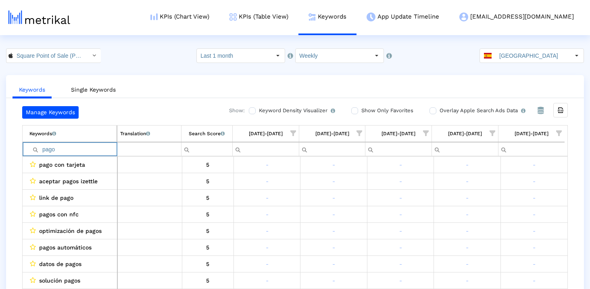
click at [87, 147] on input "pago" at bounding box center [72, 148] width 87 height 13
paste input "tiendas"
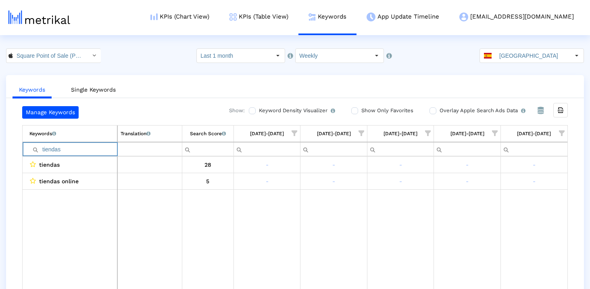
click at [65, 144] on input "tiendas" at bounding box center [73, 148] width 88 height 13
paste input "compr"
click at [82, 152] on input "compras" at bounding box center [73, 148] width 88 height 13
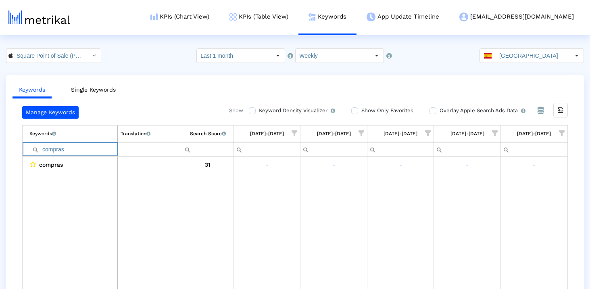
click at [82, 152] on input "compras" at bounding box center [73, 148] width 88 height 13
paste input "busines"
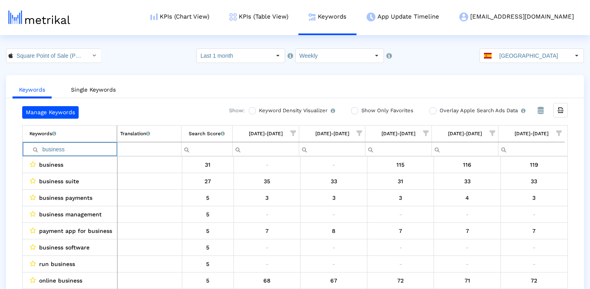
click at [82, 146] on input "business" at bounding box center [72, 148] width 87 height 13
paste input "money"
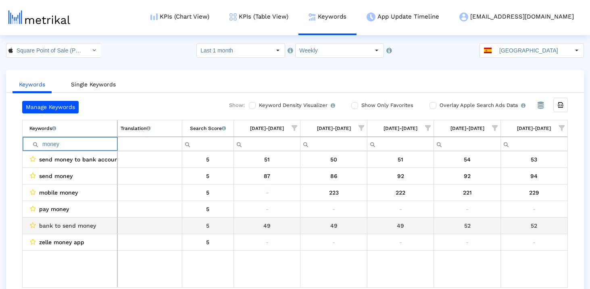
scroll to position [3, 0]
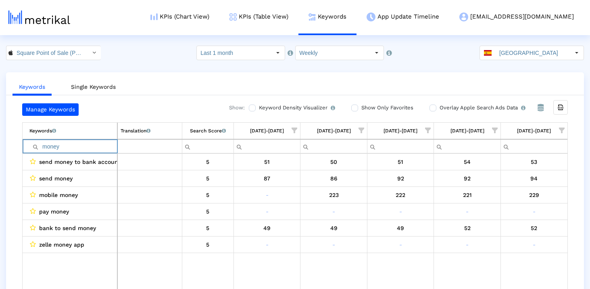
click at [78, 150] on input "money" at bounding box center [73, 146] width 88 height 13
paste input "apple"
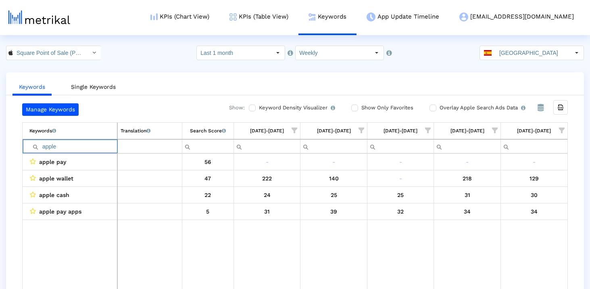
click at [75, 146] on input "apple" at bounding box center [73, 146] width 88 height 13
paste input "dinero"
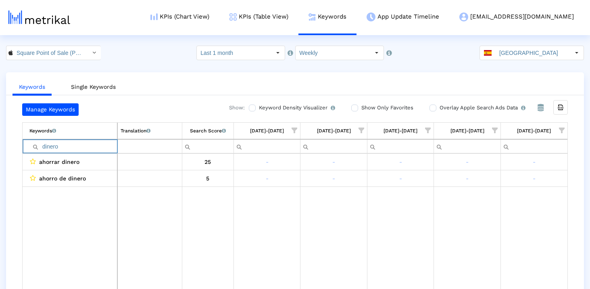
click at [98, 149] on input "dinero" at bounding box center [73, 146] width 88 height 13
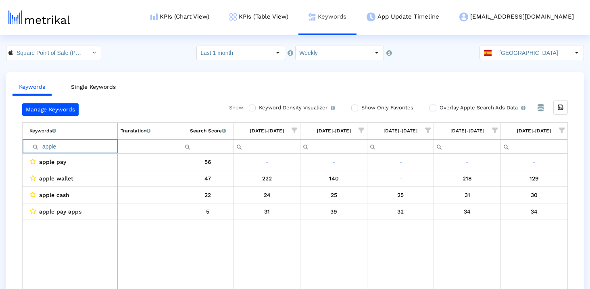
type input "apple"
click at [63, 150] on input "apple" at bounding box center [73, 146] width 88 height 13
